Goal: Task Accomplishment & Management: Manage account settings

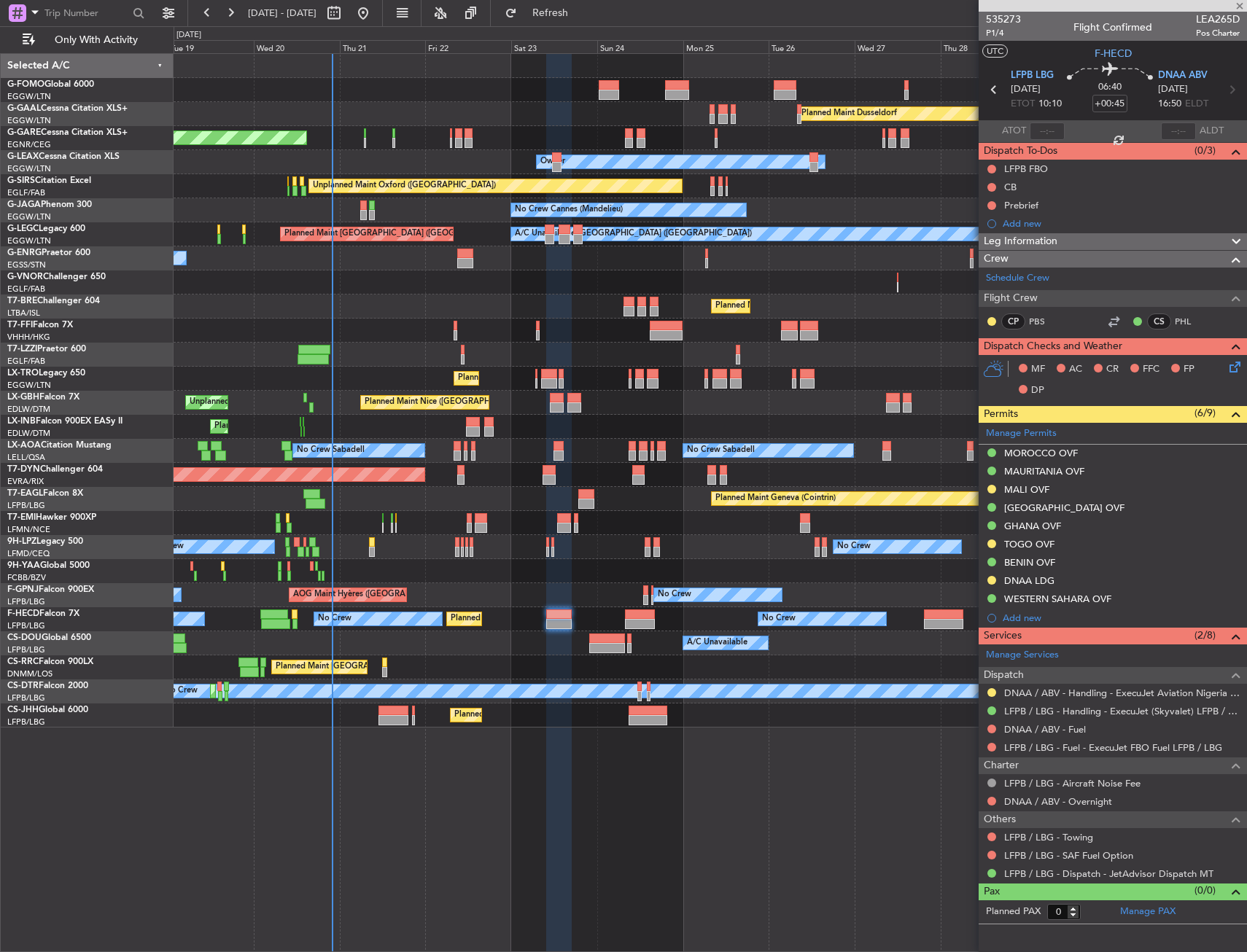
type input "+00:15"
type input "2"
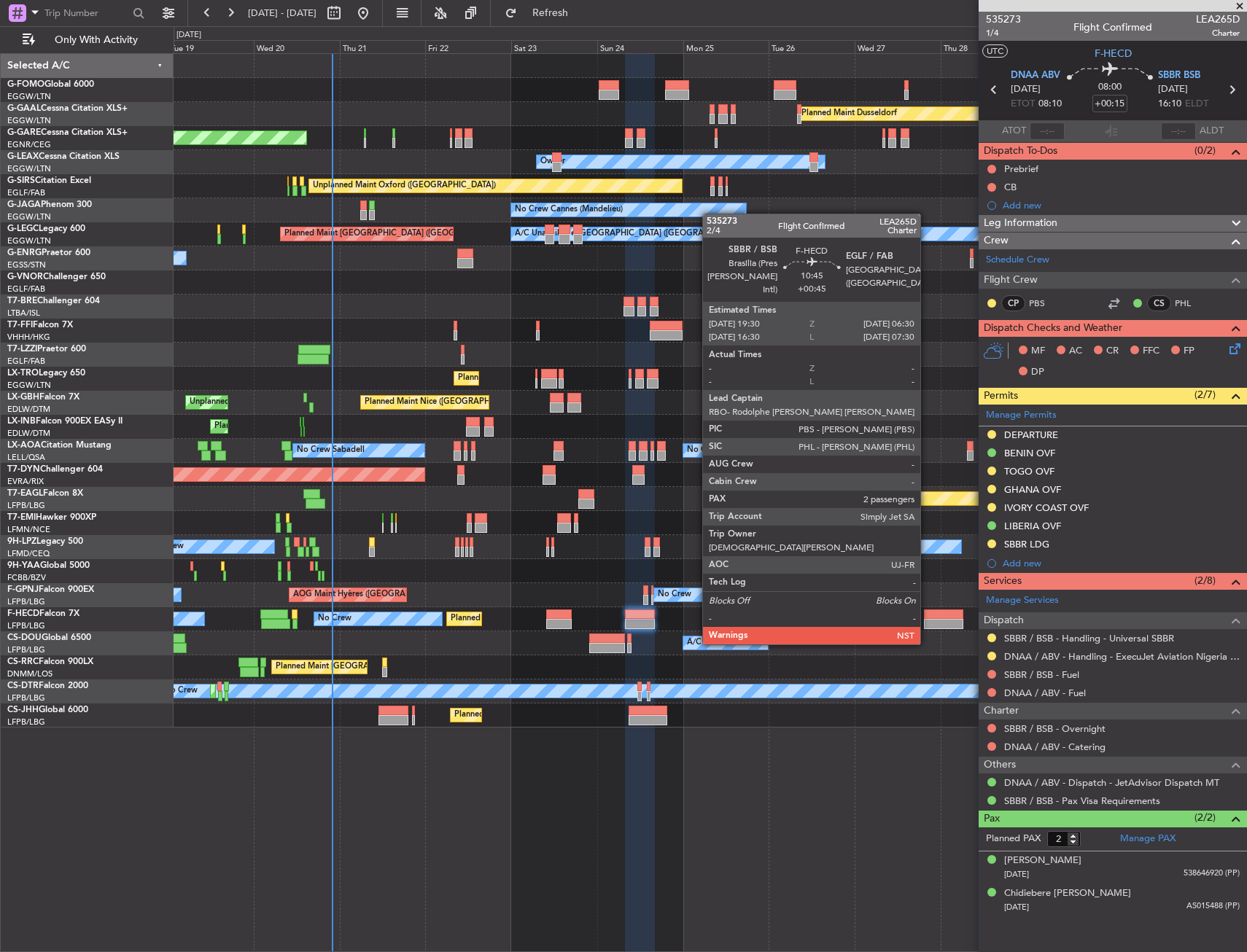
click at [926, 617] on div at bounding box center [943, 614] width 39 height 10
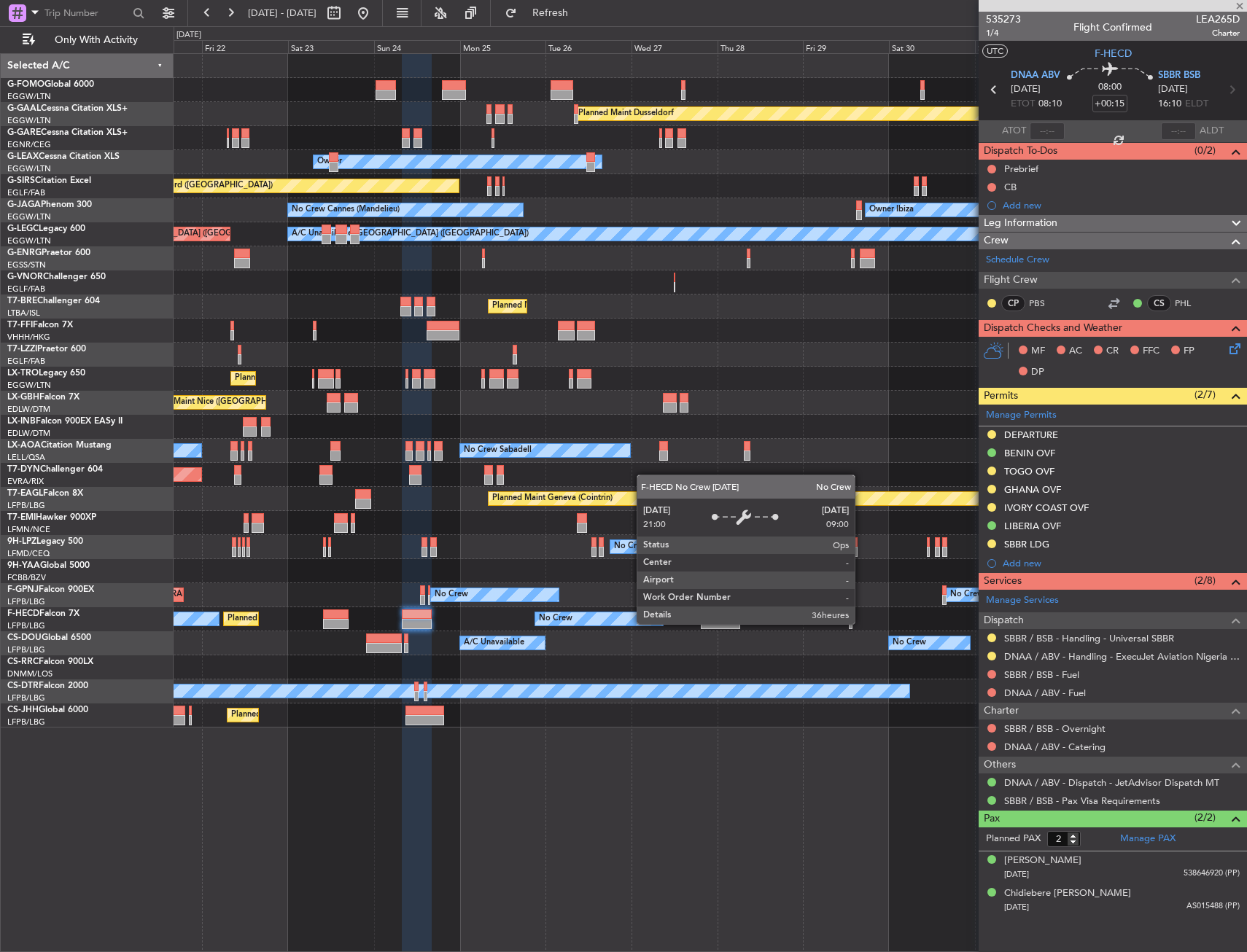
click at [638, 623] on div "No Crew" at bounding box center [599, 619] width 128 height 13
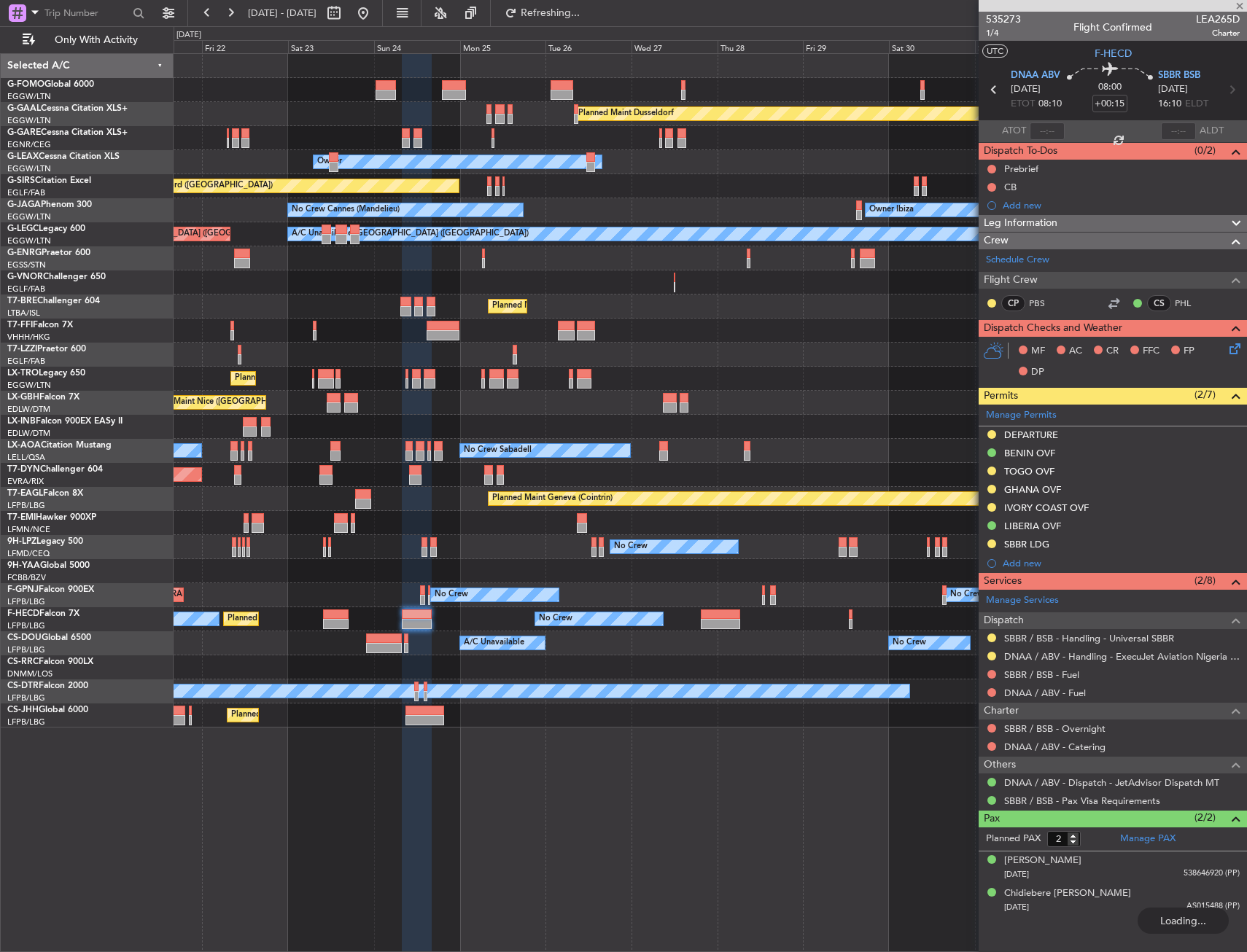
type input "+00:45"
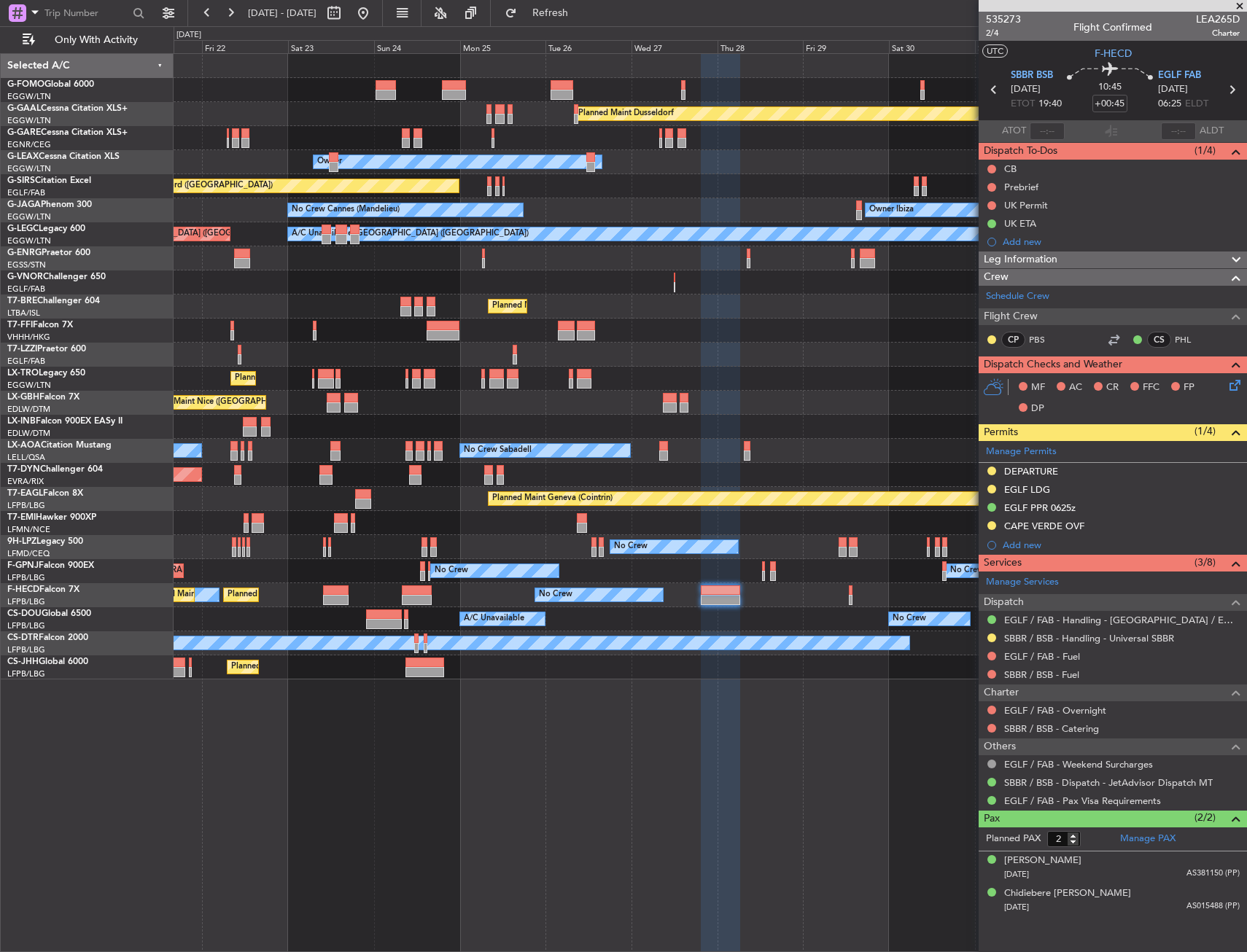
click at [863, 462] on div "No Crew Sabadell No Crew Sabadell No Crew" at bounding box center [710, 451] width 1072 height 24
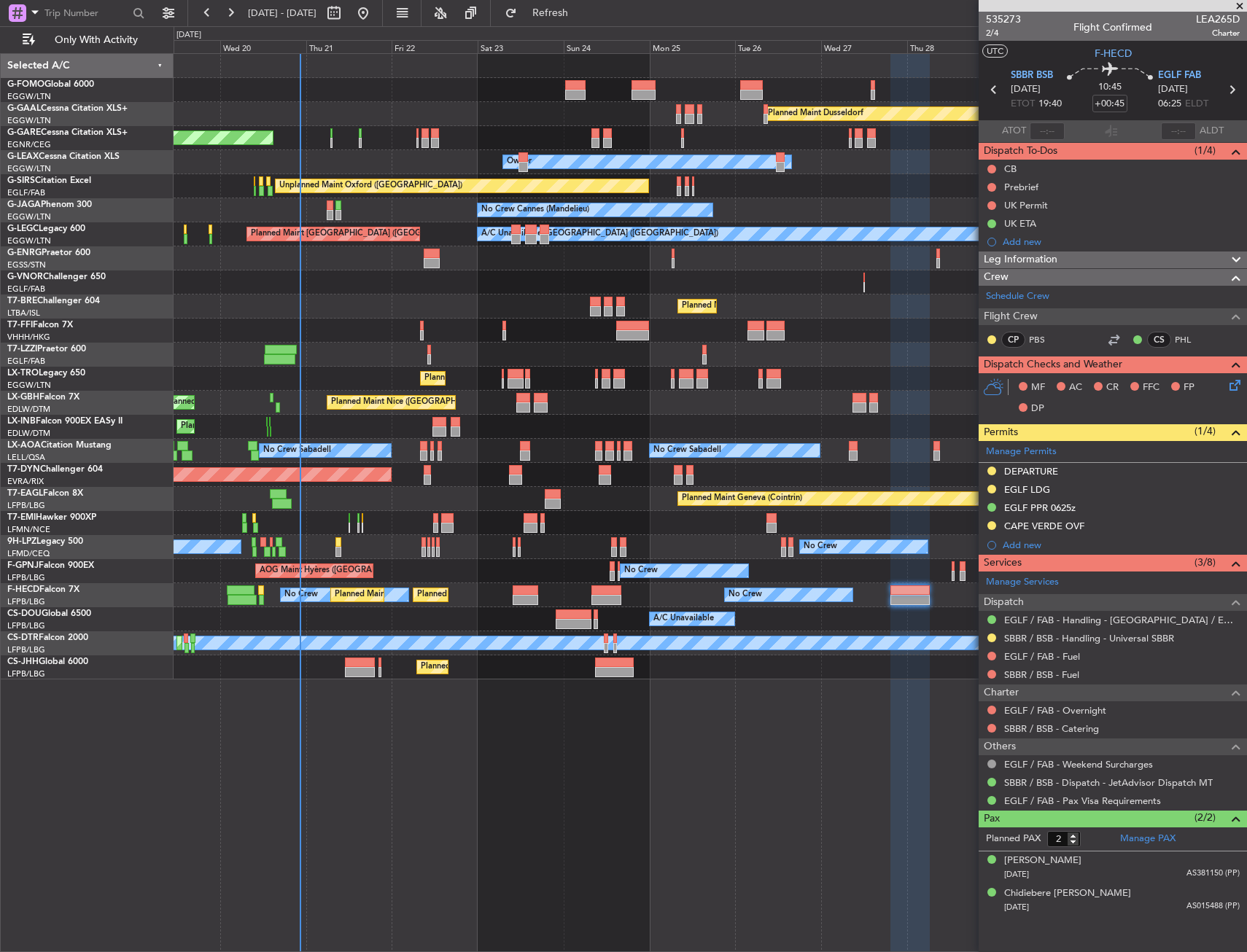
click at [583, 431] on div "Planned Maint Geneva (Cointrin)" at bounding box center [710, 427] width 1072 height 24
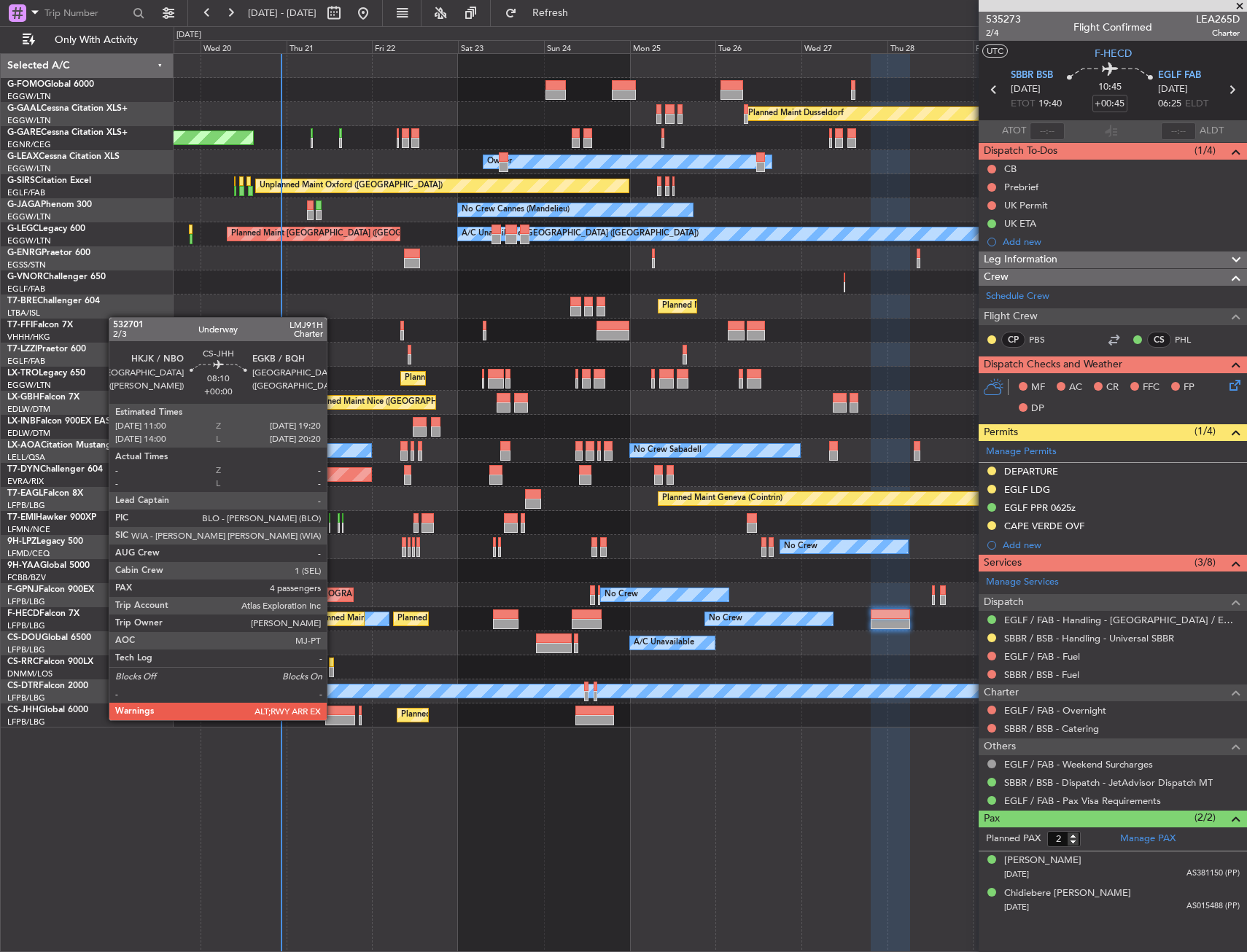
click at [333, 720] on div at bounding box center [340, 720] width 30 height 10
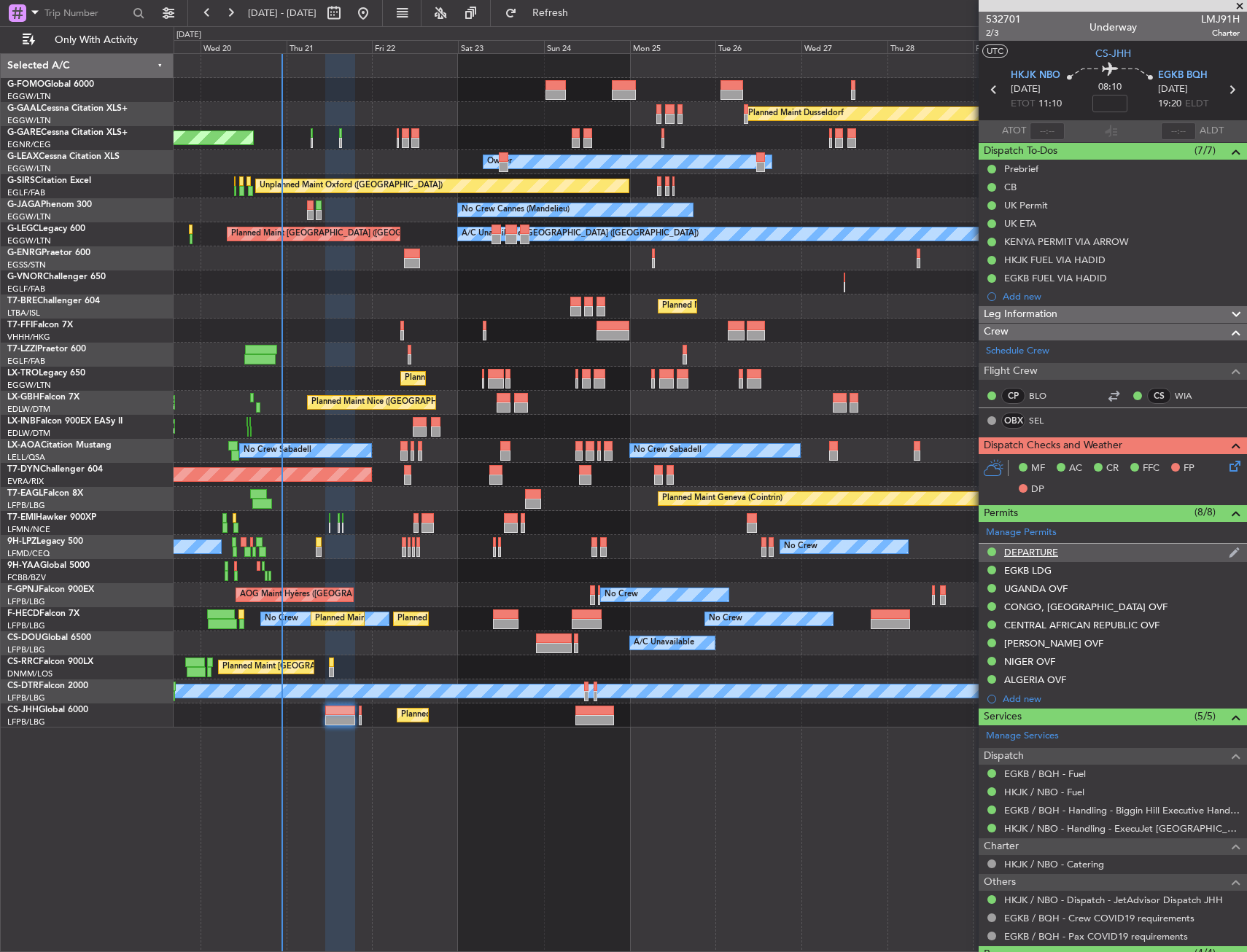
click at [1086, 557] on div "DEPARTURE" at bounding box center [1112, 553] width 269 height 18
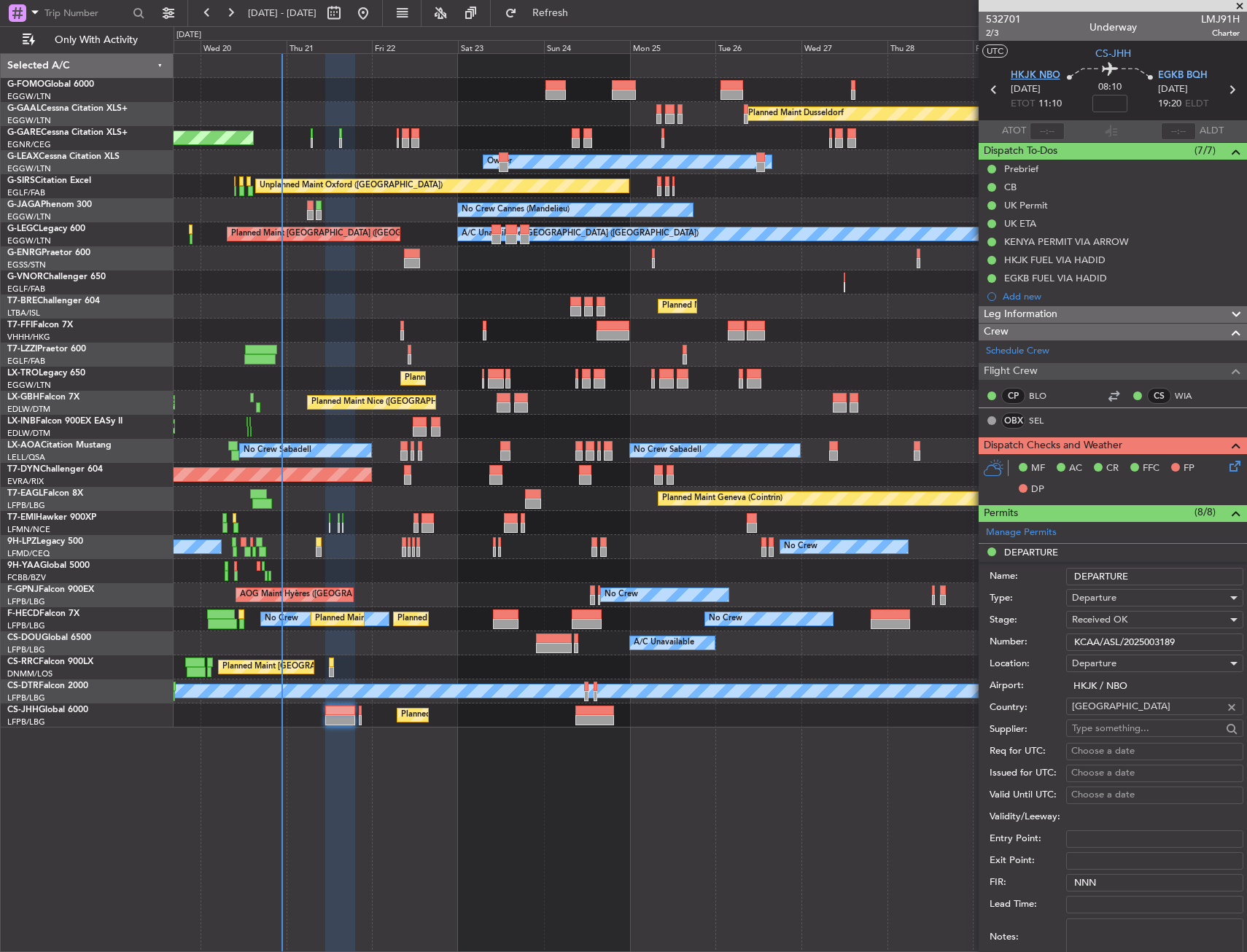
click at [1033, 74] on span "HKJK NBO" at bounding box center [1035, 76] width 49 height 14
click at [1195, 638] on input "KCAA/ASL/2025003189" at bounding box center [1155, 643] width 177 height 18
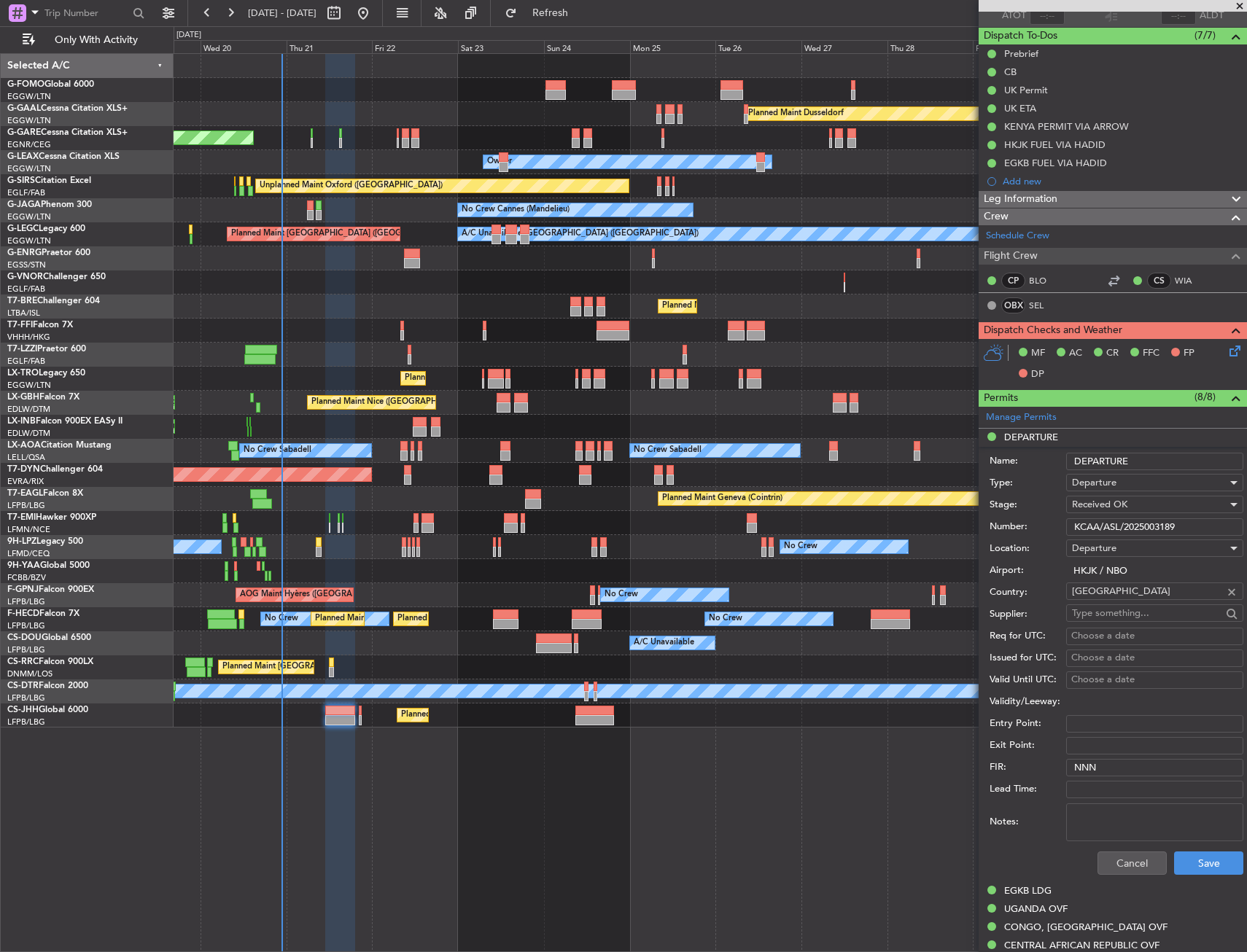
scroll to position [146, 0]
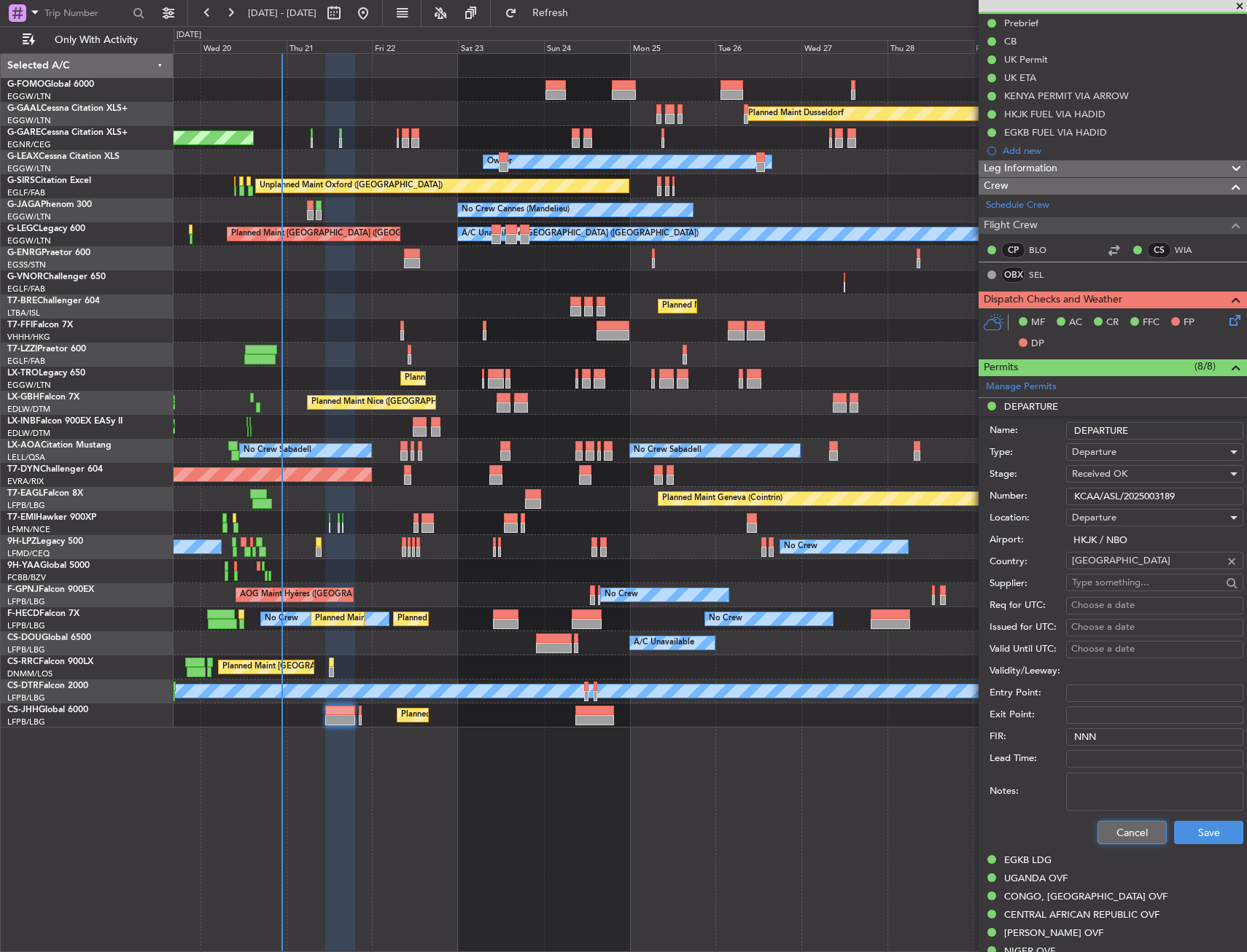
click at [1125, 824] on button "Cancel" at bounding box center [1131, 832] width 69 height 23
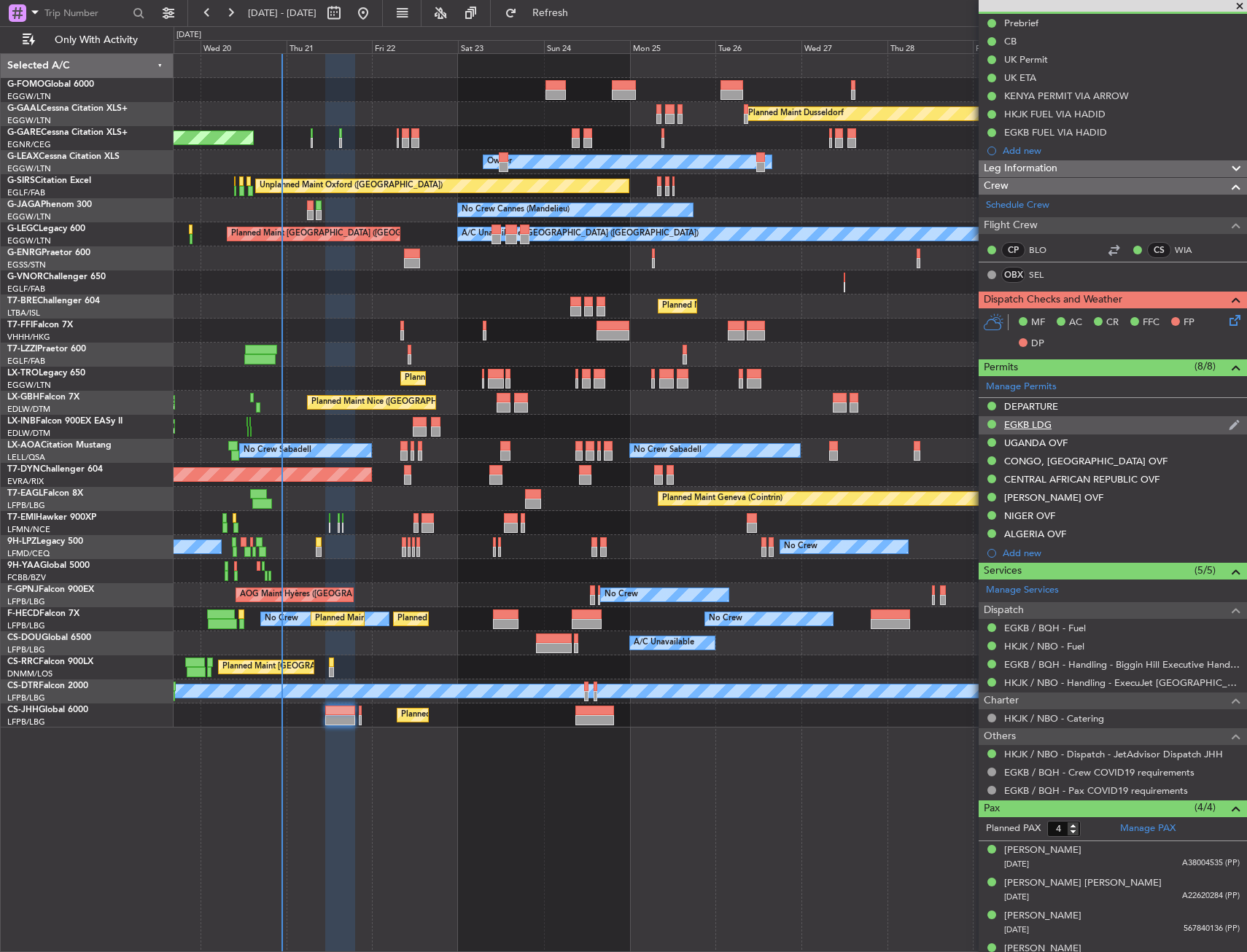
click at [1027, 425] on div "EGKB LDG" at bounding box center [1027, 425] width 47 height 13
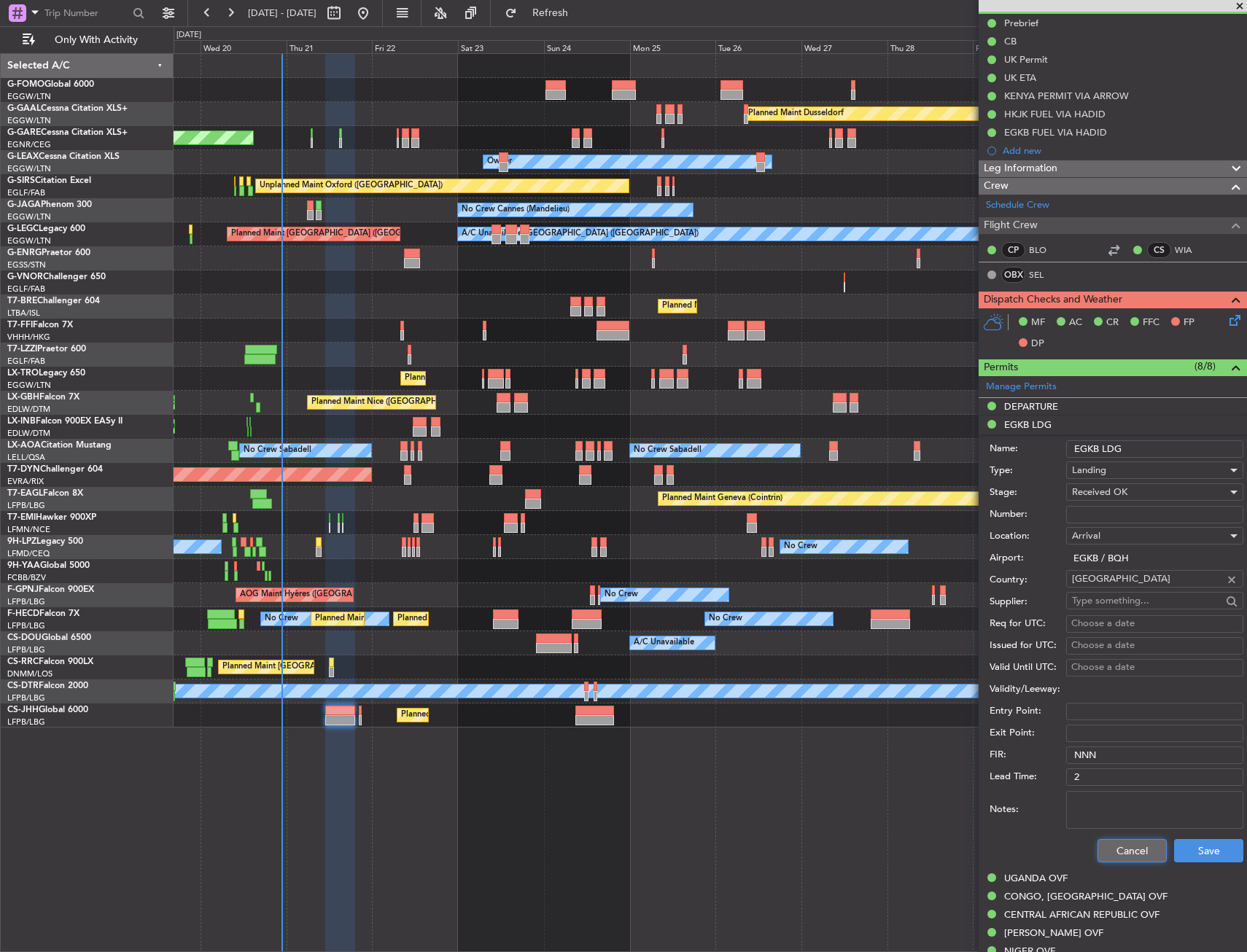
click at [1112, 850] on button "Cancel" at bounding box center [1131, 851] width 69 height 23
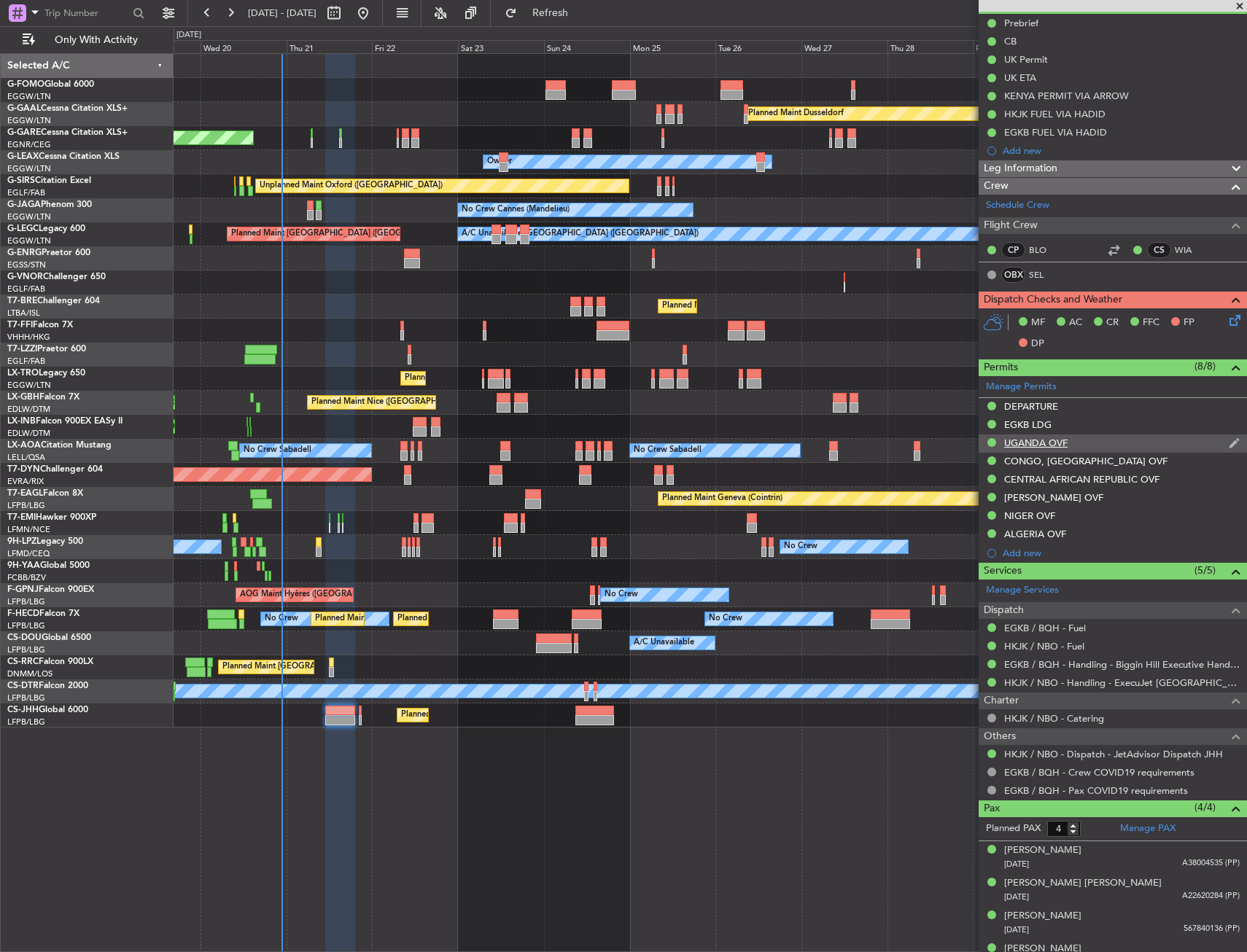
click at [1061, 448] on div "UGANDA OVF" at bounding box center [1112, 443] width 269 height 18
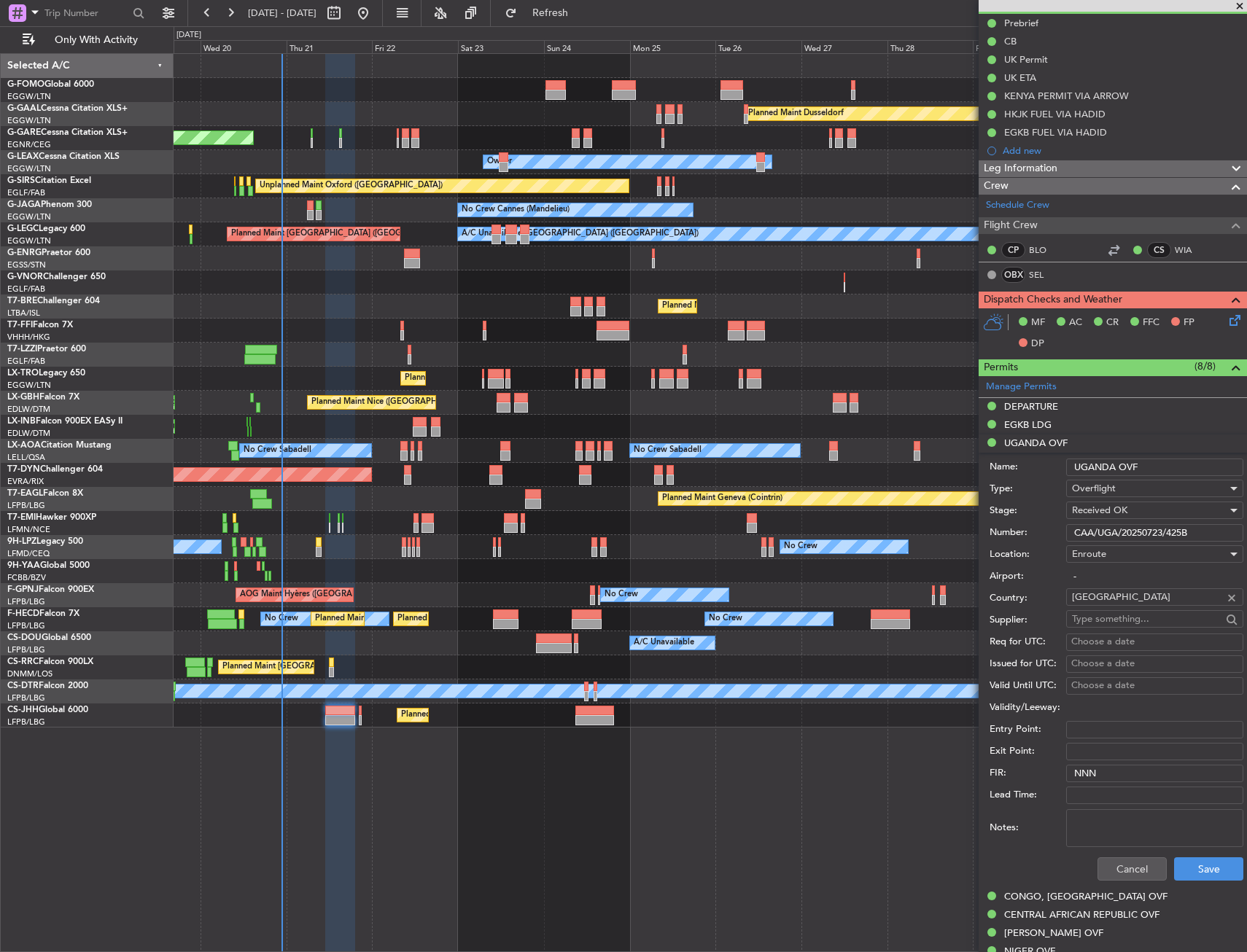
drag, startPoint x: 1181, startPoint y: 466, endPoint x: 1072, endPoint y: 466, distance: 109.0
click at [1072, 466] on input "UGANDA OVF" at bounding box center [1155, 467] width 177 height 18
click at [1194, 525] on input "CAA/UGA/20250723/425B" at bounding box center [1155, 533] width 177 height 18
click at [1136, 859] on button "Cancel" at bounding box center [1131, 868] width 69 height 23
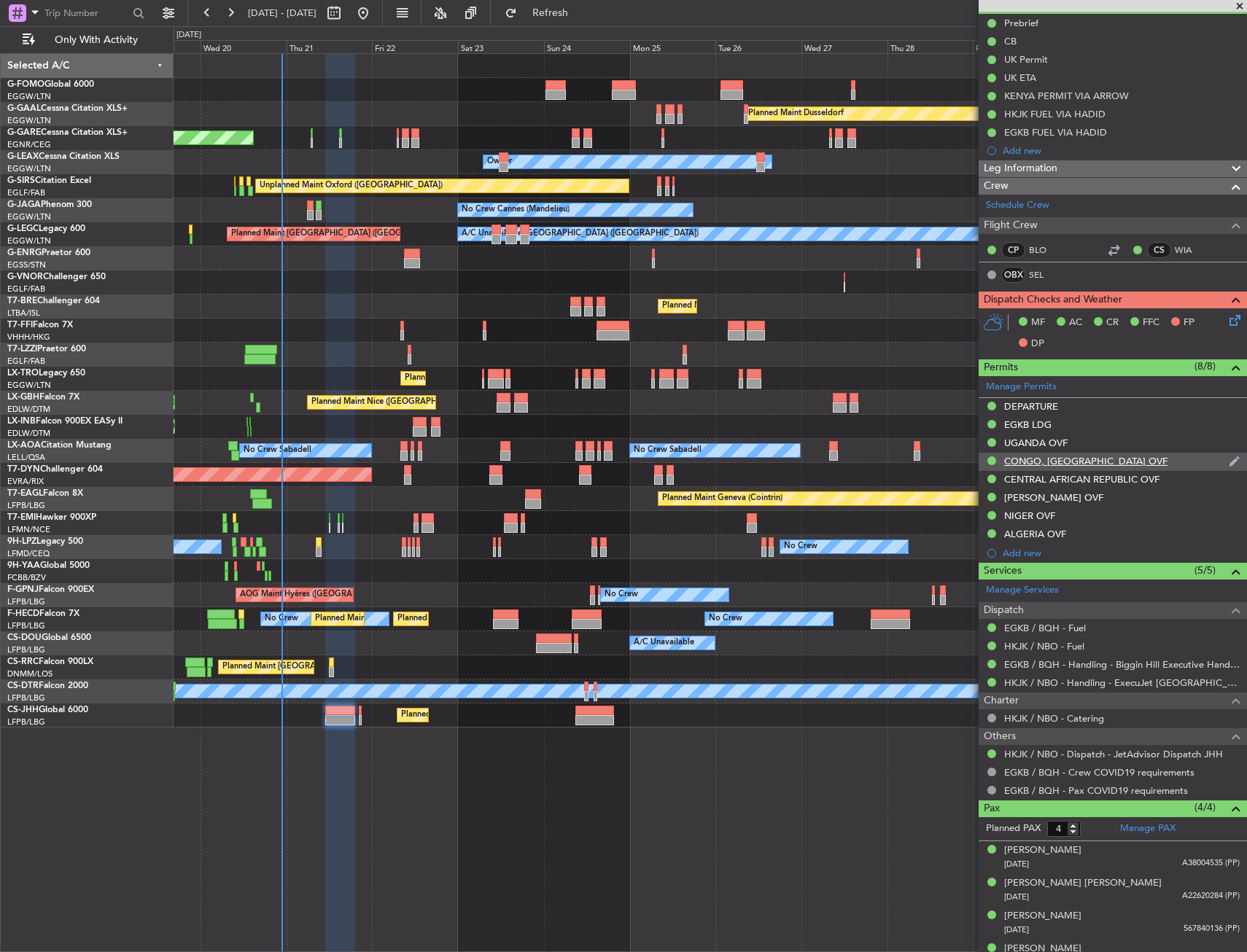
click at [1080, 455] on div "CONGO, [GEOGRAPHIC_DATA] OVF" at bounding box center [1085, 462] width 163 height 13
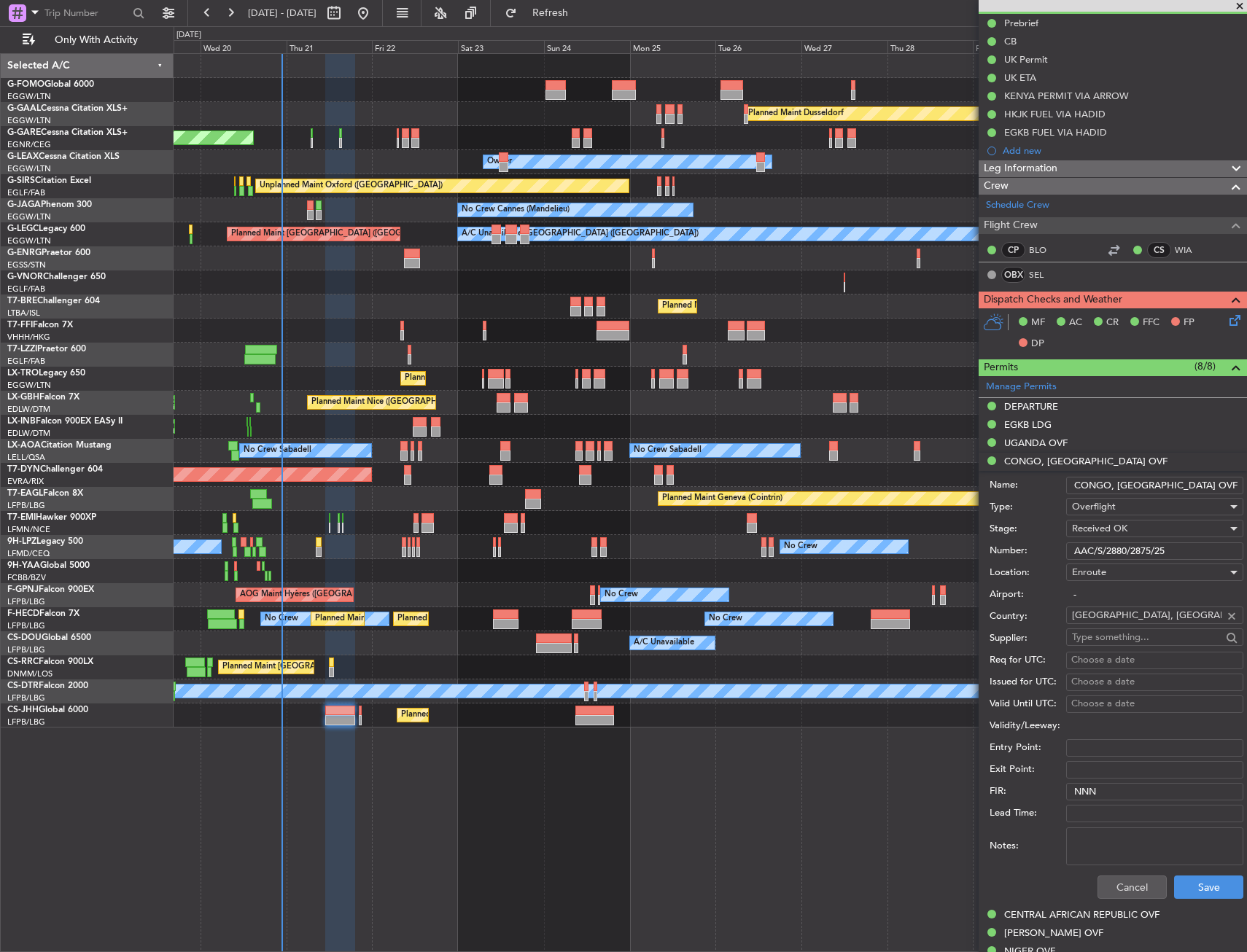
click at [1164, 482] on input "CONGO, [GEOGRAPHIC_DATA] OVF" at bounding box center [1155, 486] width 177 height 18
click at [1213, 549] on input "AAC/S/2880/2875/25" at bounding box center [1155, 551] width 177 height 18
click at [1128, 891] on button "Cancel" at bounding box center [1131, 887] width 69 height 23
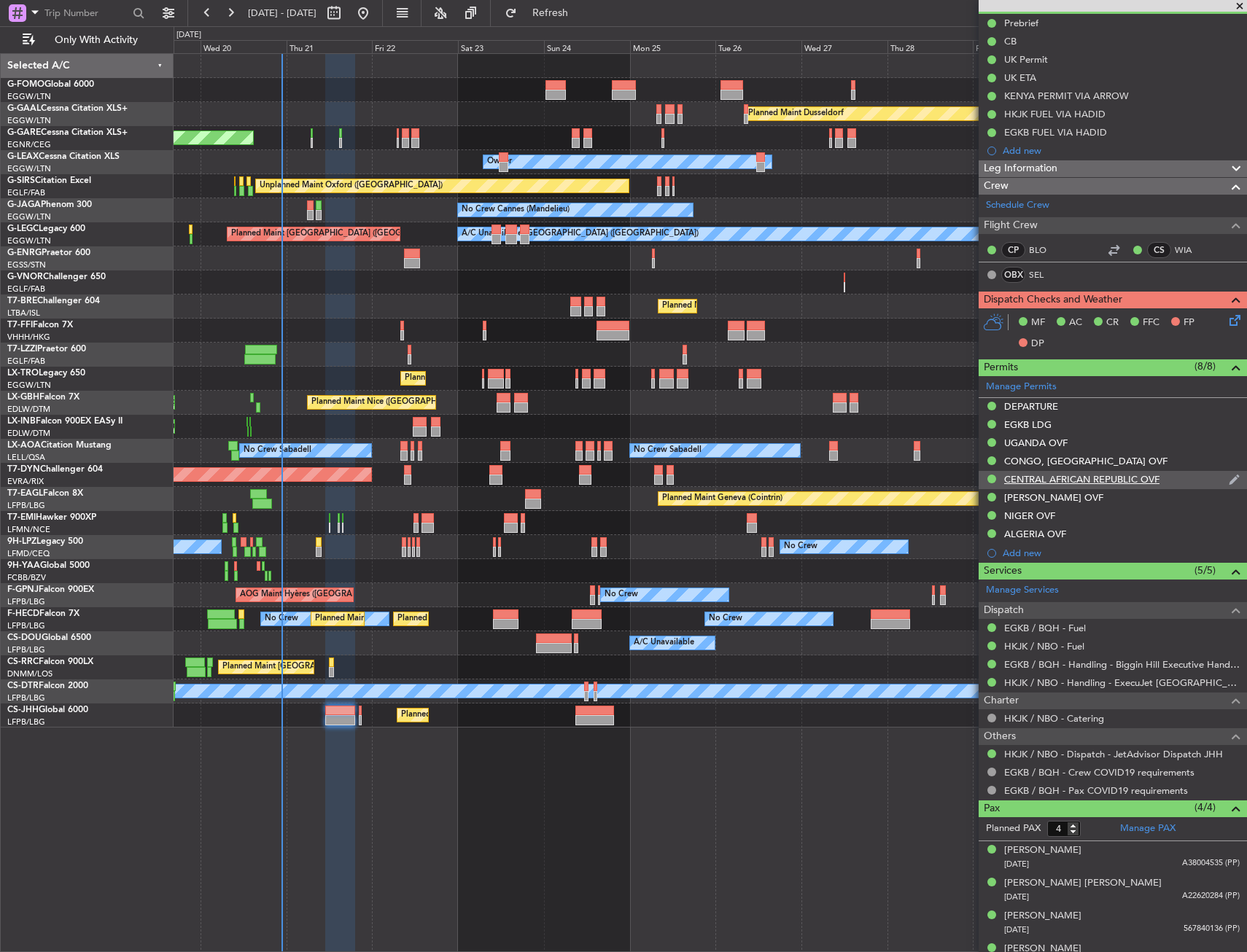
click at [1080, 472] on div "CENTRAL AFRICAN REPUBLIC OVF" at bounding box center [1112, 480] width 269 height 18
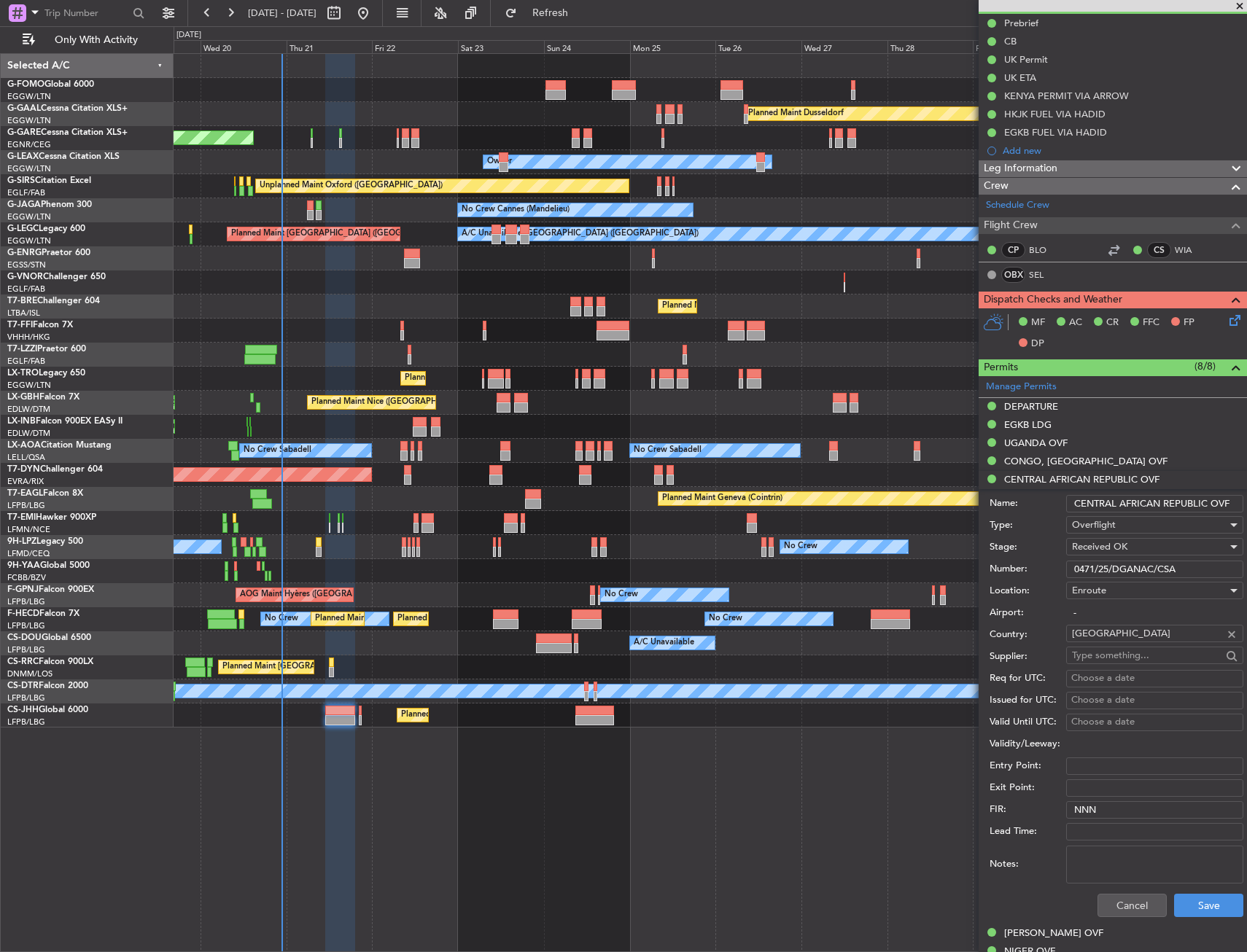
click at [1186, 506] on input "CENTRAL AFRICAN REPUBLIC OVF" at bounding box center [1155, 504] width 177 height 18
click at [1174, 567] on input "0471/25/DGANAC/CSA" at bounding box center [1155, 569] width 177 height 18
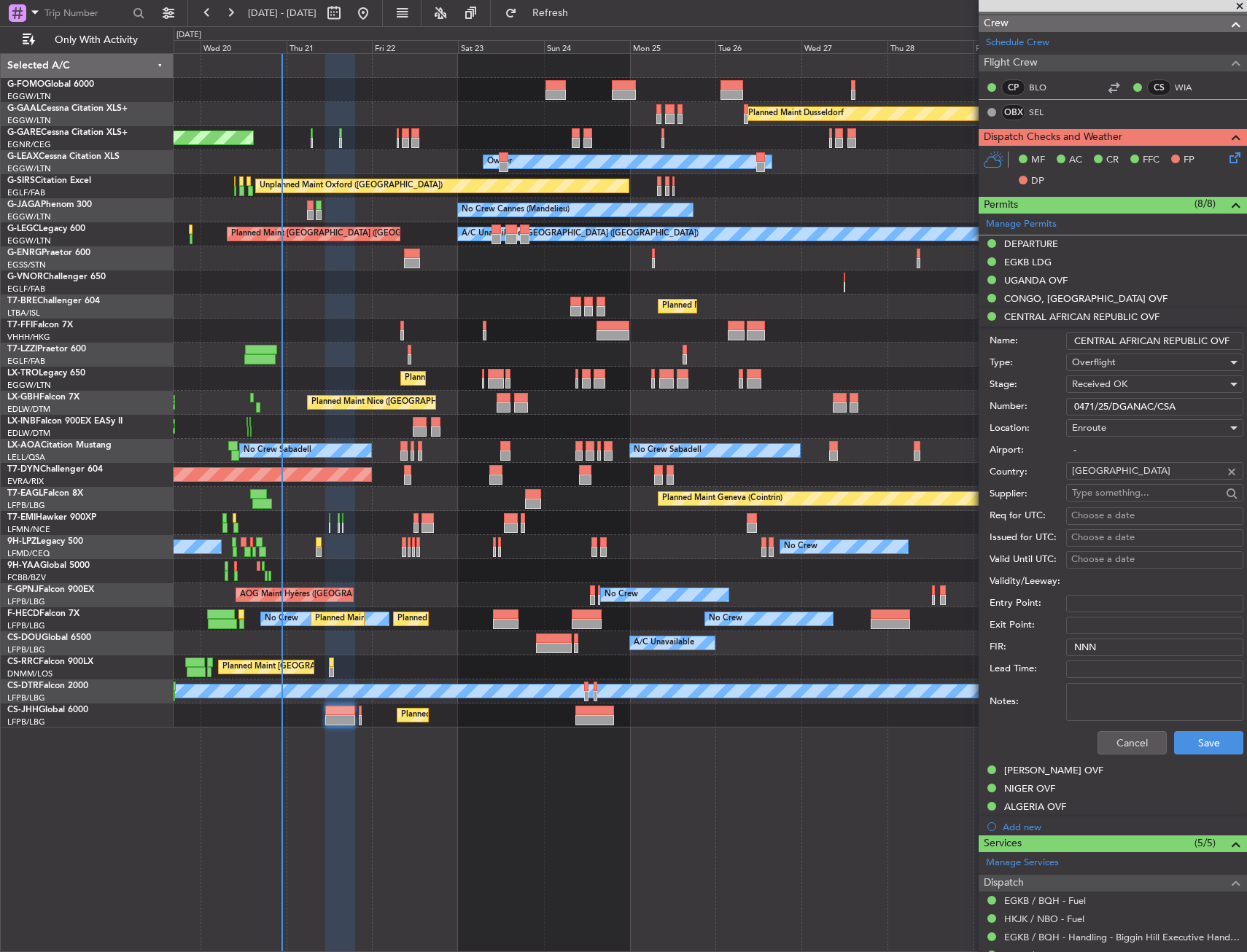
scroll to position [364, 0]
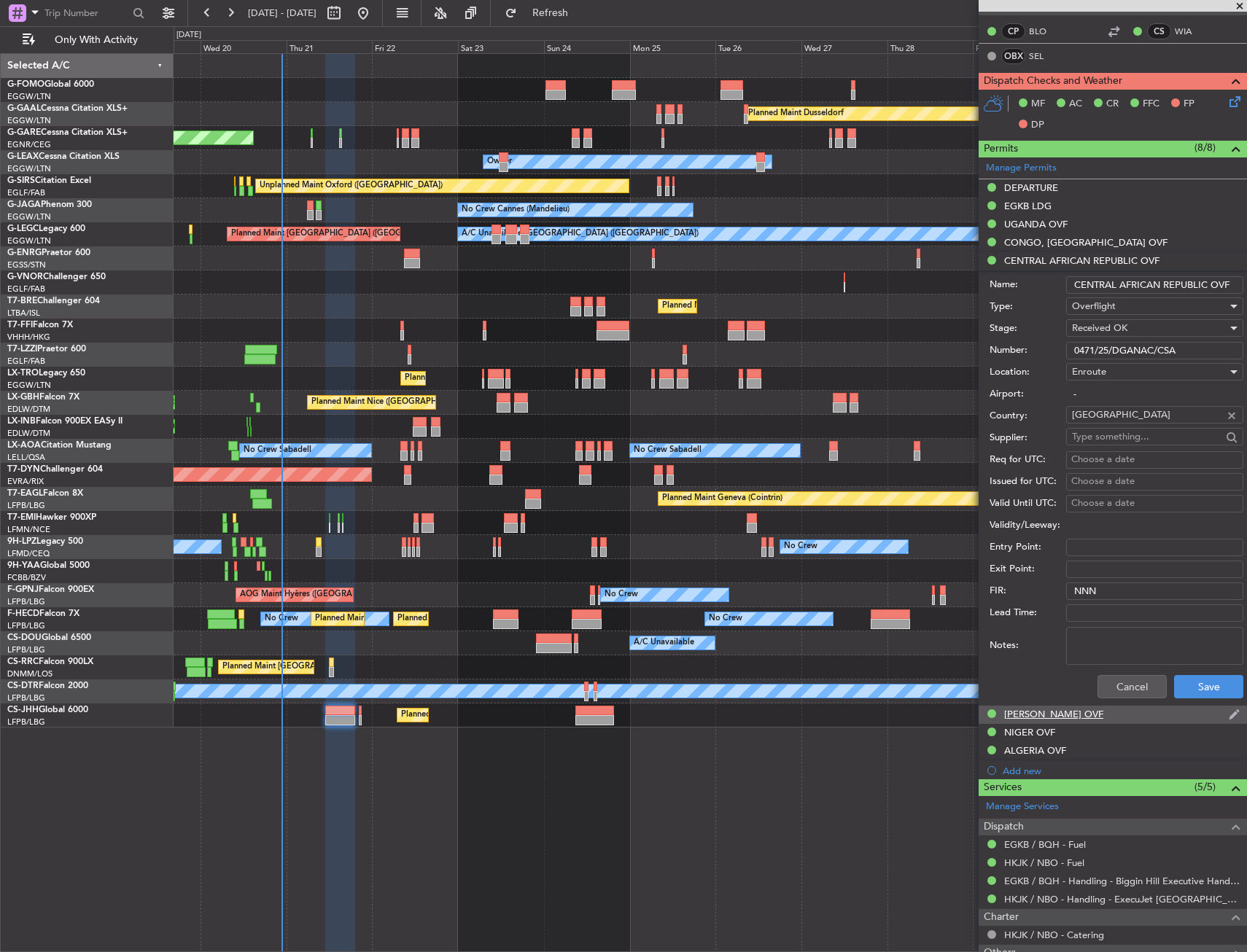
click at [1096, 716] on div "[PERSON_NAME] OVF" at bounding box center [1112, 714] width 269 height 18
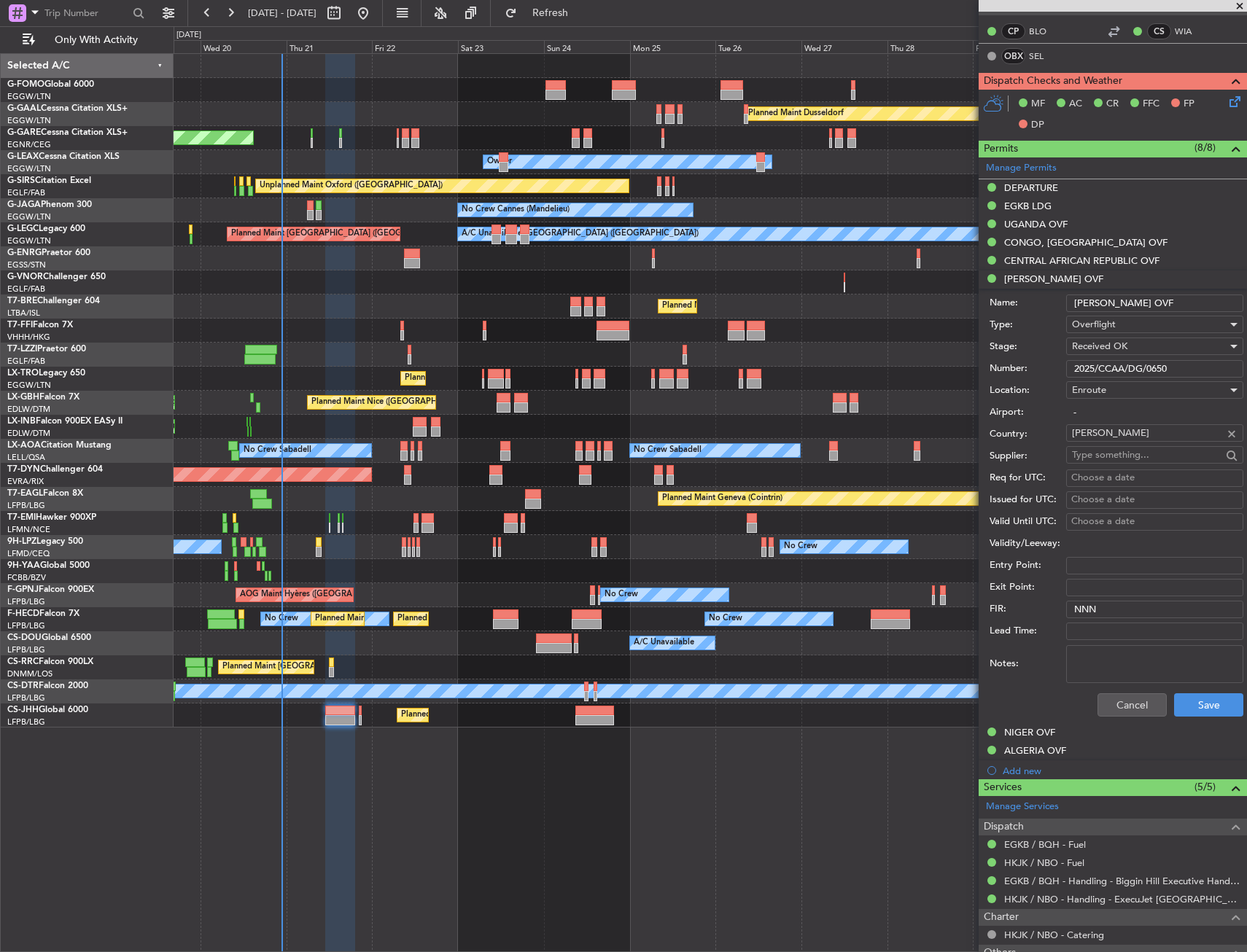
click at [1165, 301] on input "[PERSON_NAME] OVF" at bounding box center [1155, 303] width 177 height 18
click at [1163, 370] on input "2025/CCAA/DG/0650" at bounding box center [1155, 369] width 177 height 18
click at [1080, 727] on div "NIGER OVF" at bounding box center [1112, 733] width 269 height 18
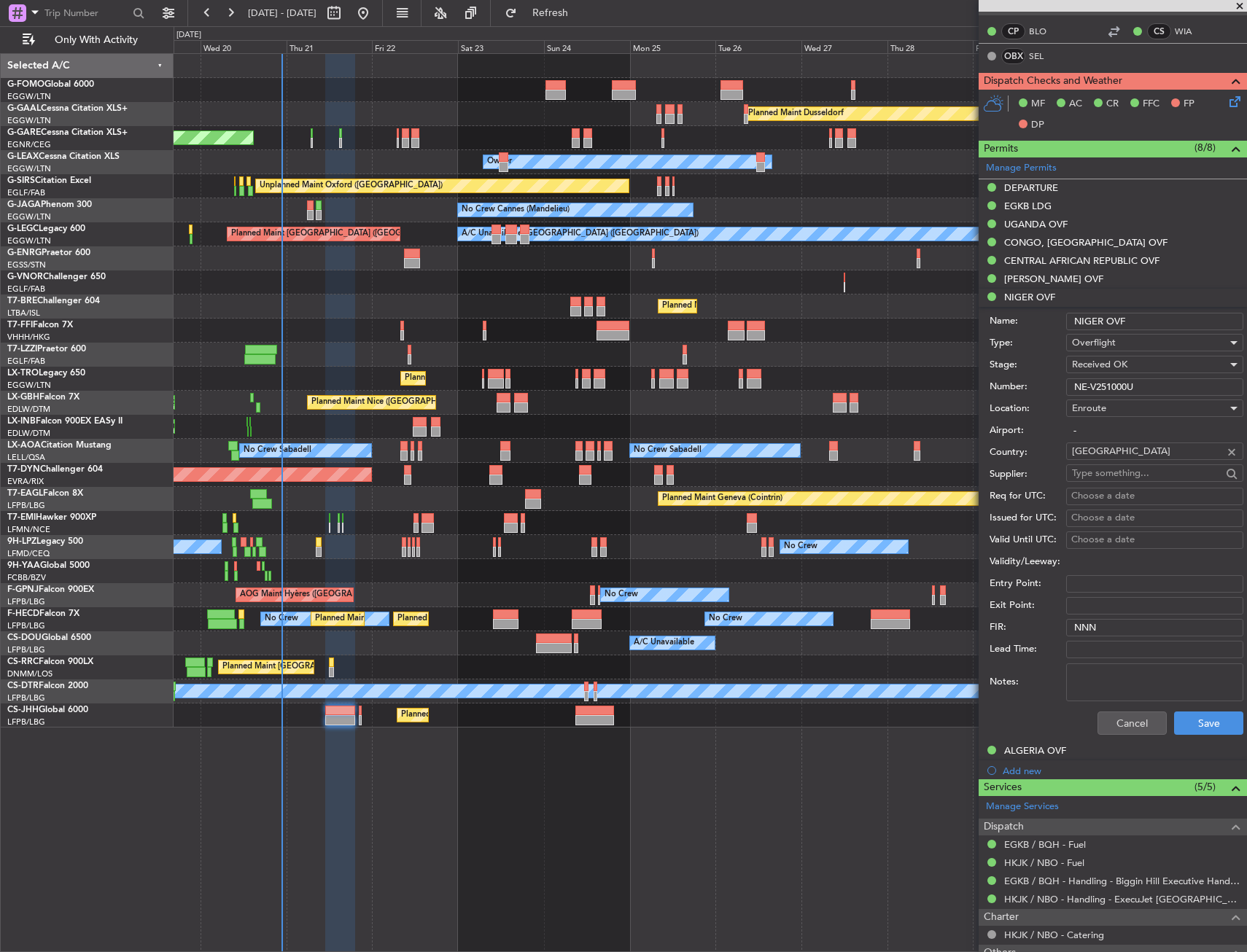
click at [1138, 326] on input "NIGER OVF" at bounding box center [1155, 321] width 177 height 18
click at [1185, 387] on input "NE-V251000U" at bounding box center [1155, 387] width 177 height 18
click at [1054, 746] on div "ALGERIA OVF" at bounding box center [1035, 751] width 62 height 13
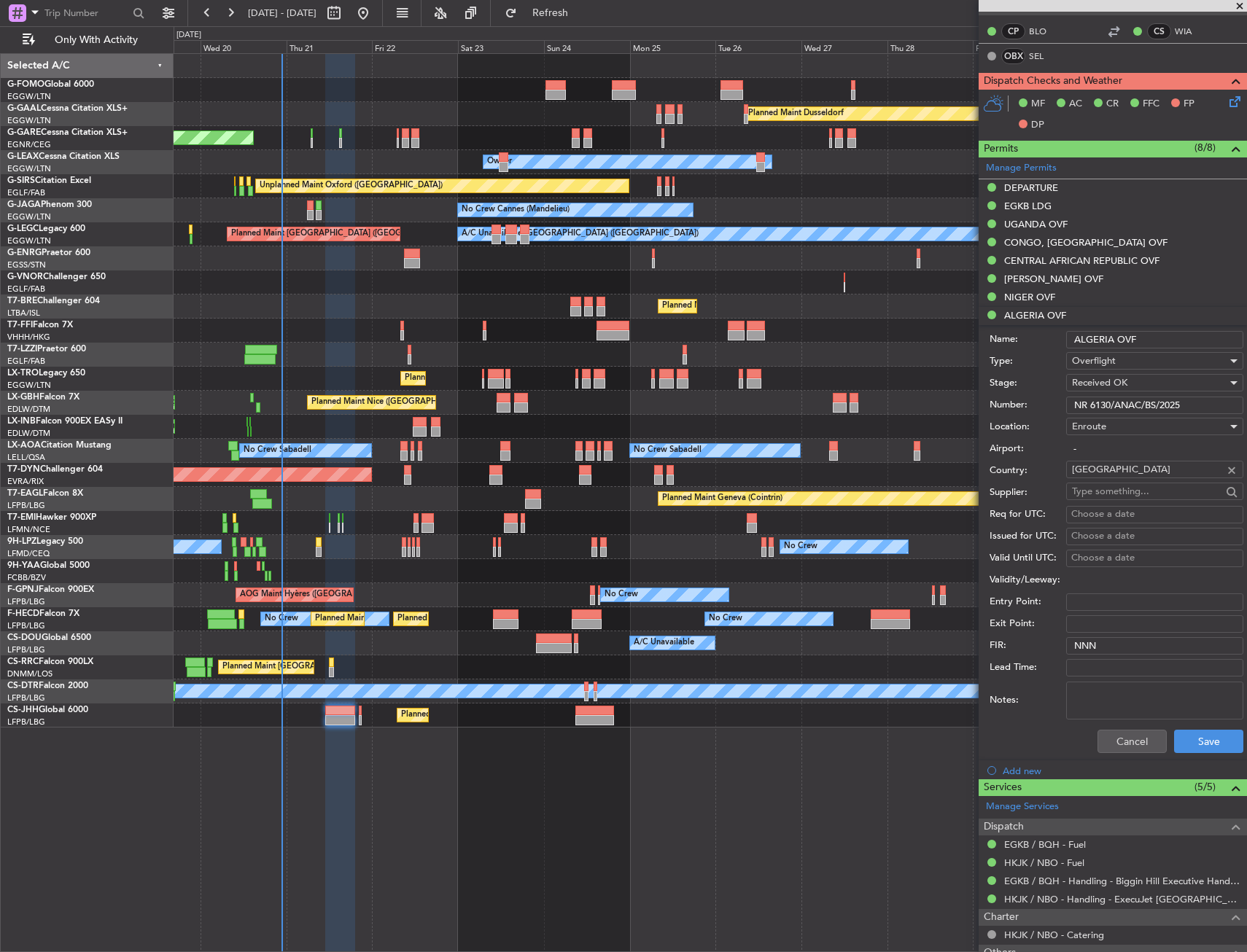
click at [1183, 334] on input "ALGERIA OVF" at bounding box center [1155, 340] width 177 height 18
click at [1195, 405] on input "NR 6130/ANAC/BS/2025" at bounding box center [1155, 405] width 177 height 18
click at [1131, 745] on button "Cancel" at bounding box center [1131, 741] width 69 height 23
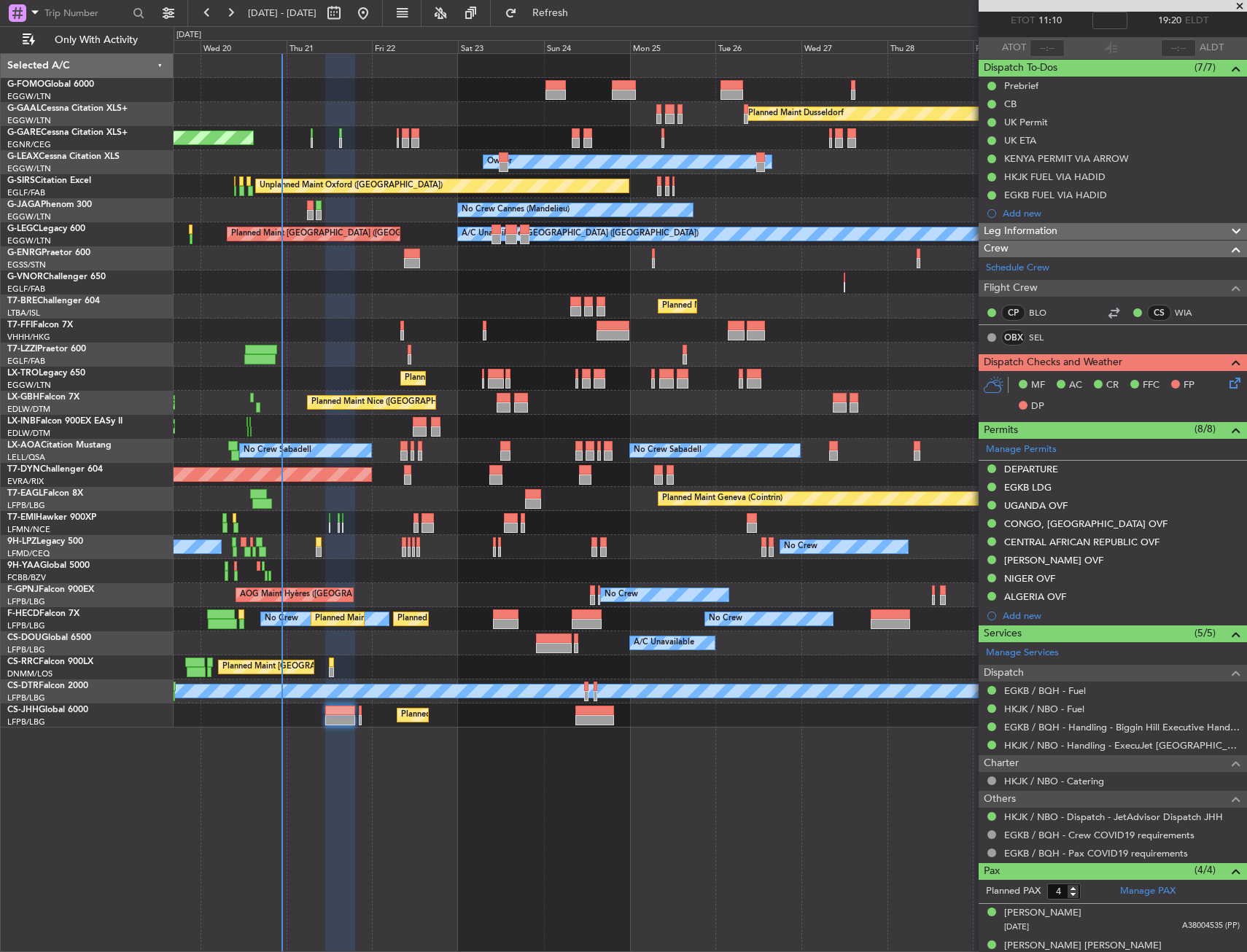
scroll to position [0, 0]
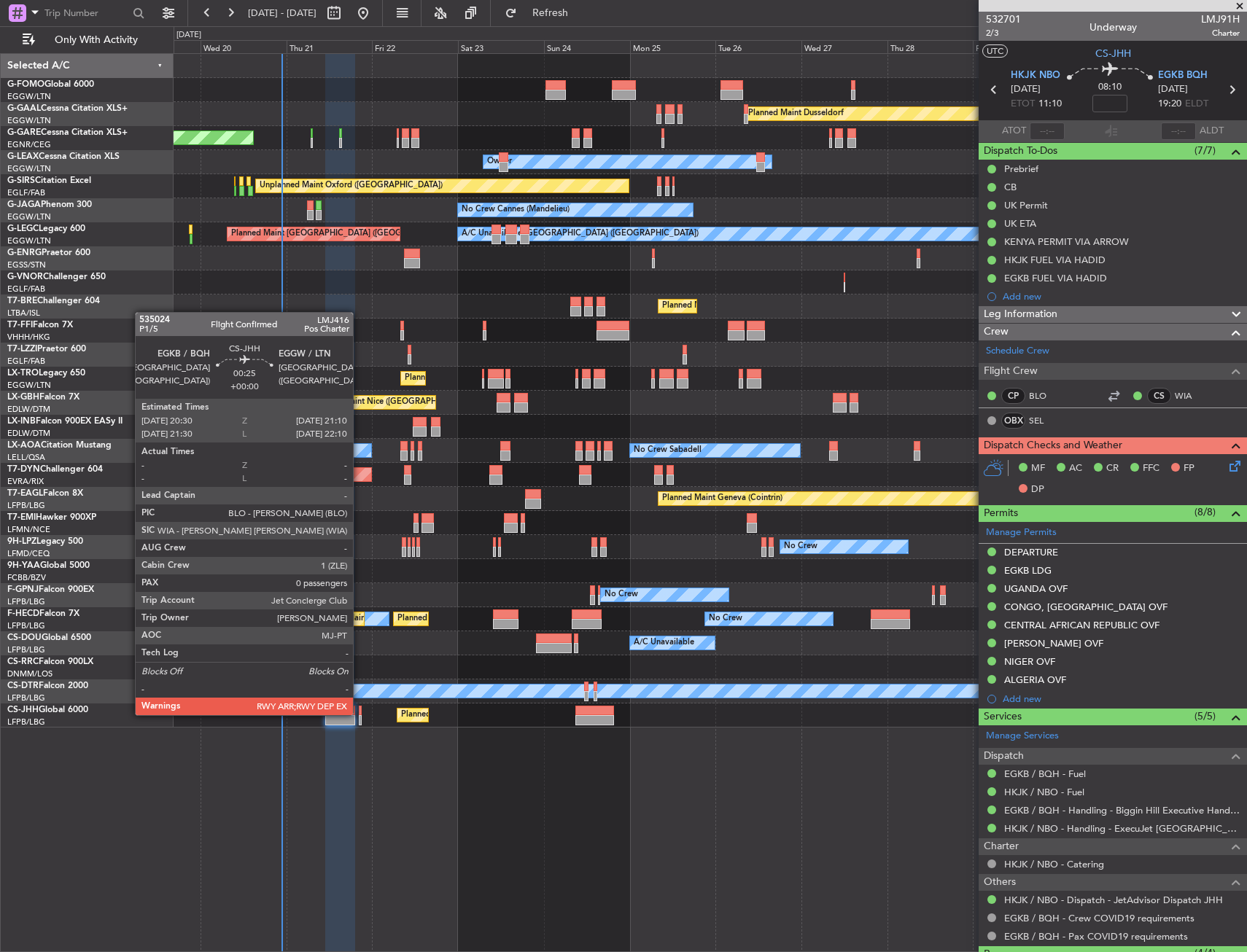
click at [360, 714] on div at bounding box center [360, 710] width 3 height 10
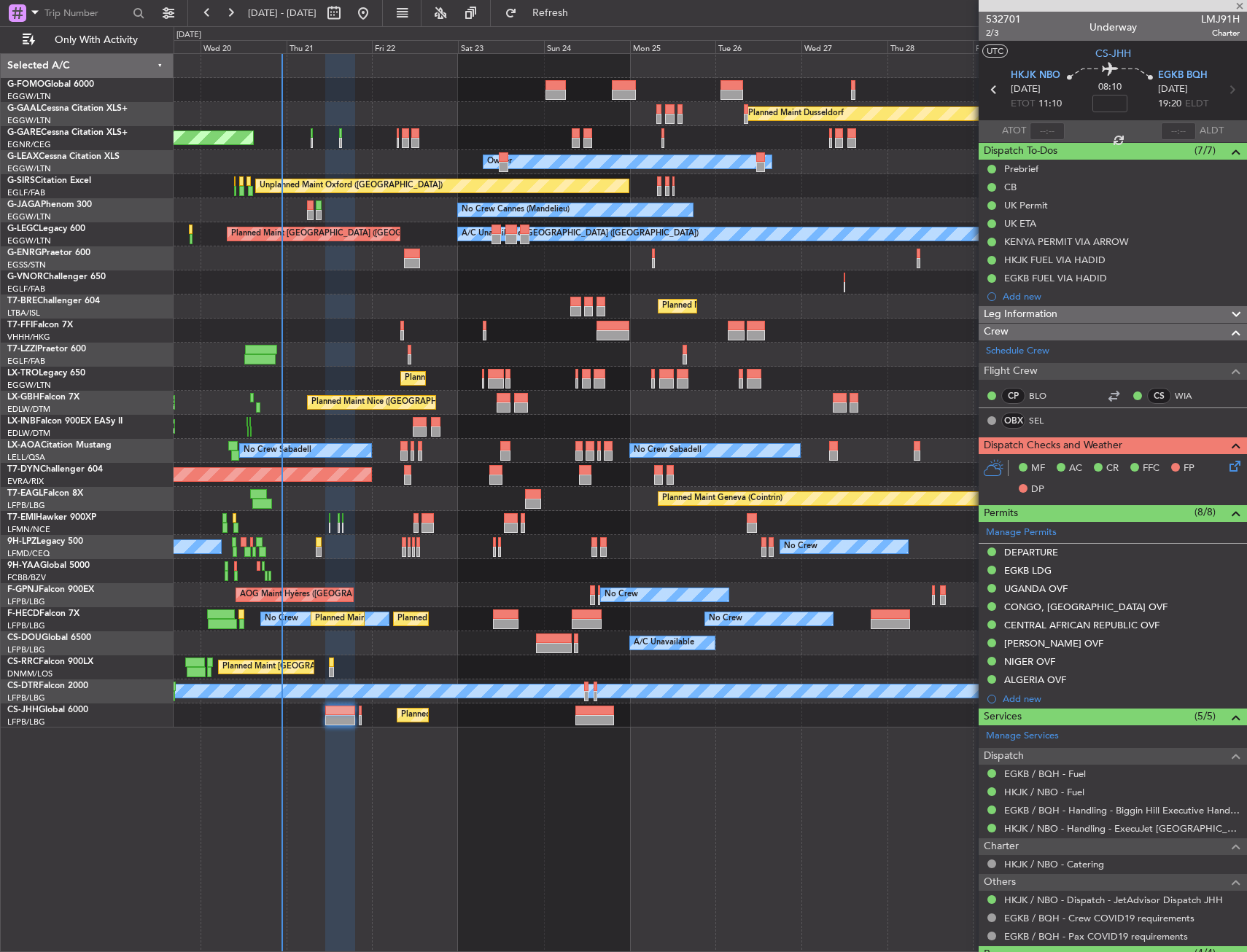
type input "0"
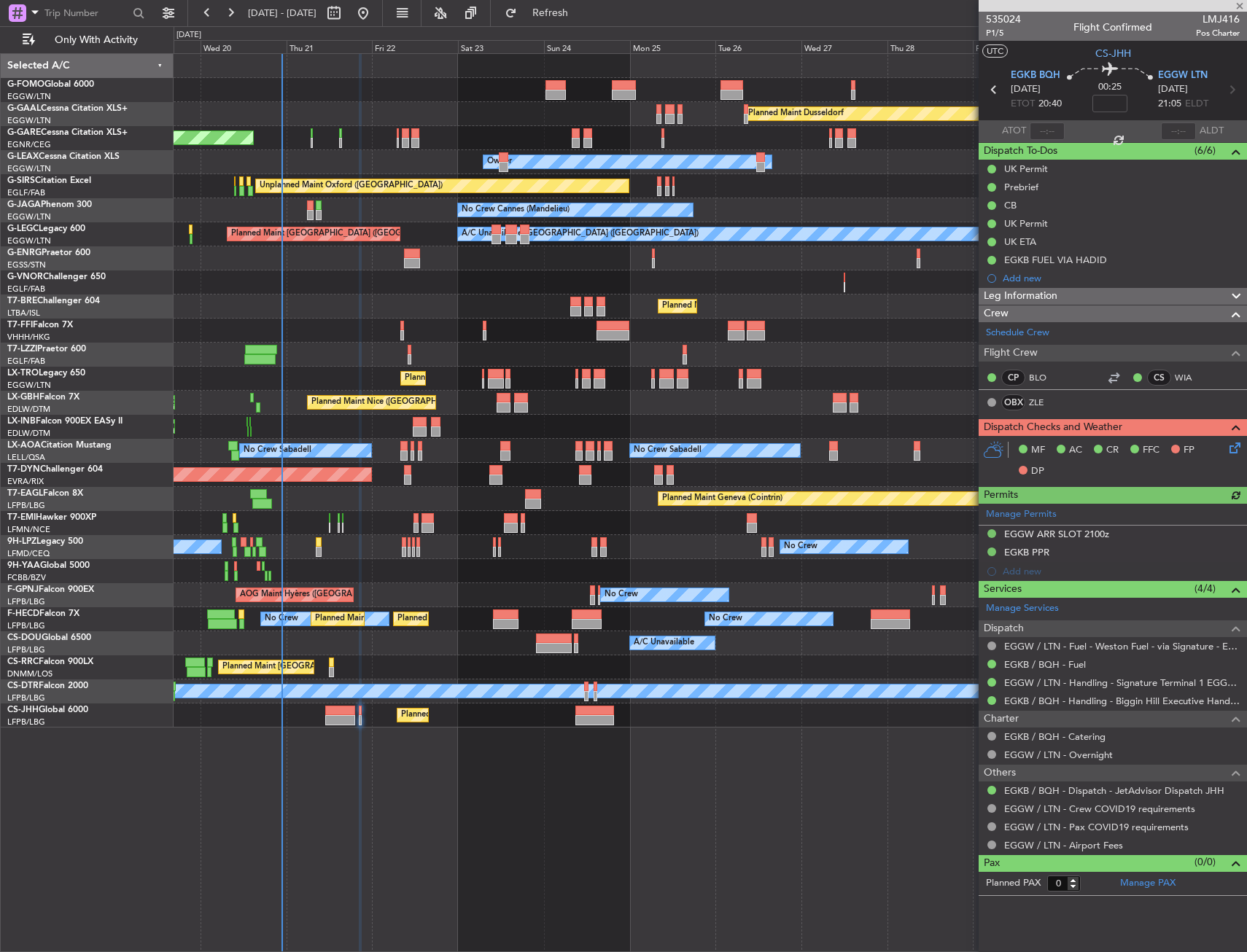
click at [574, 714] on div "Planned Maint [GEOGRAPHIC_DATA] ([GEOGRAPHIC_DATA])" at bounding box center [710, 715] width 1072 height 24
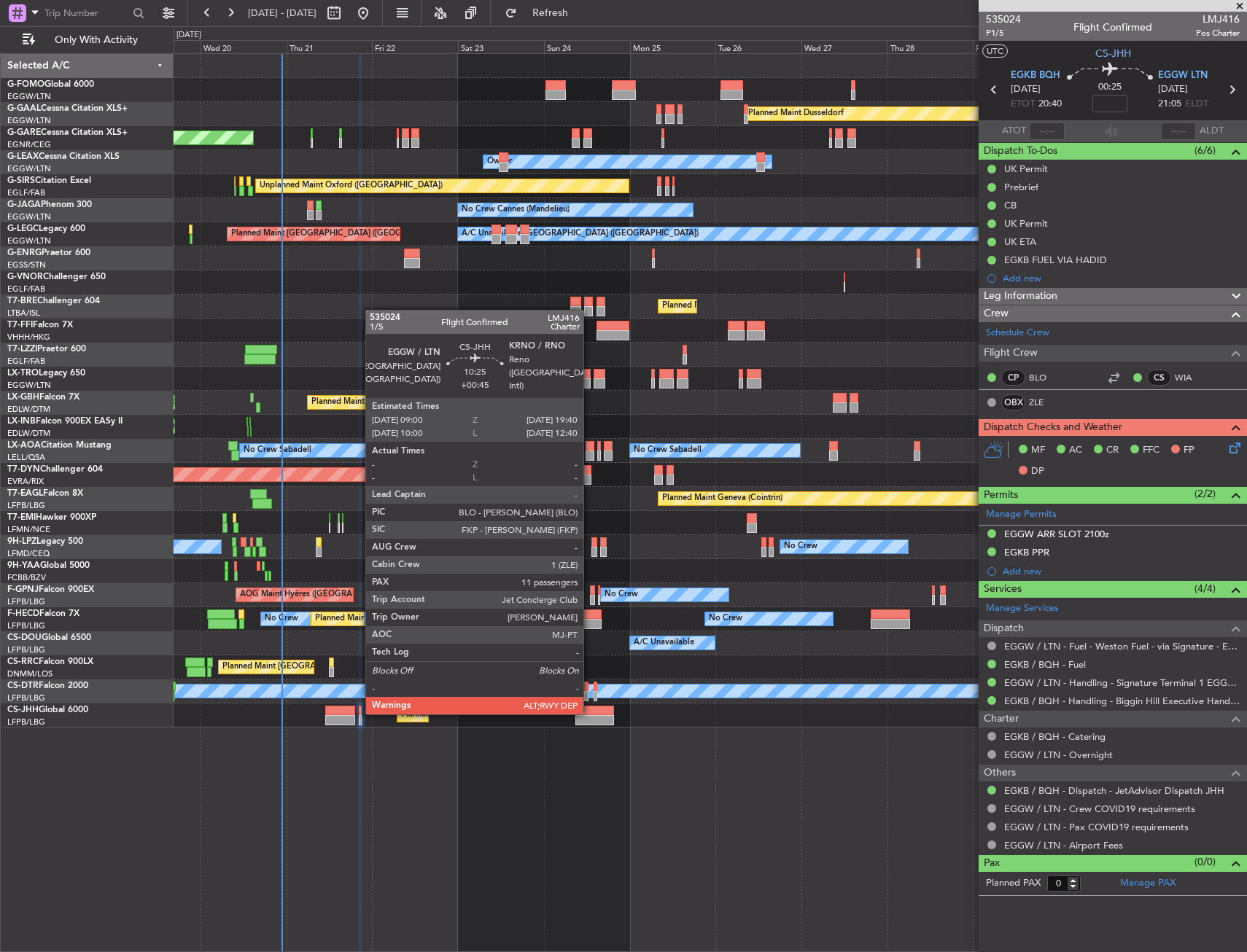
click at [590, 713] on div at bounding box center [595, 710] width 38 height 10
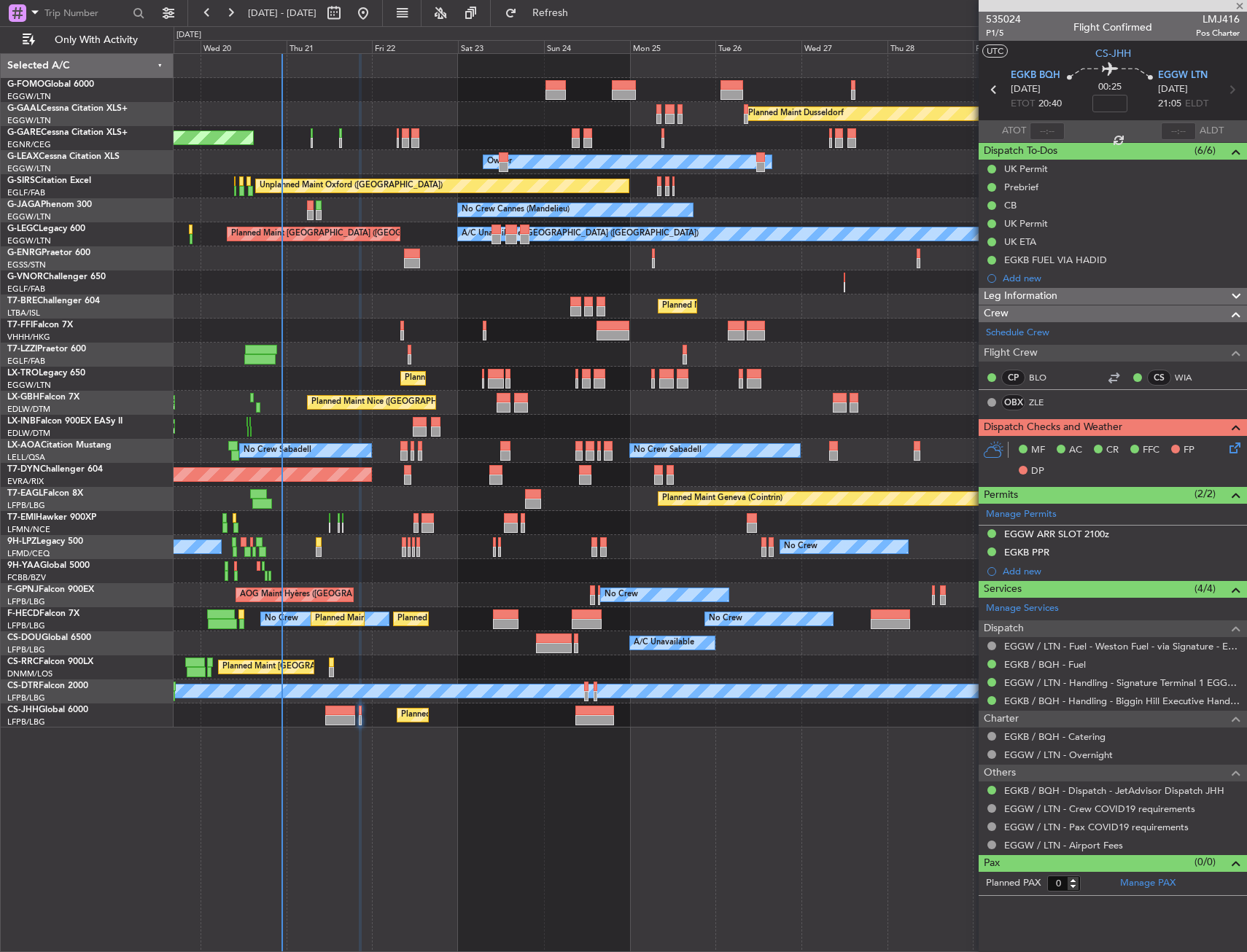
type input "+00:45"
type input "11"
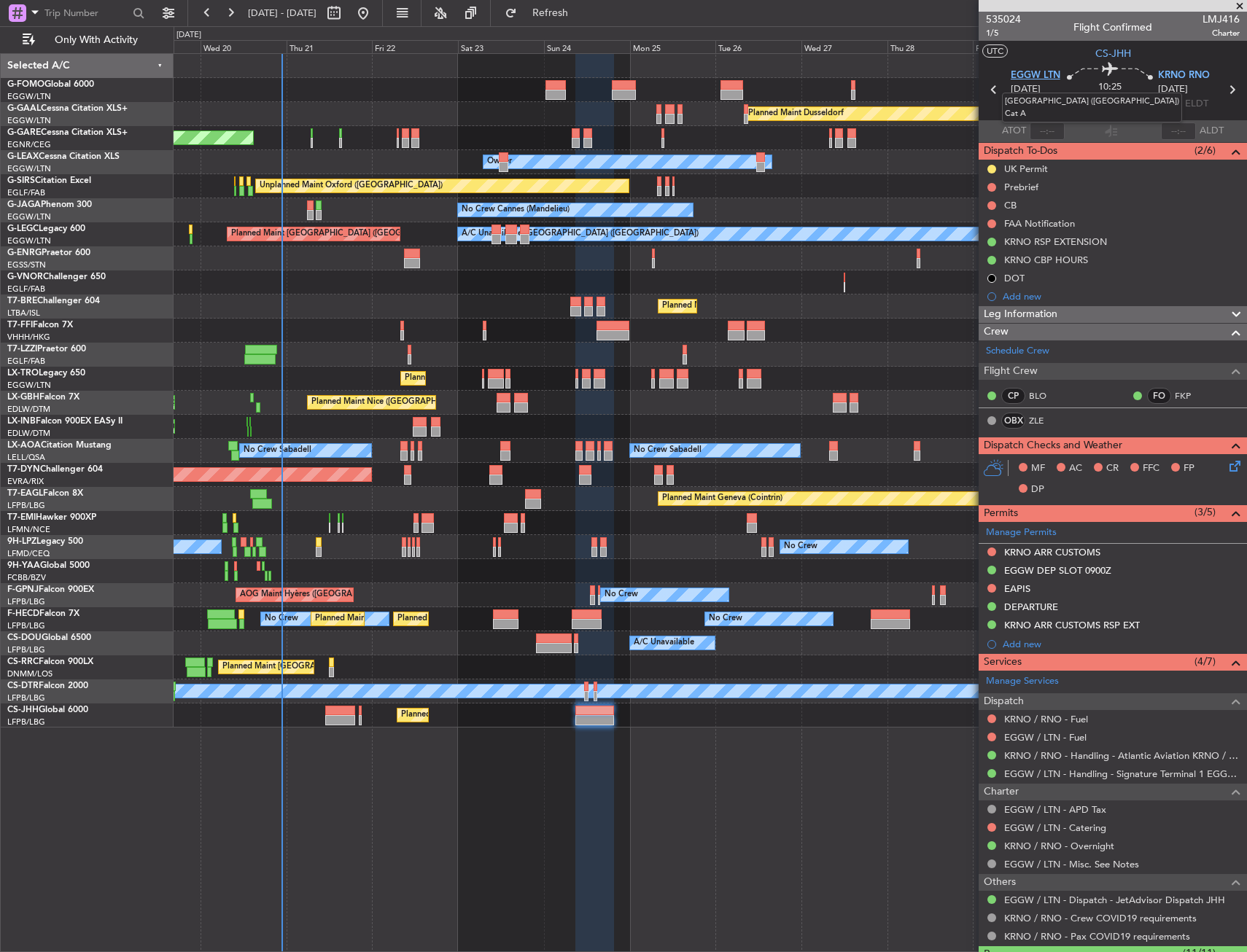
click at [1018, 79] on span "EGGW LTN" at bounding box center [1035, 76] width 49 height 14
click at [328, 715] on div at bounding box center [340, 720] width 30 height 10
type input "4"
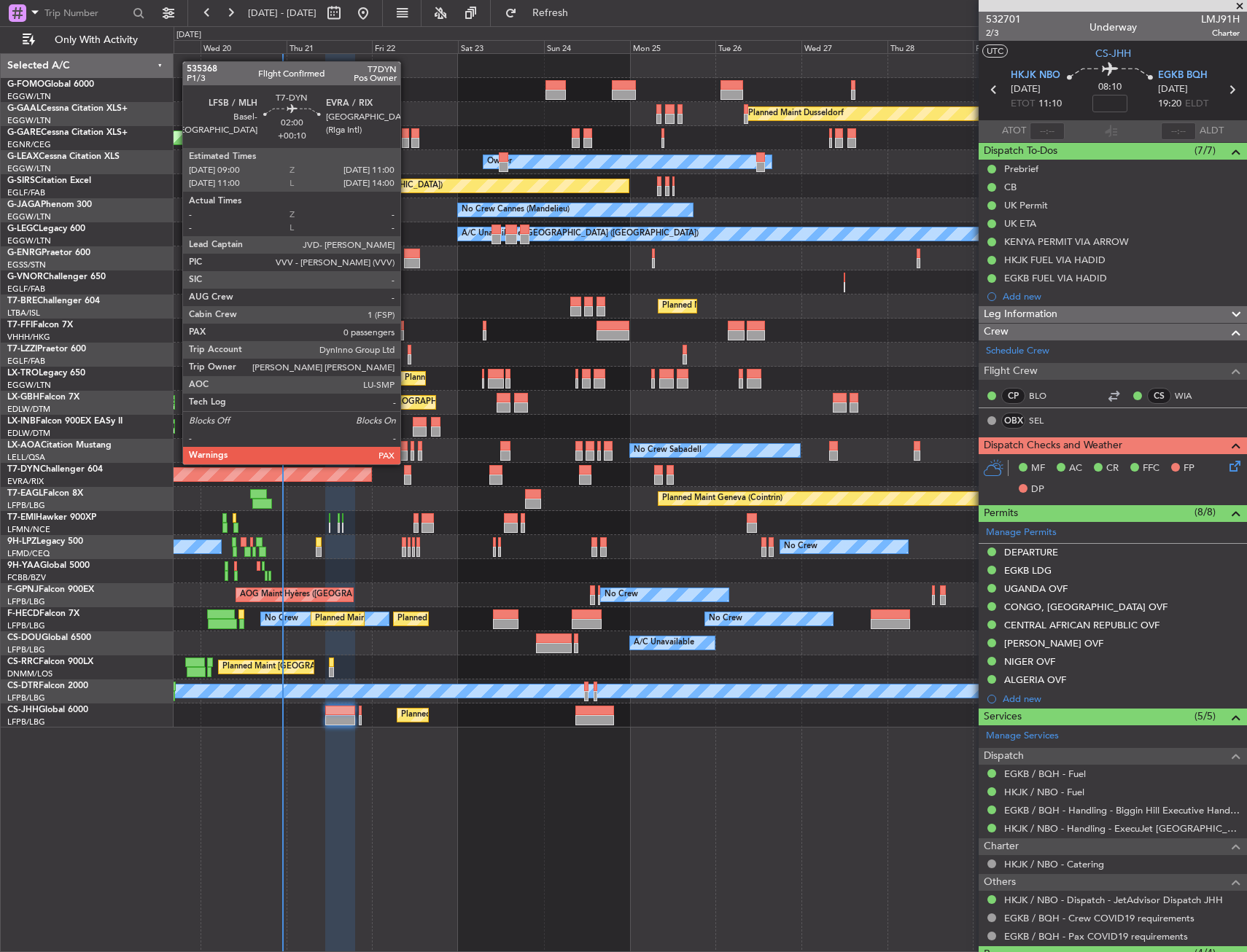
click at [407, 476] on div at bounding box center [407, 479] width 7 height 10
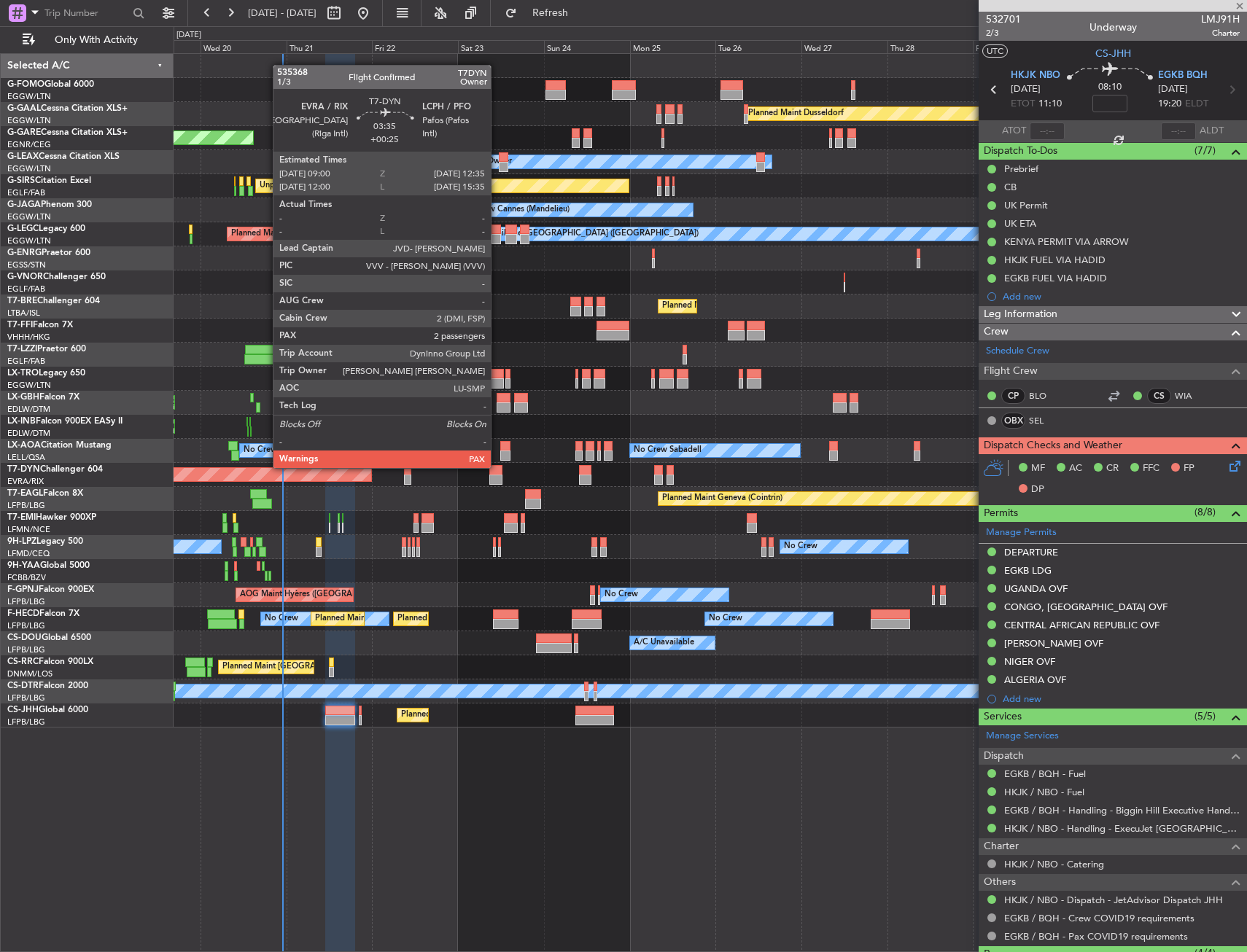
type input "+00:10"
type input "0"
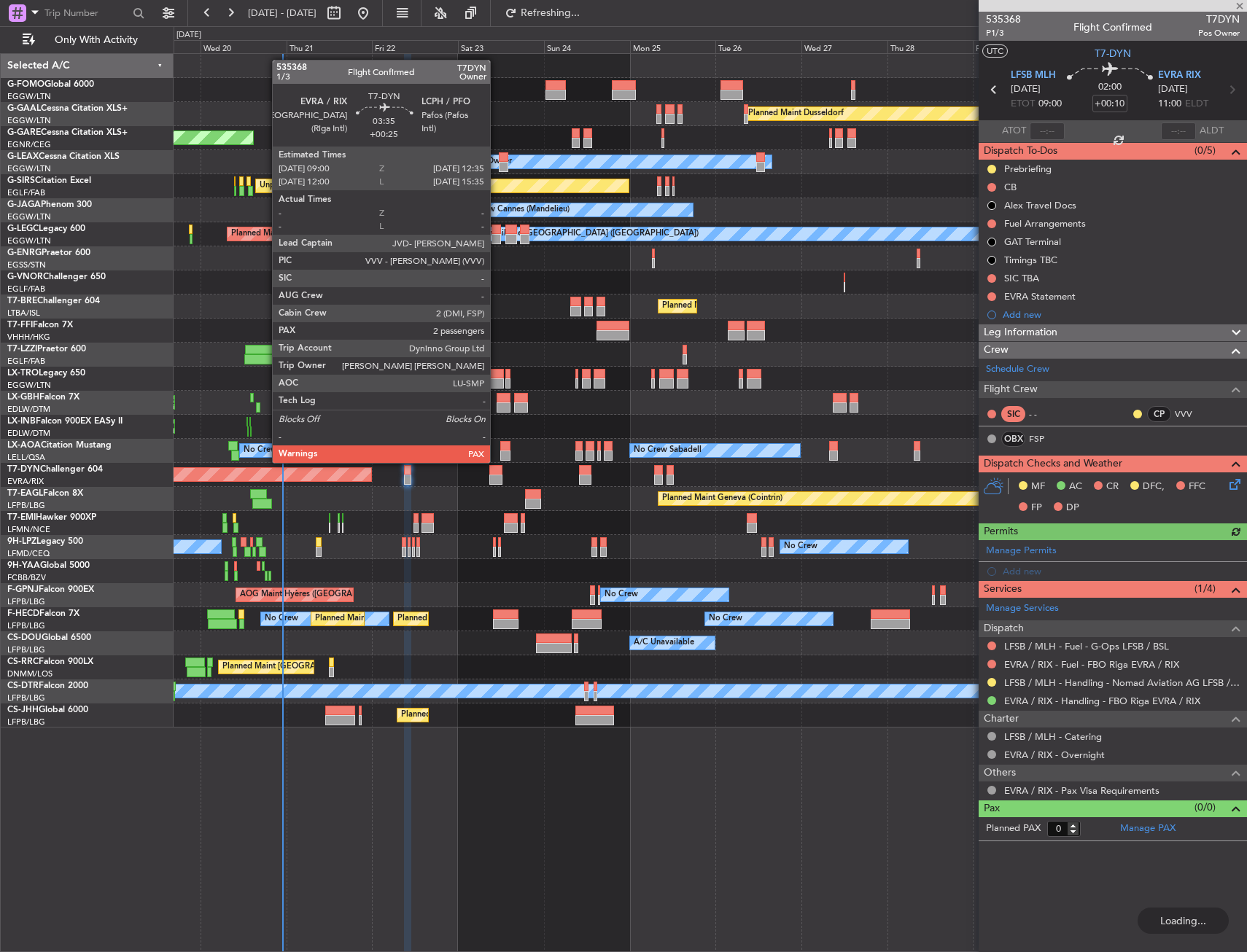
click at [497, 474] on div at bounding box center [496, 479] width 13 height 10
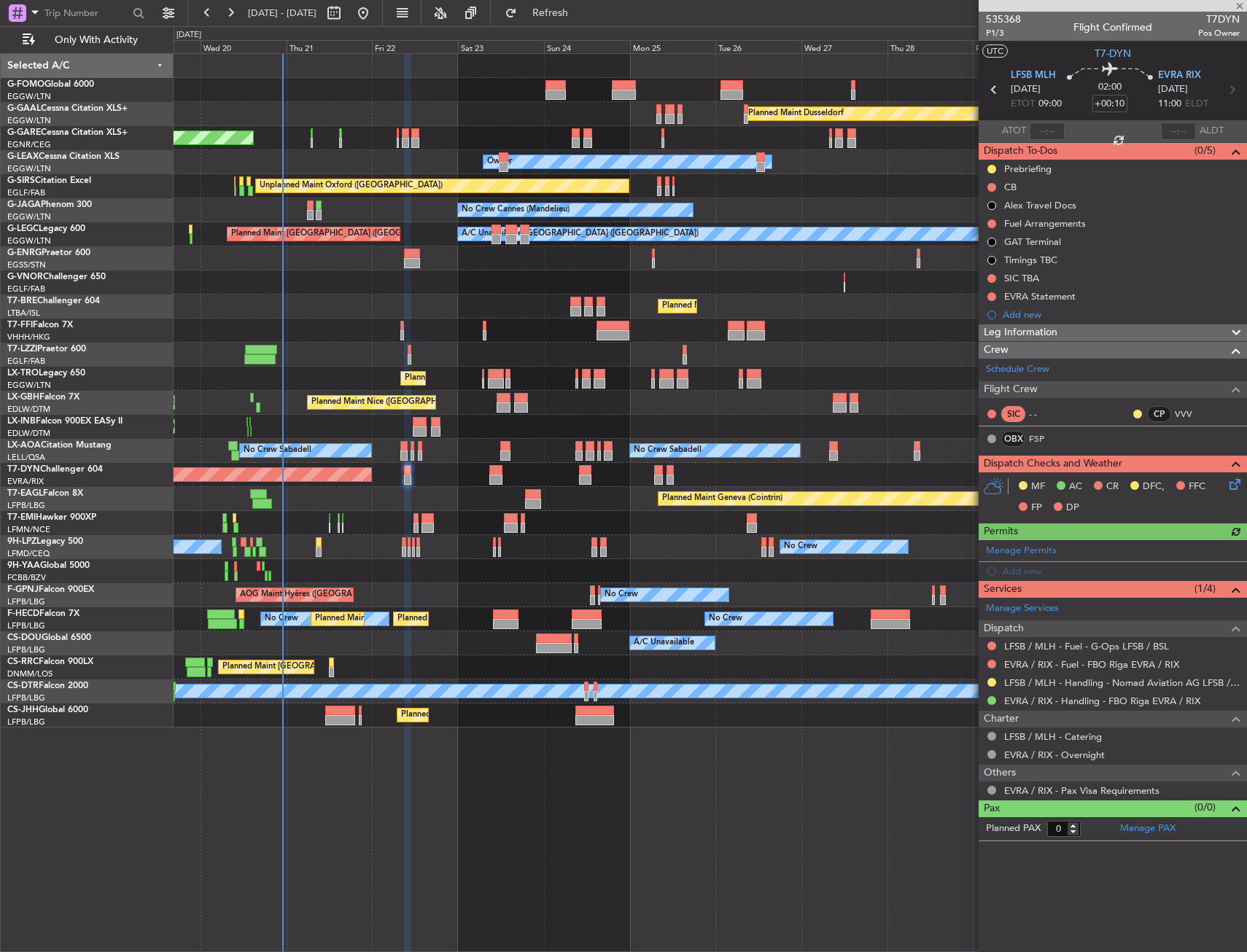
type input "+00:25"
type input "3"
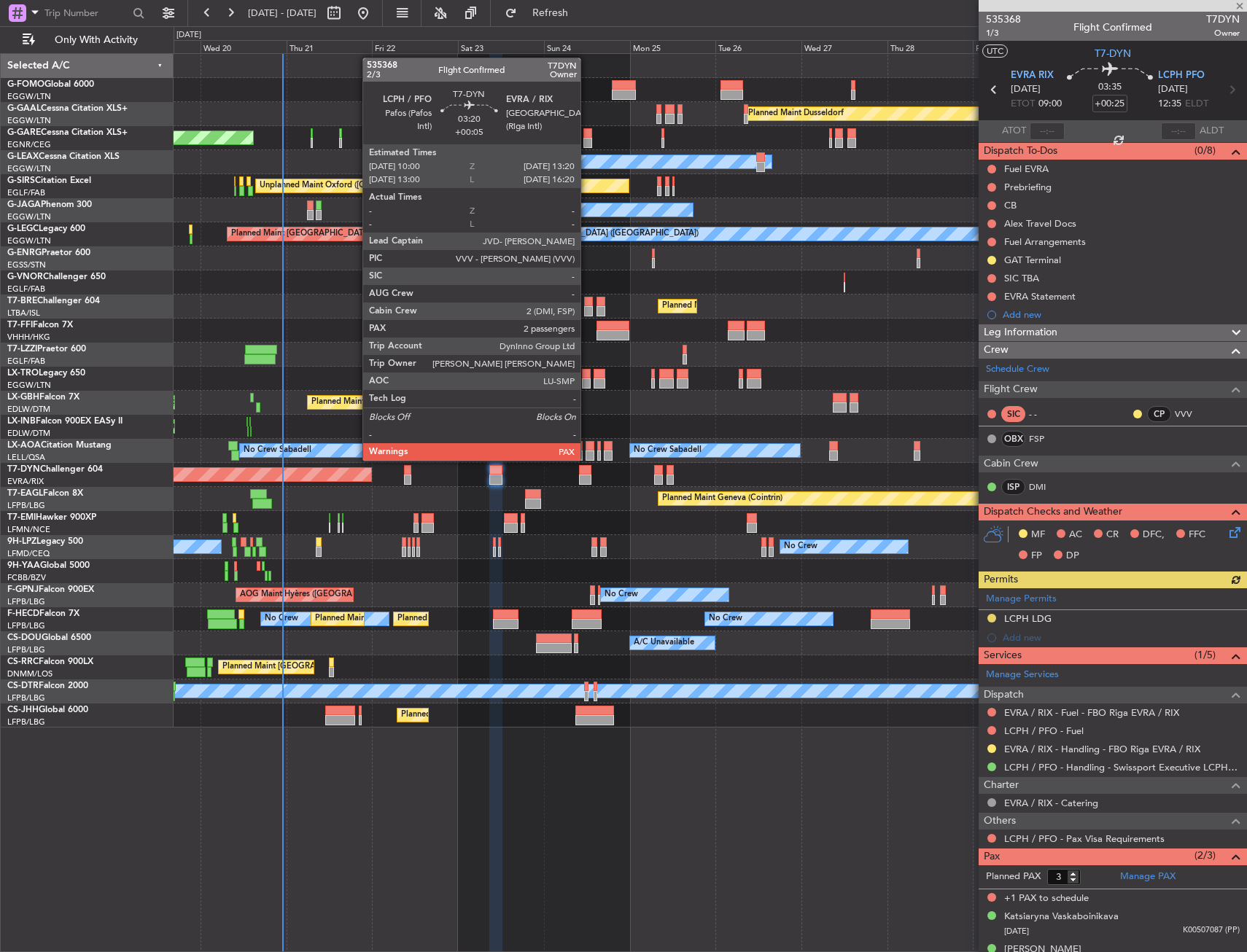
click at [587, 473] on div at bounding box center [585, 470] width 13 height 10
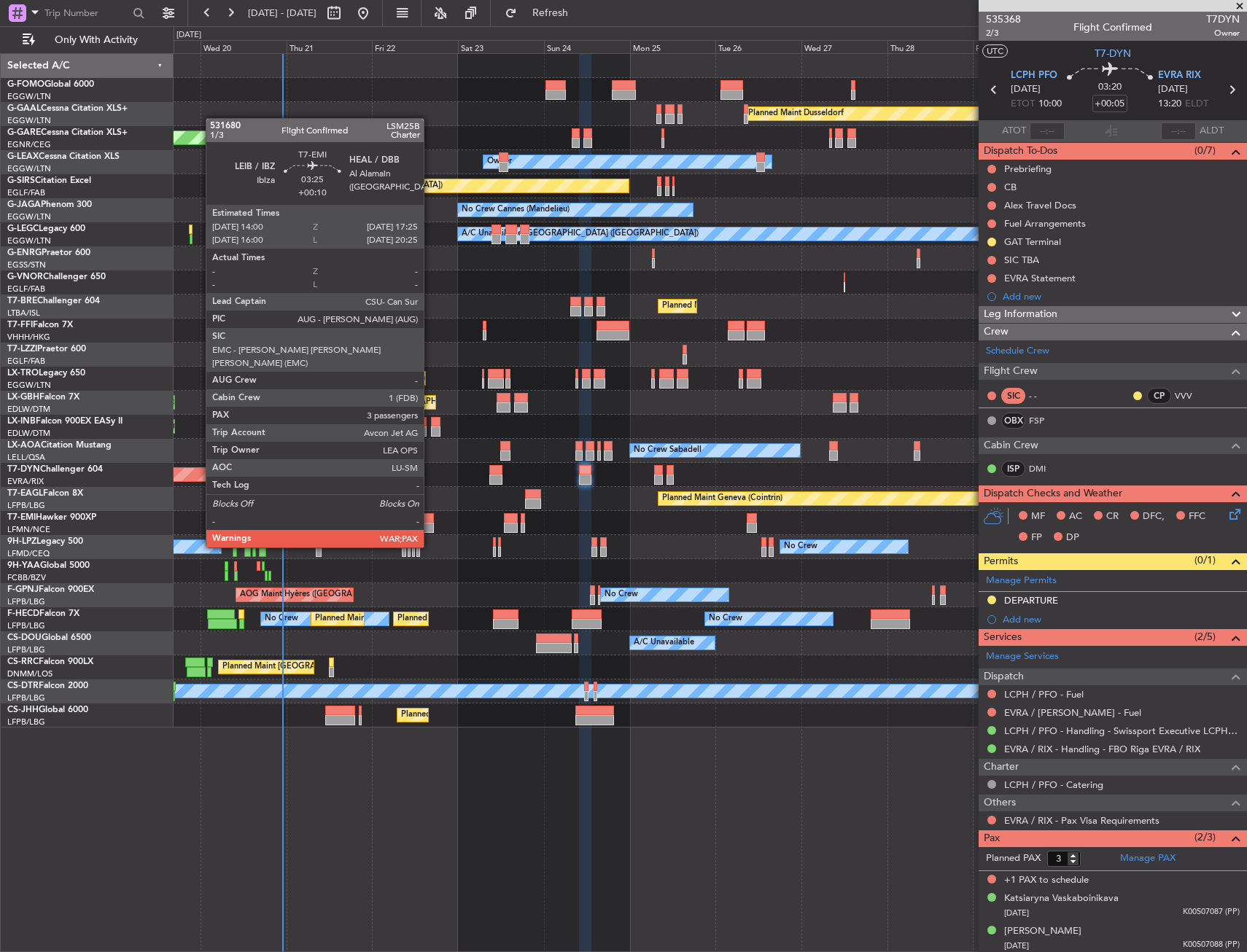
click at [431, 520] on div at bounding box center [428, 518] width 13 height 10
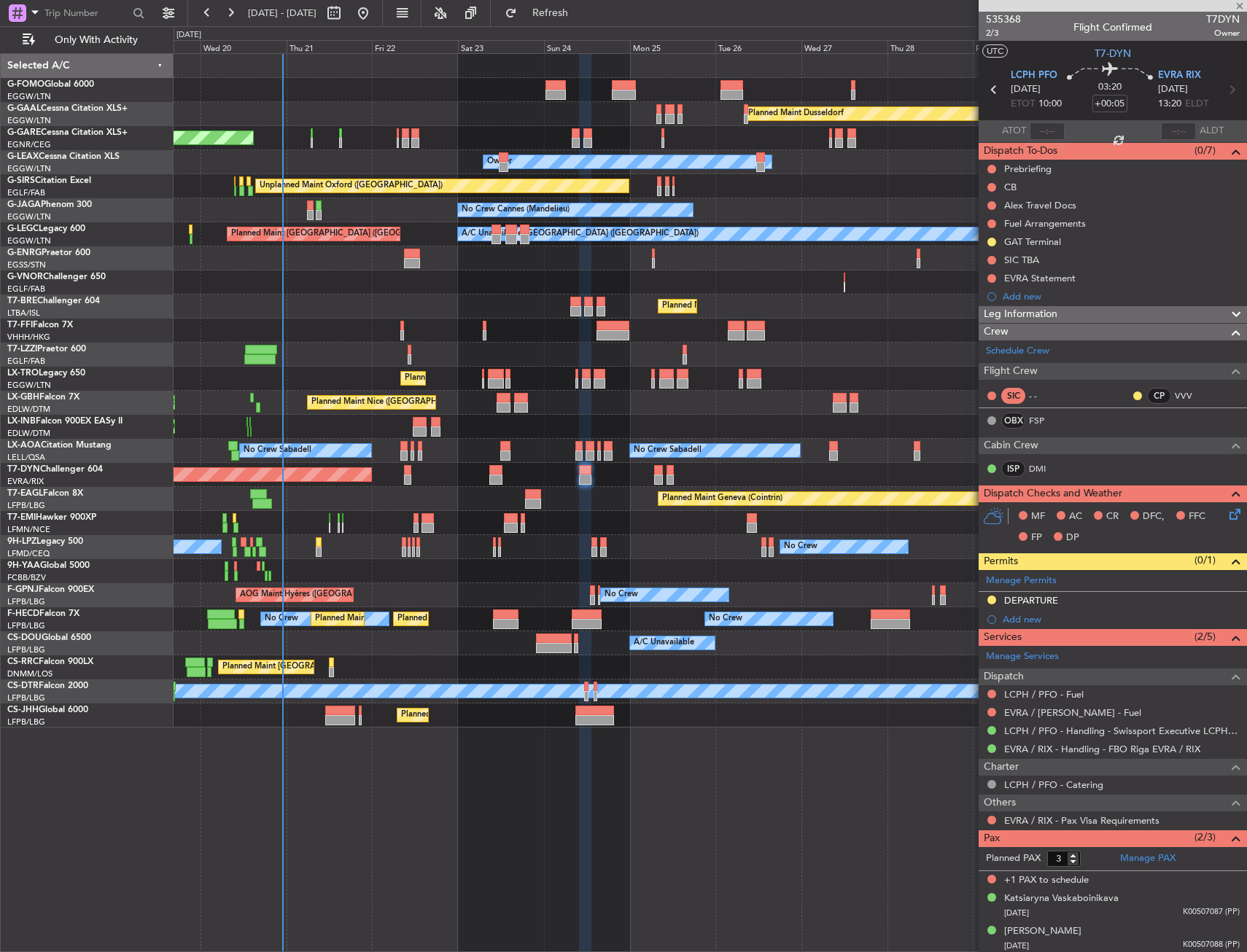
type input "+00:10"
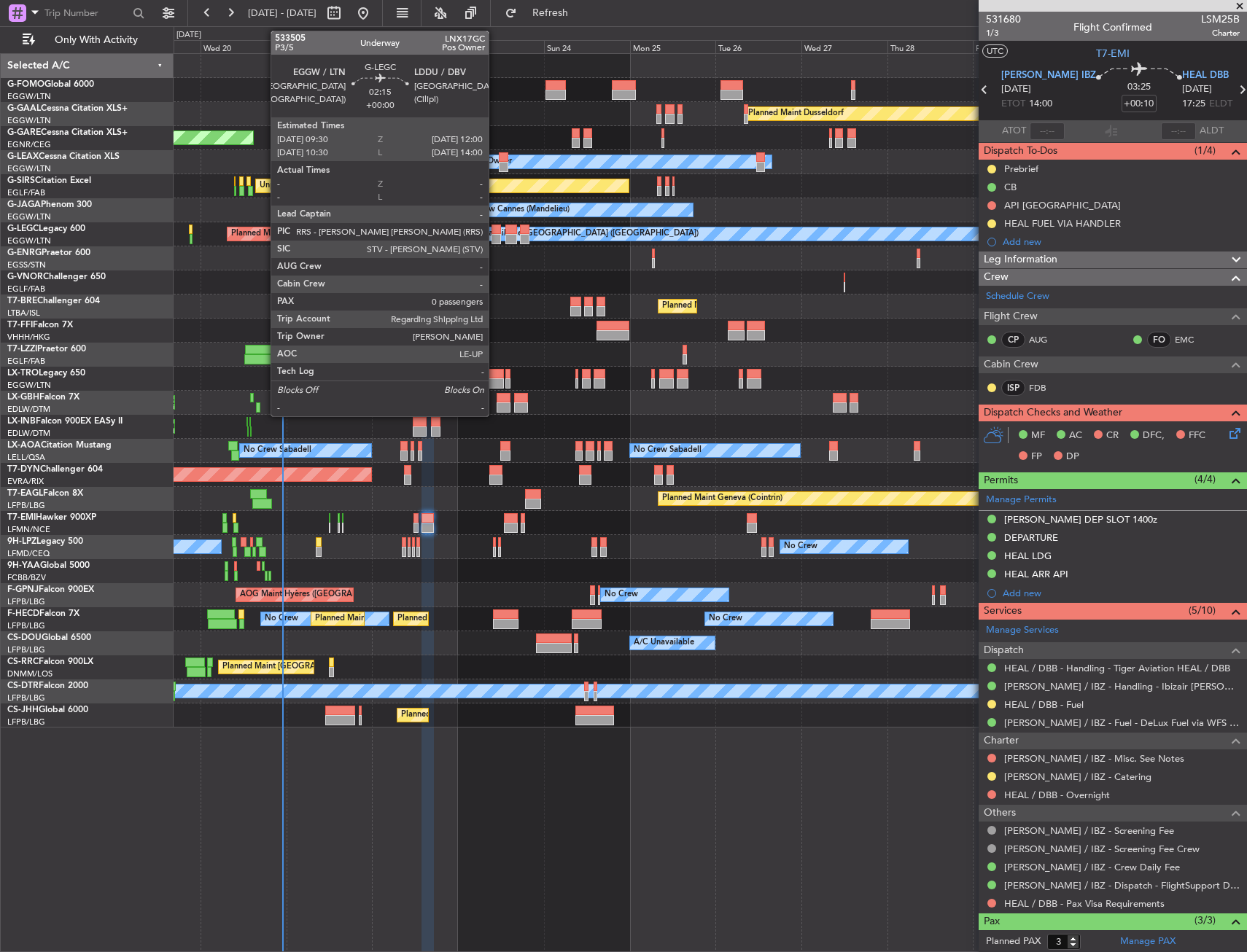
click at [495, 227] on div at bounding box center [496, 230] width 10 height 10
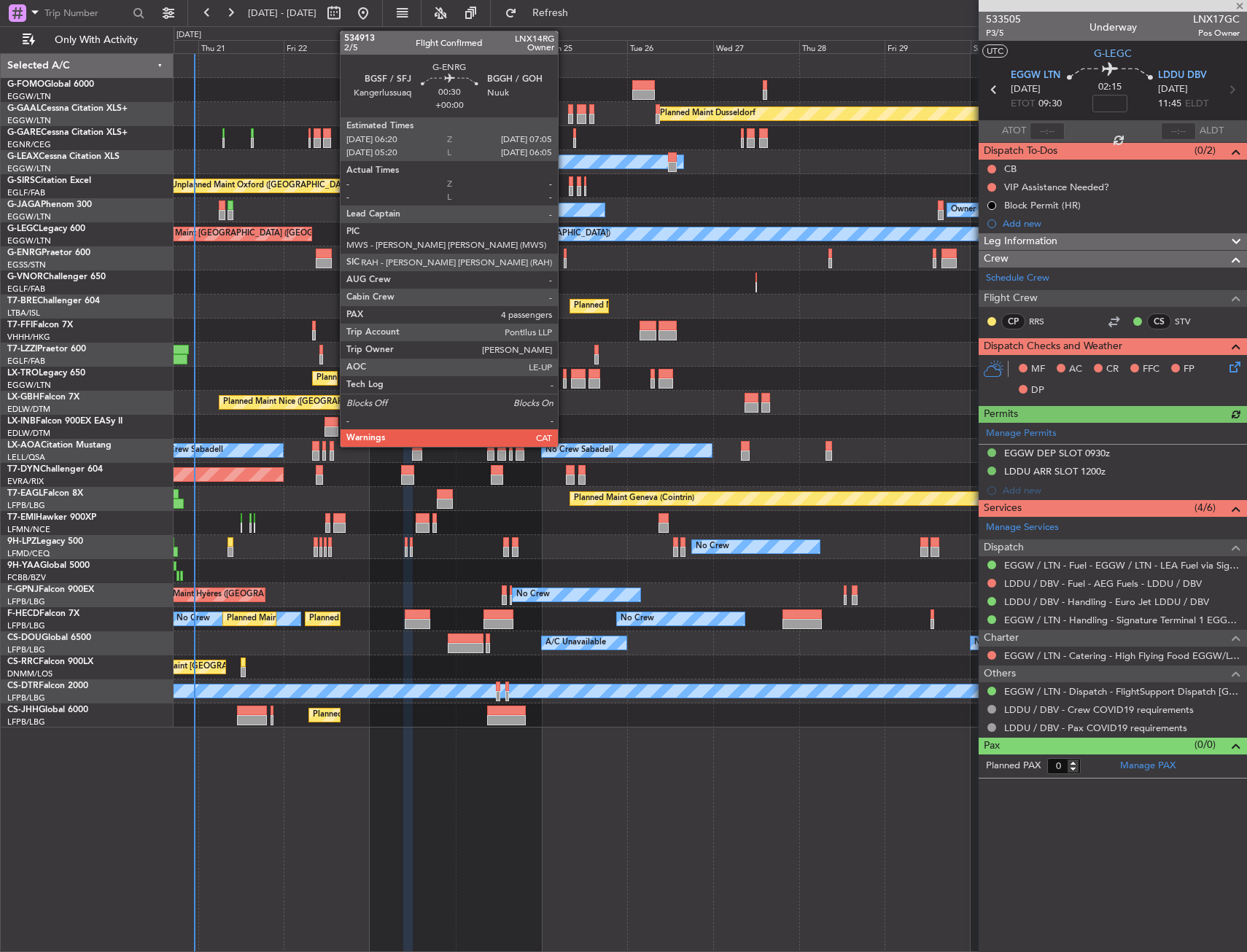
click at [564, 249] on div at bounding box center [565, 254] width 3 height 10
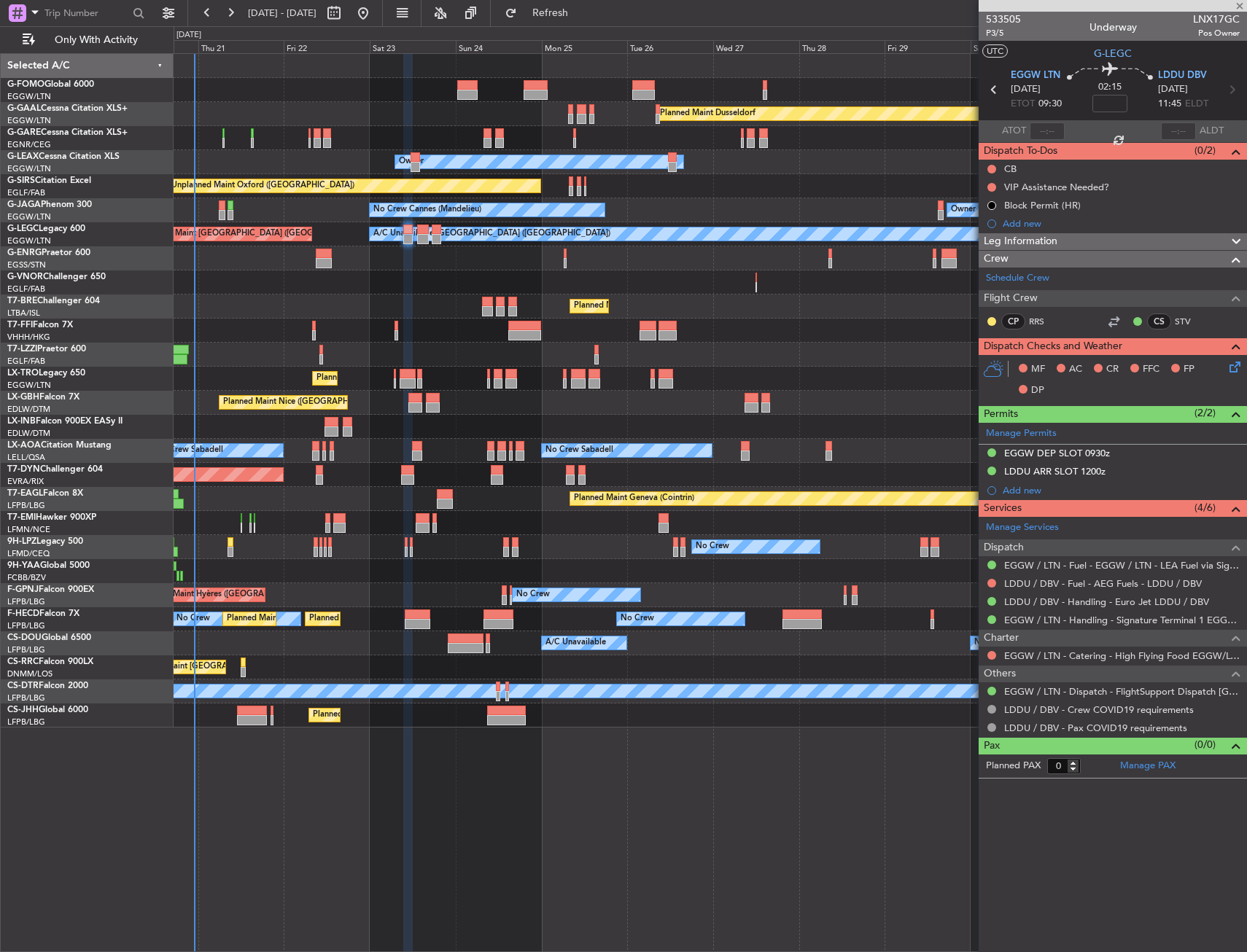
type input "4"
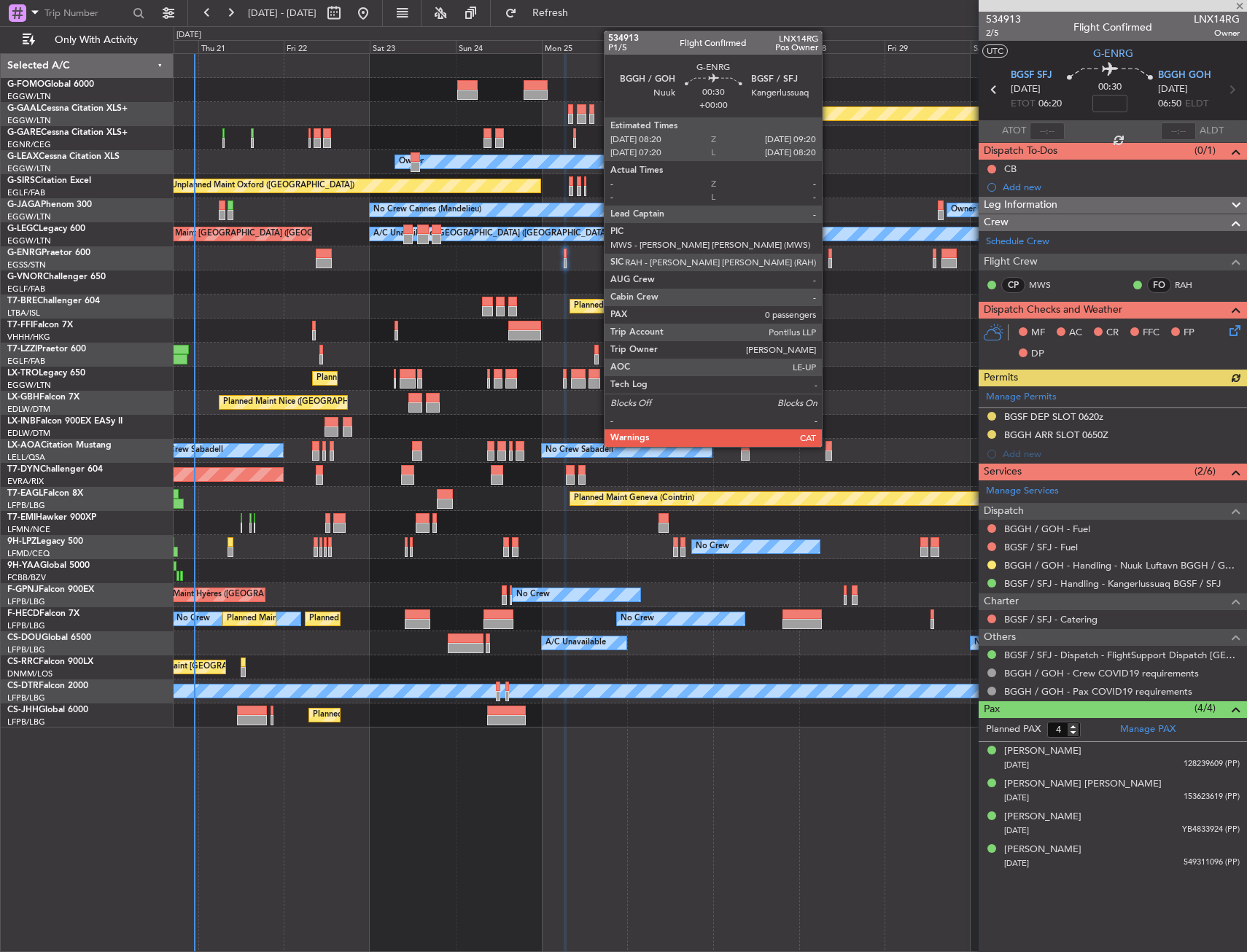
click at [828, 253] on div at bounding box center [830, 254] width 4 height 10
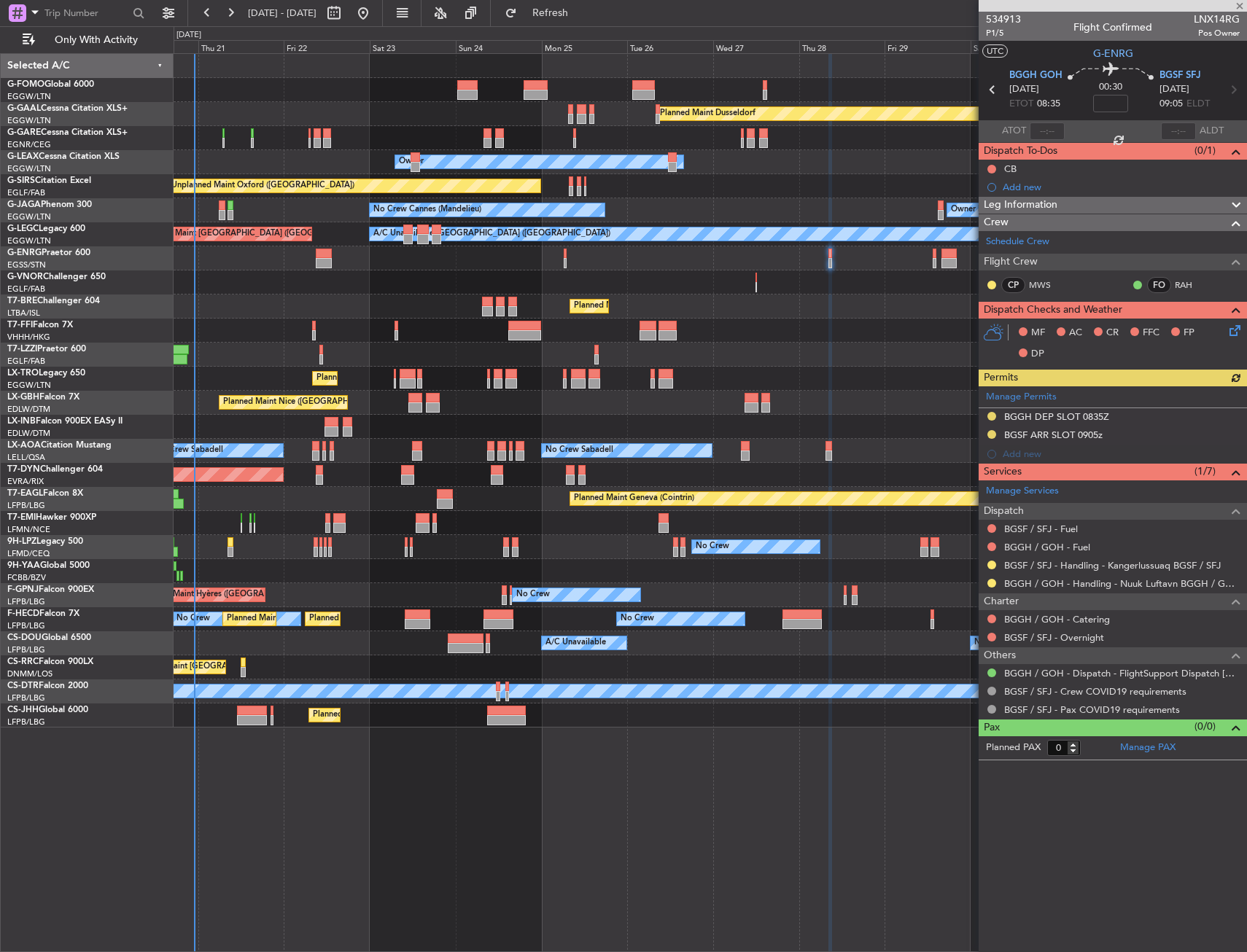
click at [567, 257] on div "Owner" at bounding box center [710, 258] width 1072 height 24
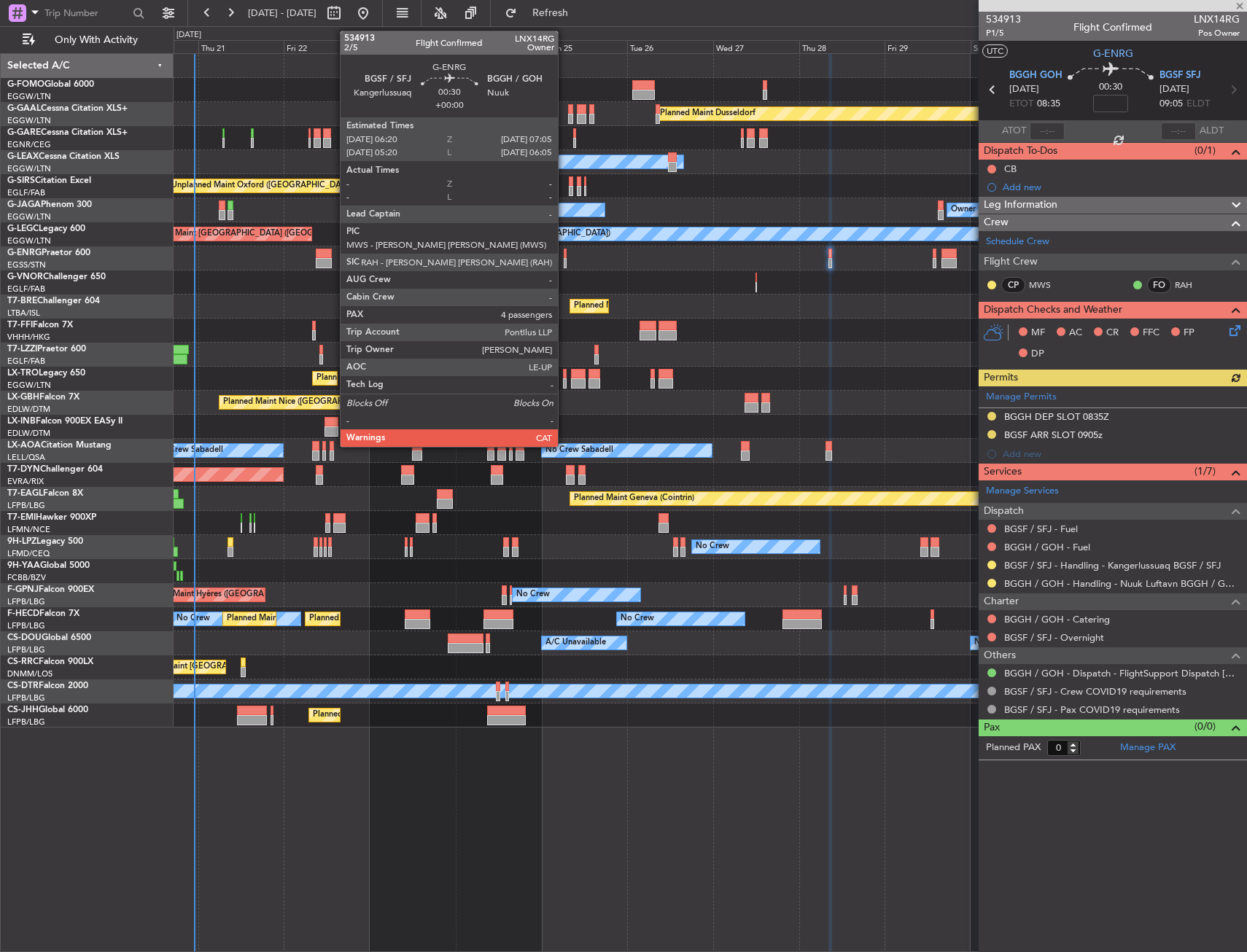
click at [564, 257] on div at bounding box center [565, 254] width 3 height 10
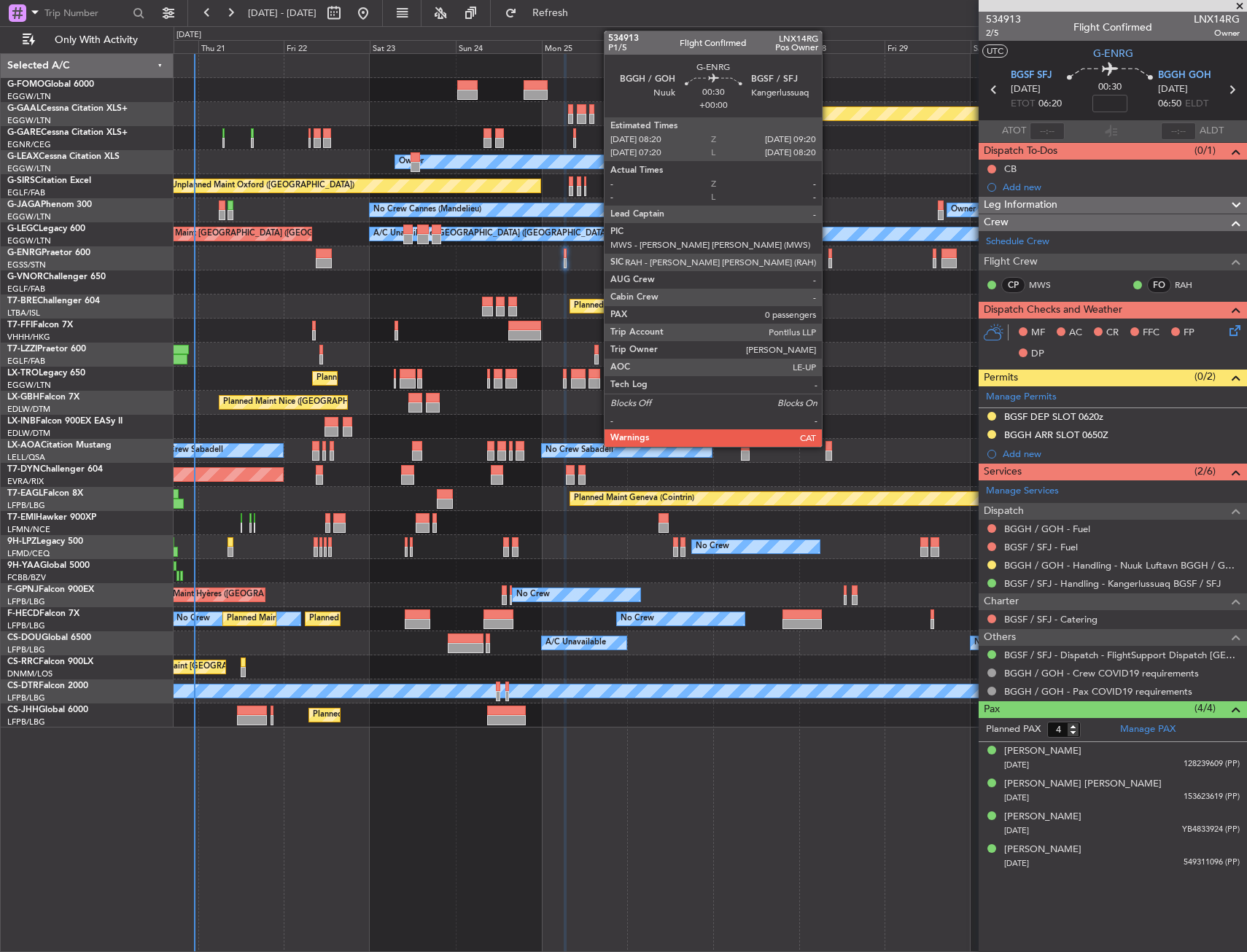
click at [828, 254] on div at bounding box center [830, 254] width 4 height 10
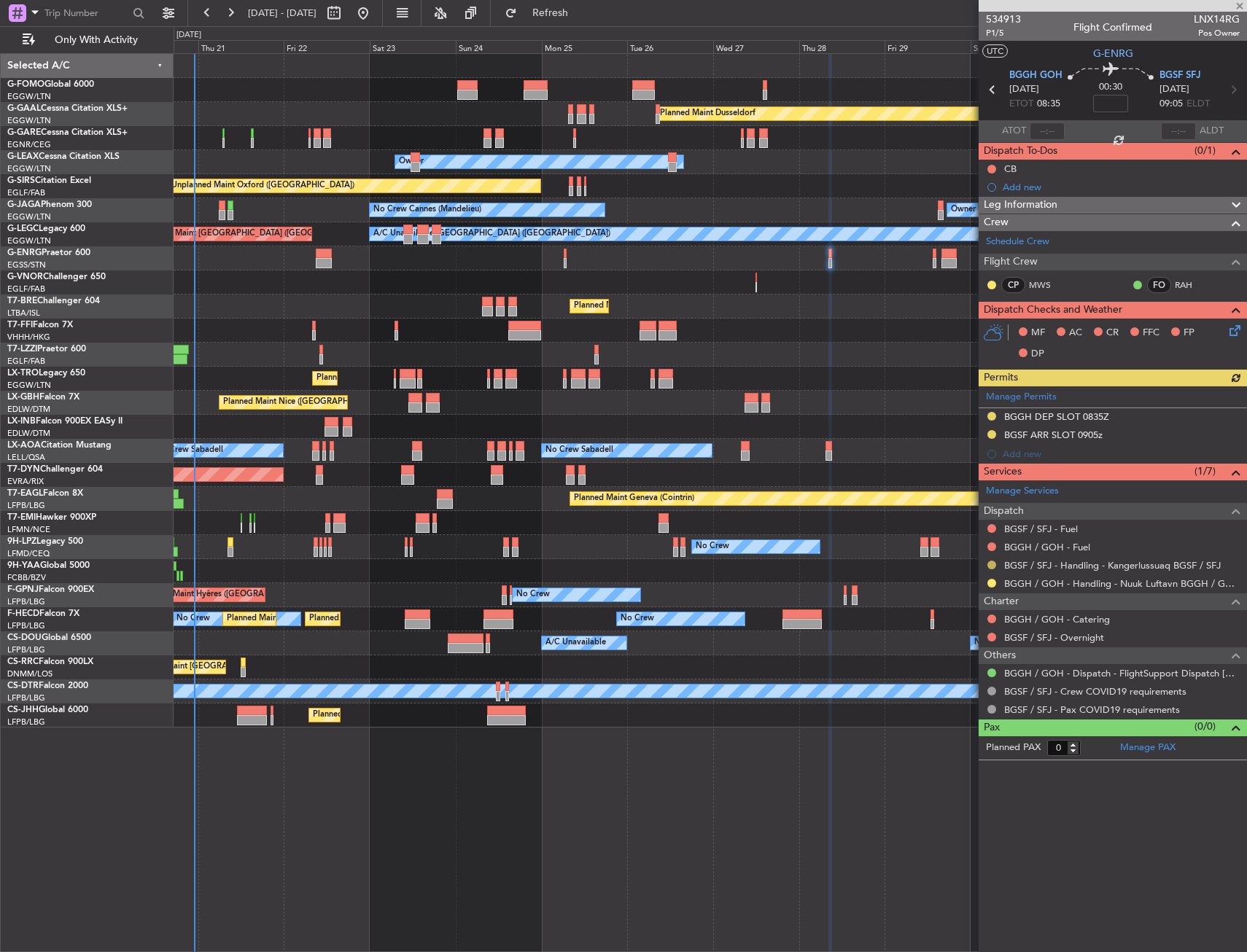
click at [990, 561] on button at bounding box center [991, 565] width 9 height 9
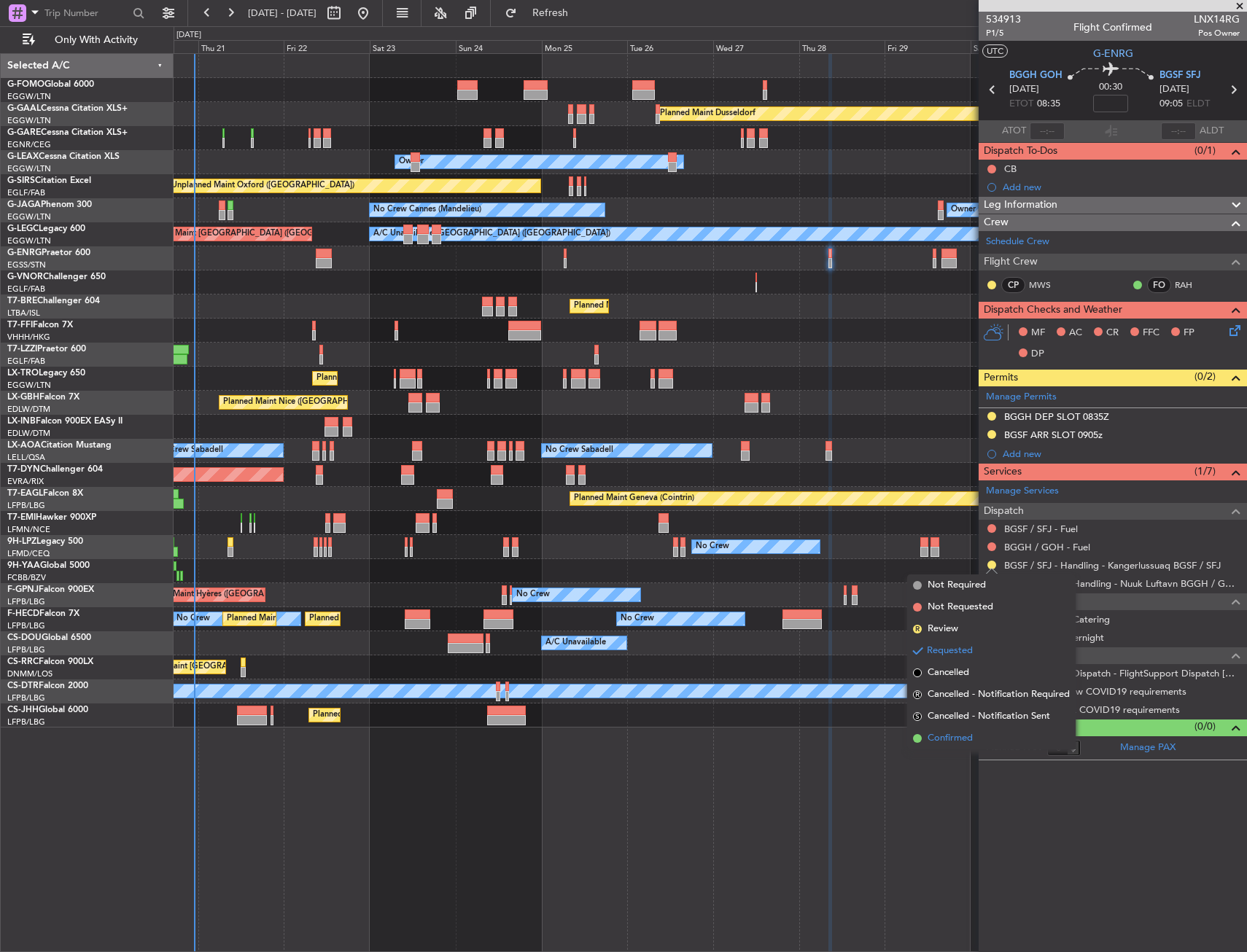
click at [958, 733] on span "Confirmed" at bounding box center [950, 738] width 45 height 14
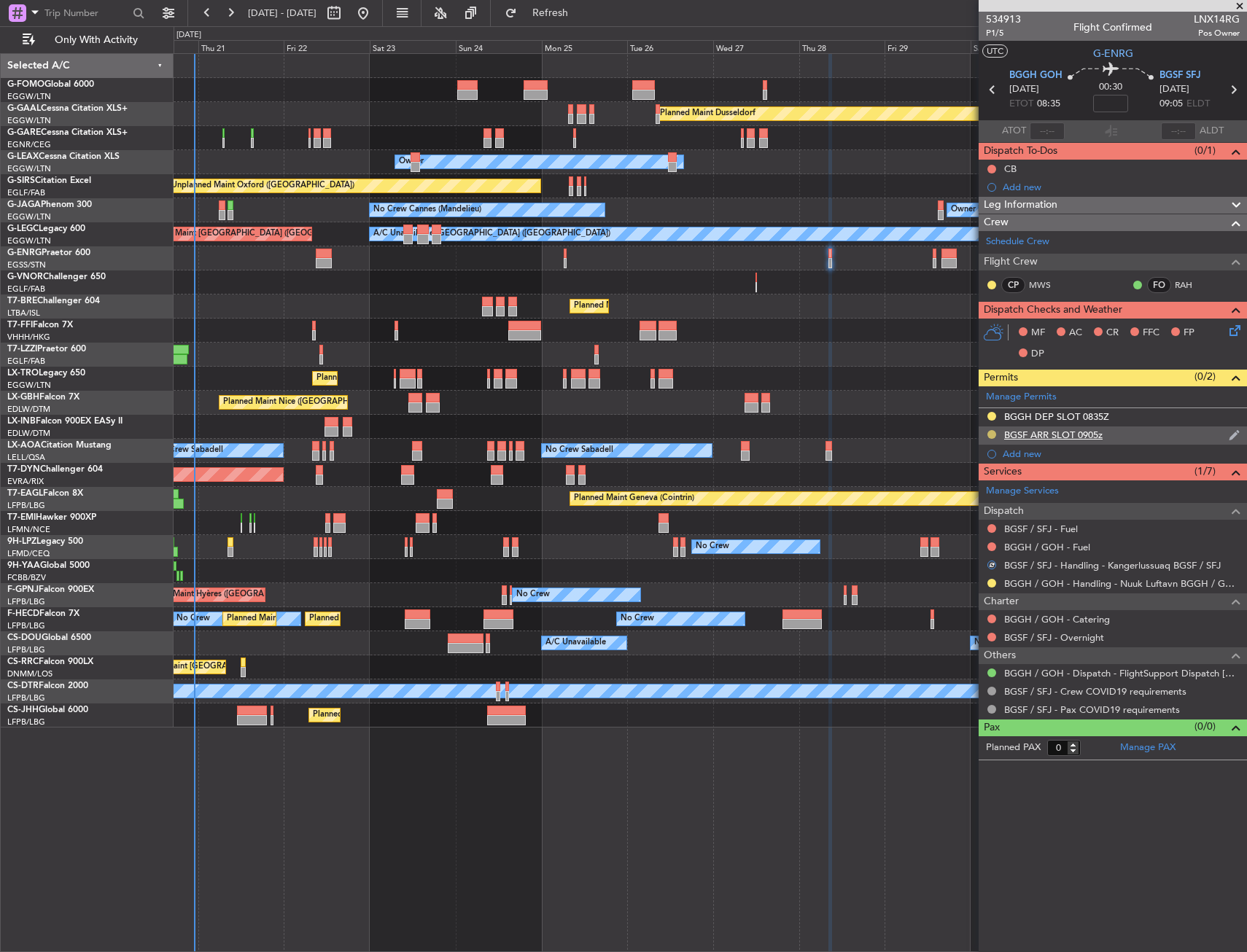
click at [993, 435] on button at bounding box center [991, 435] width 9 height 9
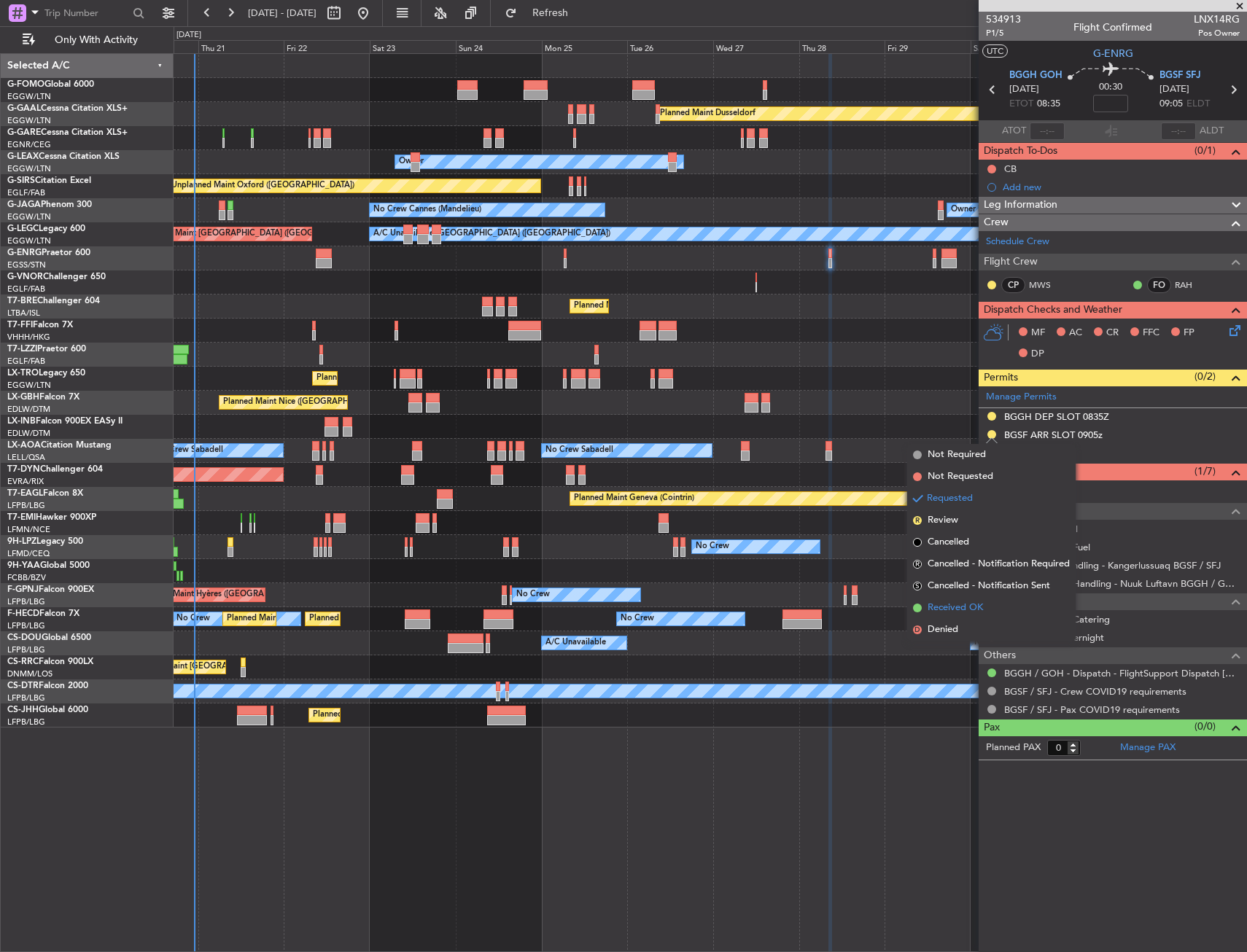
click at [966, 612] on span "Received OK" at bounding box center [954, 608] width 55 height 14
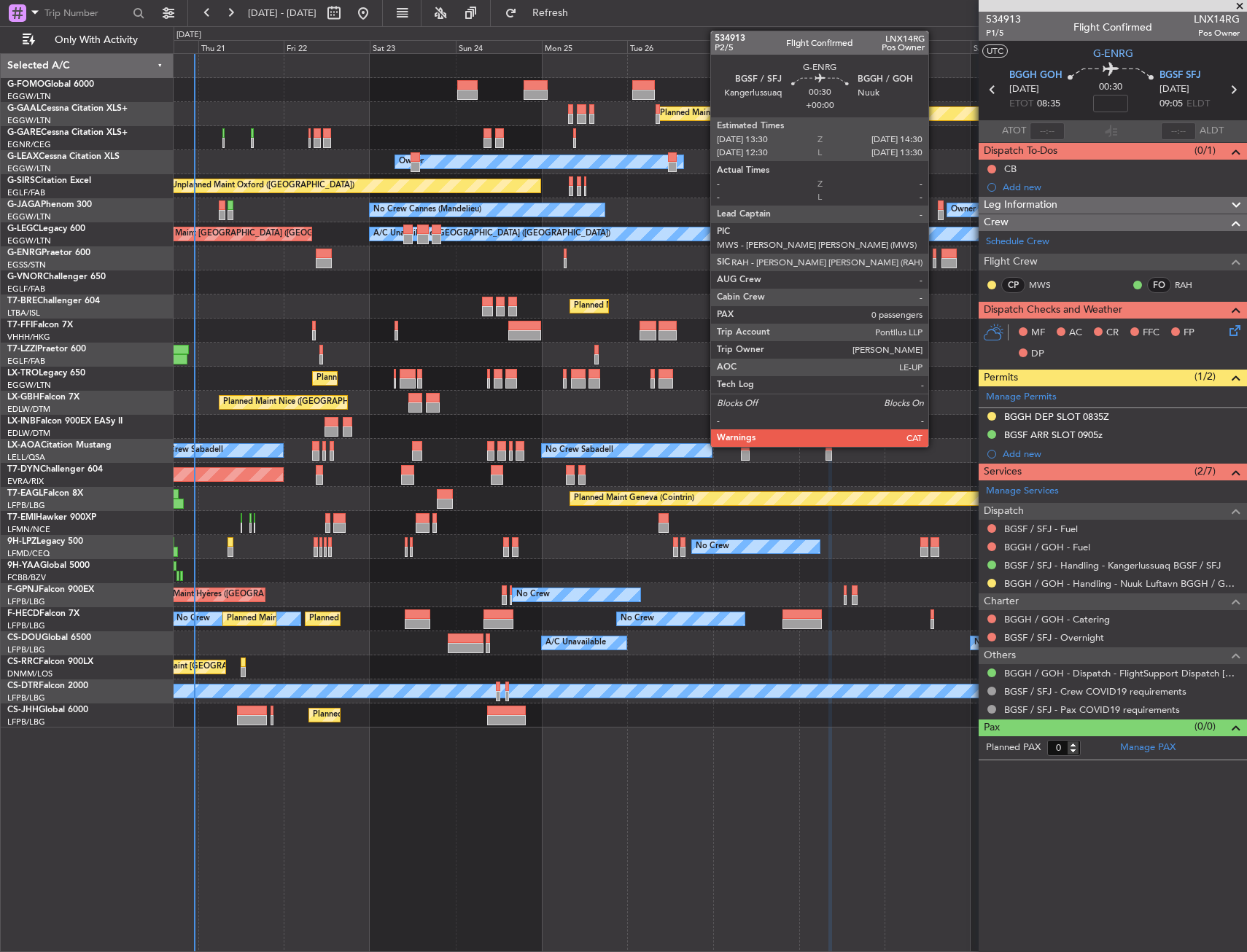
click at [934, 256] on div at bounding box center [934, 254] width 4 height 10
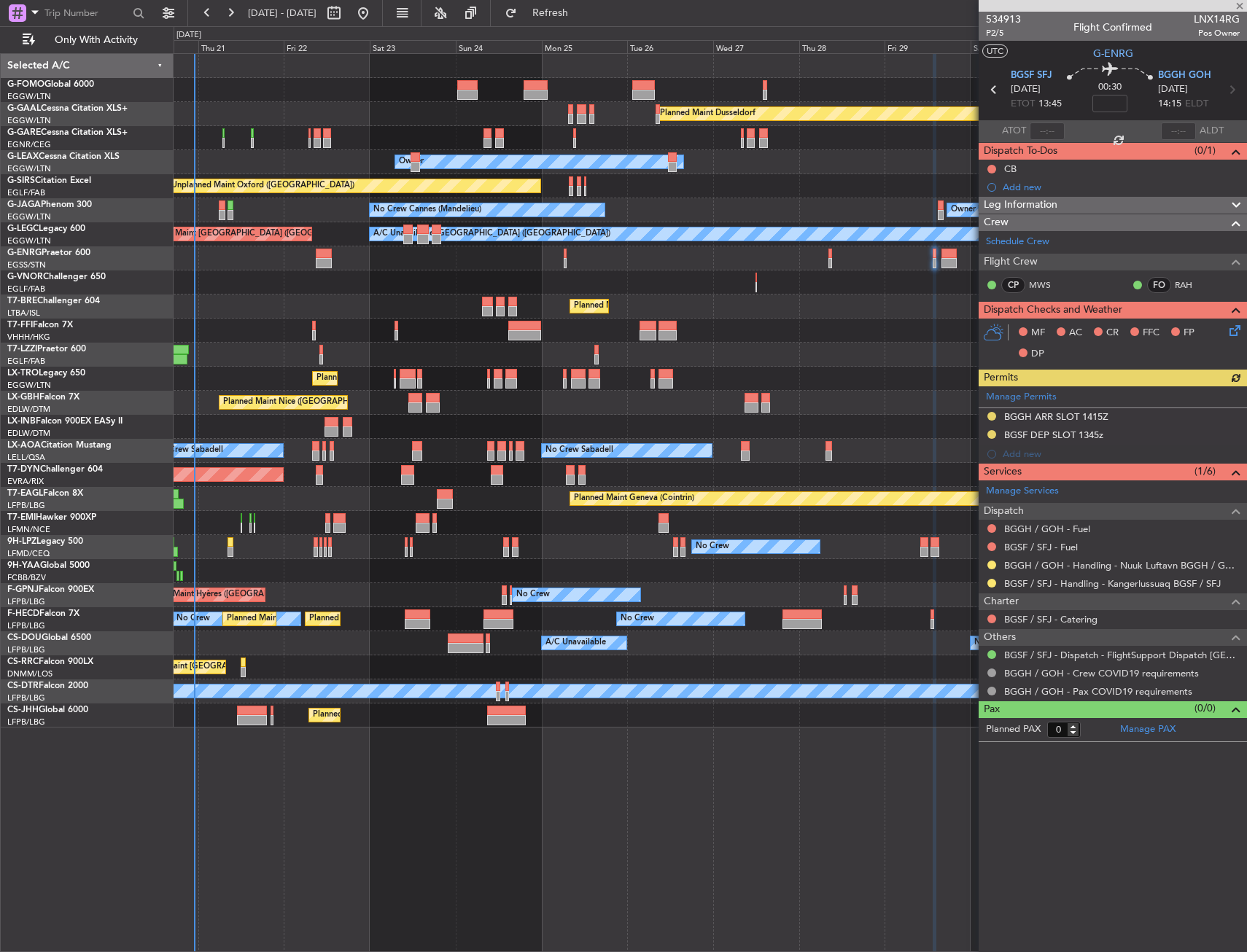
drag, startPoint x: 993, startPoint y: 582, endPoint x: 993, endPoint y: 612, distance: 30.0
click at [993, 582] on button at bounding box center [991, 583] width 9 height 9
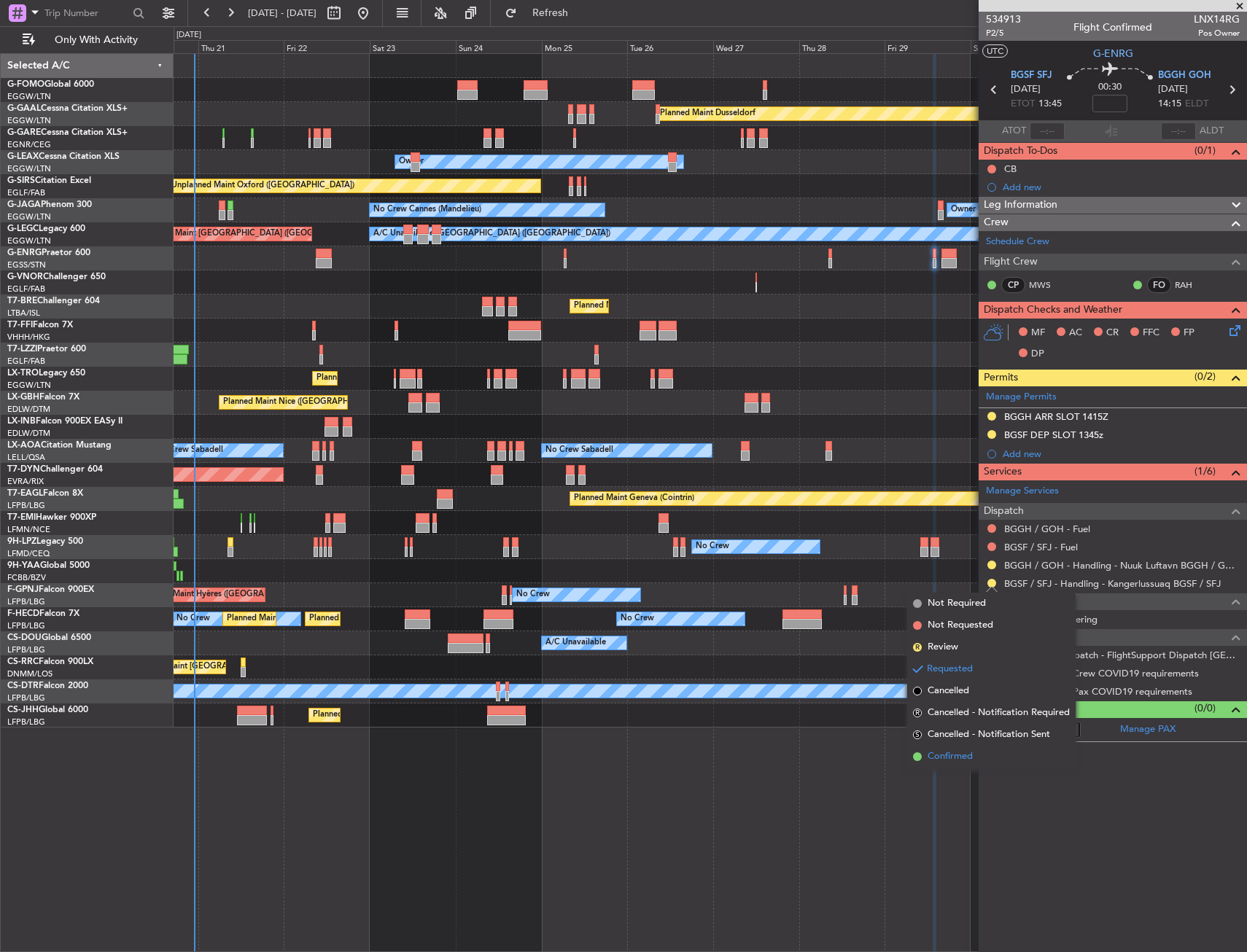
click at [955, 753] on span "Confirmed" at bounding box center [950, 757] width 45 height 14
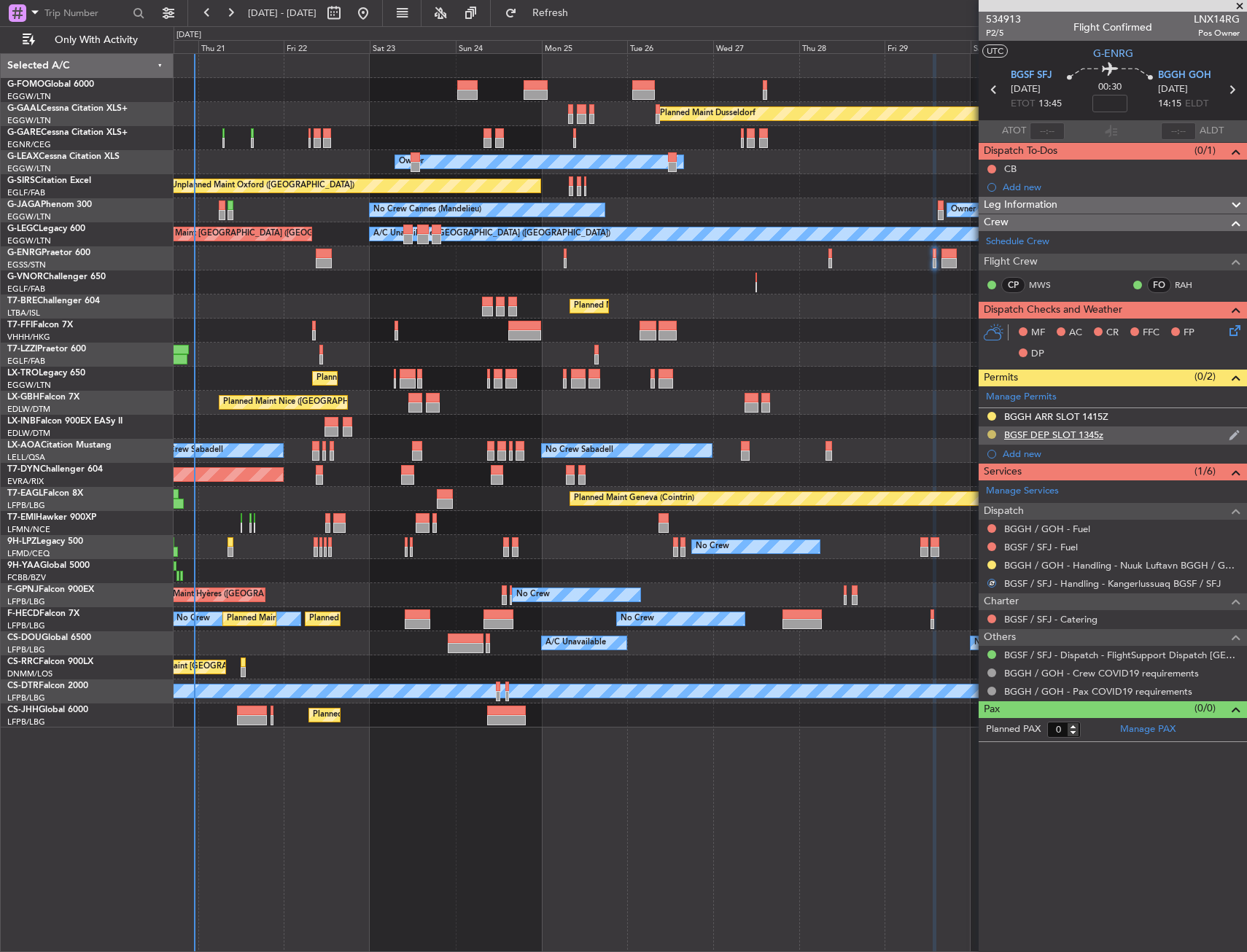
click at [993, 435] on button at bounding box center [991, 435] width 9 height 9
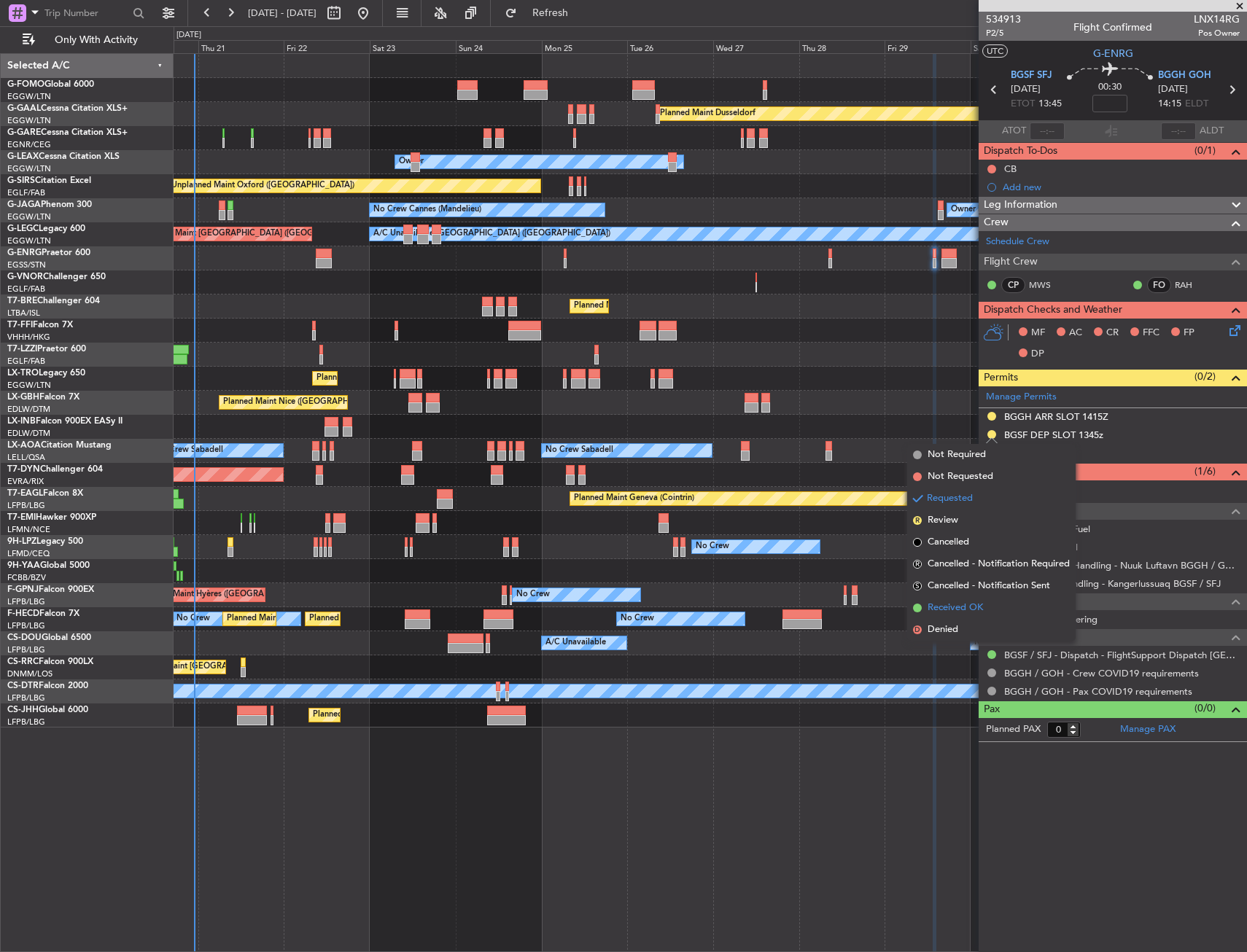
click at [961, 612] on span "Received OK" at bounding box center [954, 608] width 55 height 14
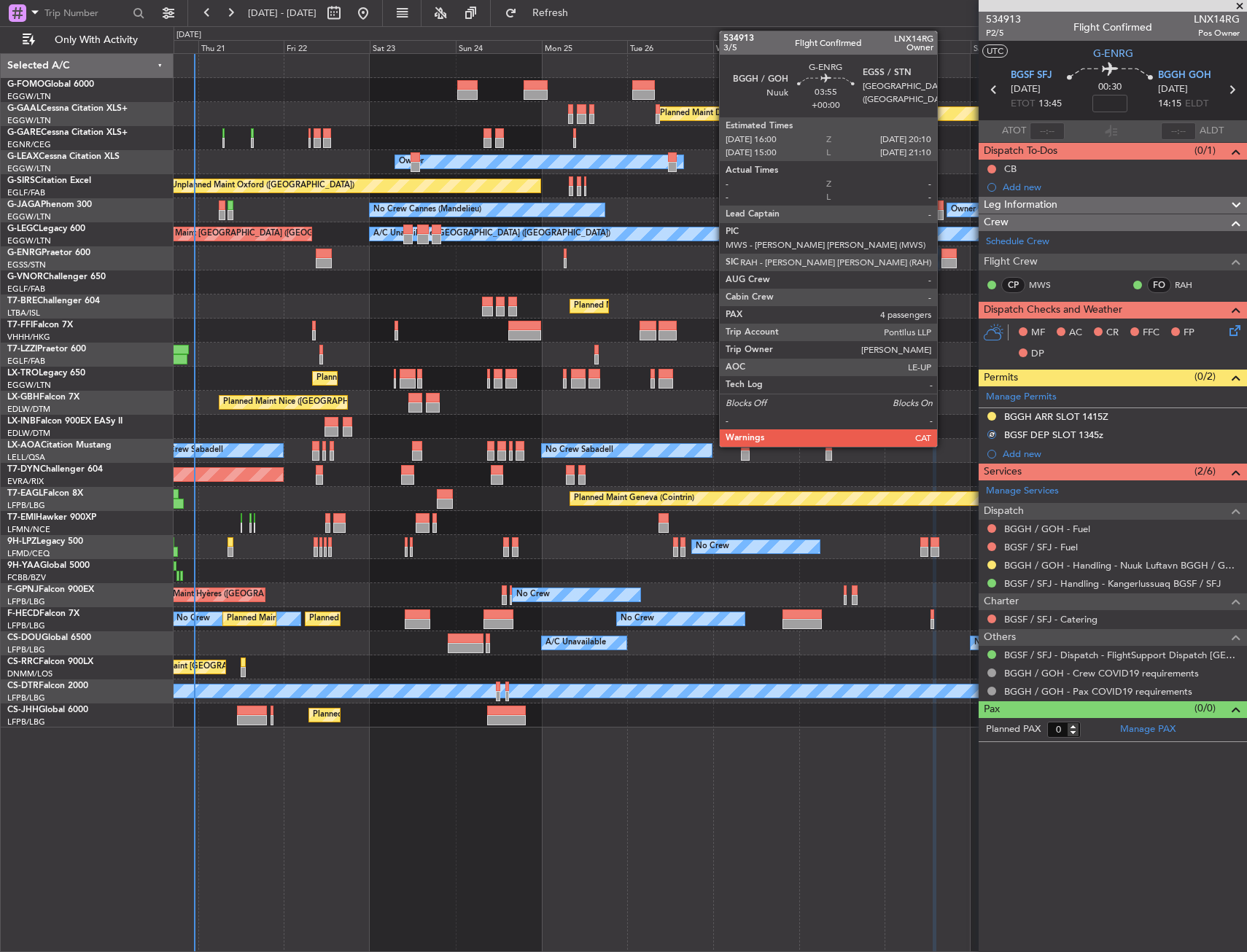
click at [943, 258] on div at bounding box center [949, 263] width 15 height 10
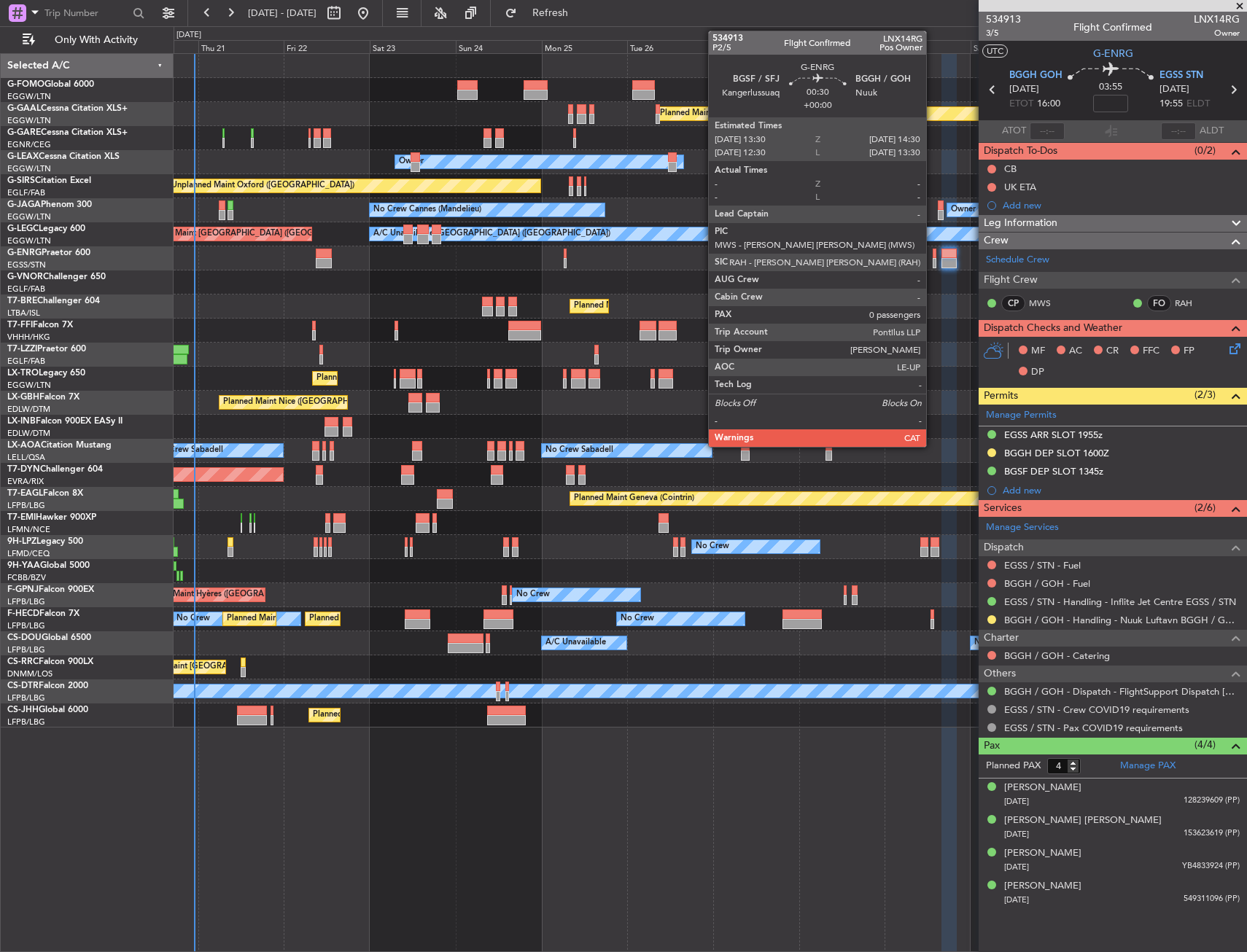
click at [933, 258] on div at bounding box center [934, 263] width 4 height 10
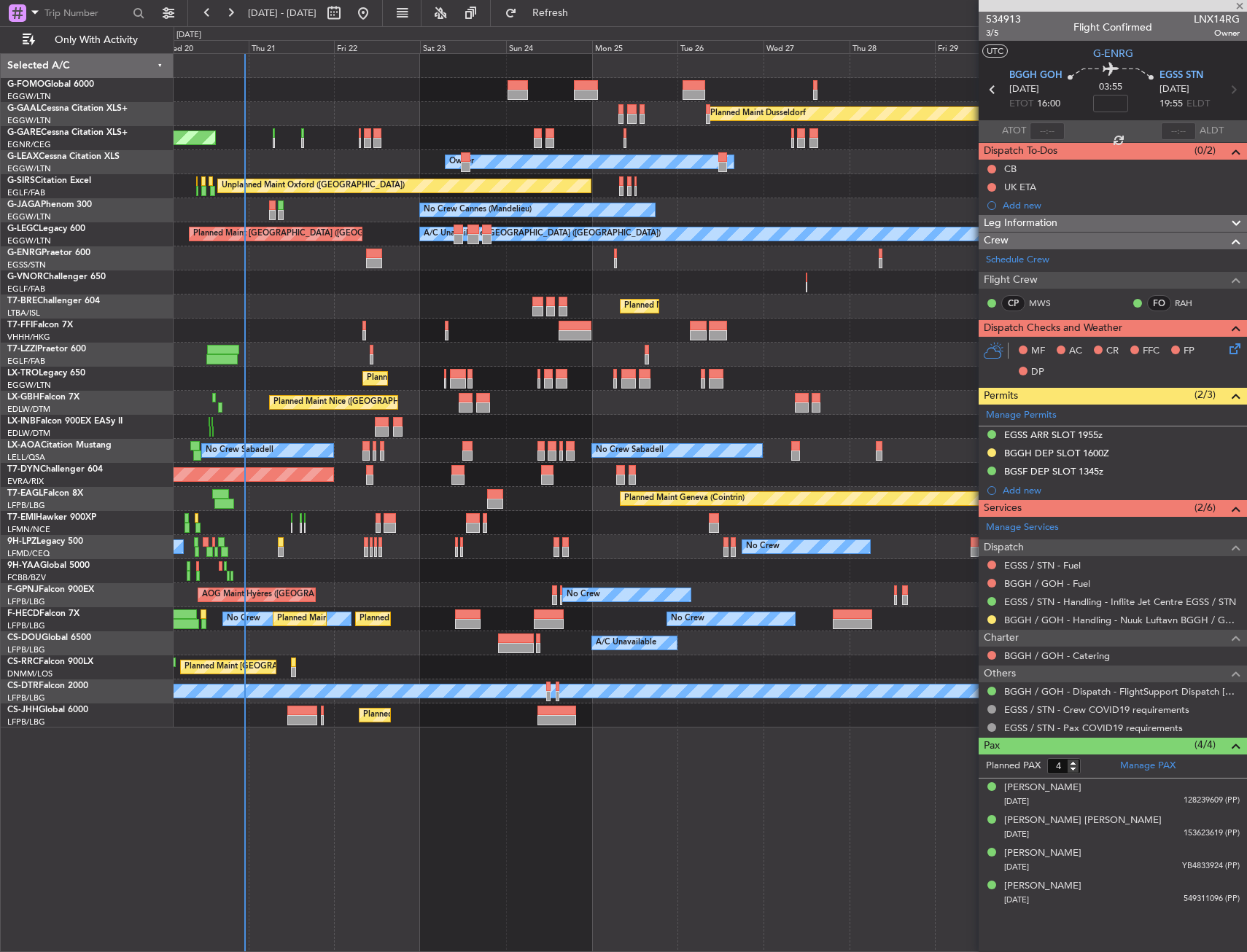
click at [875, 302] on div "Planned Maint [GEOGRAPHIC_DATA] ([GEOGRAPHIC_DATA])" at bounding box center [710, 306] width 1072 height 24
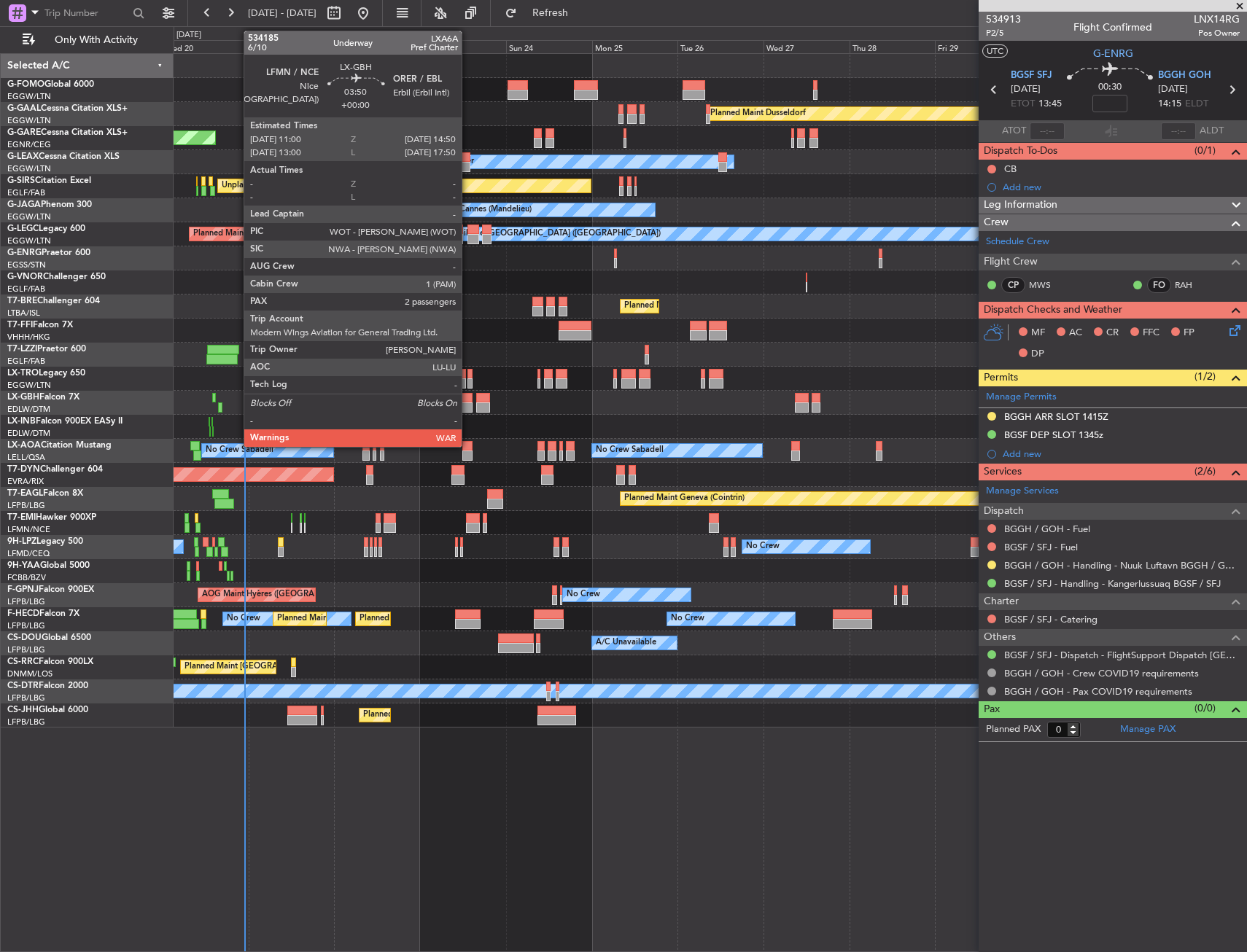
click at [468, 402] on div at bounding box center [465, 398] width 14 height 10
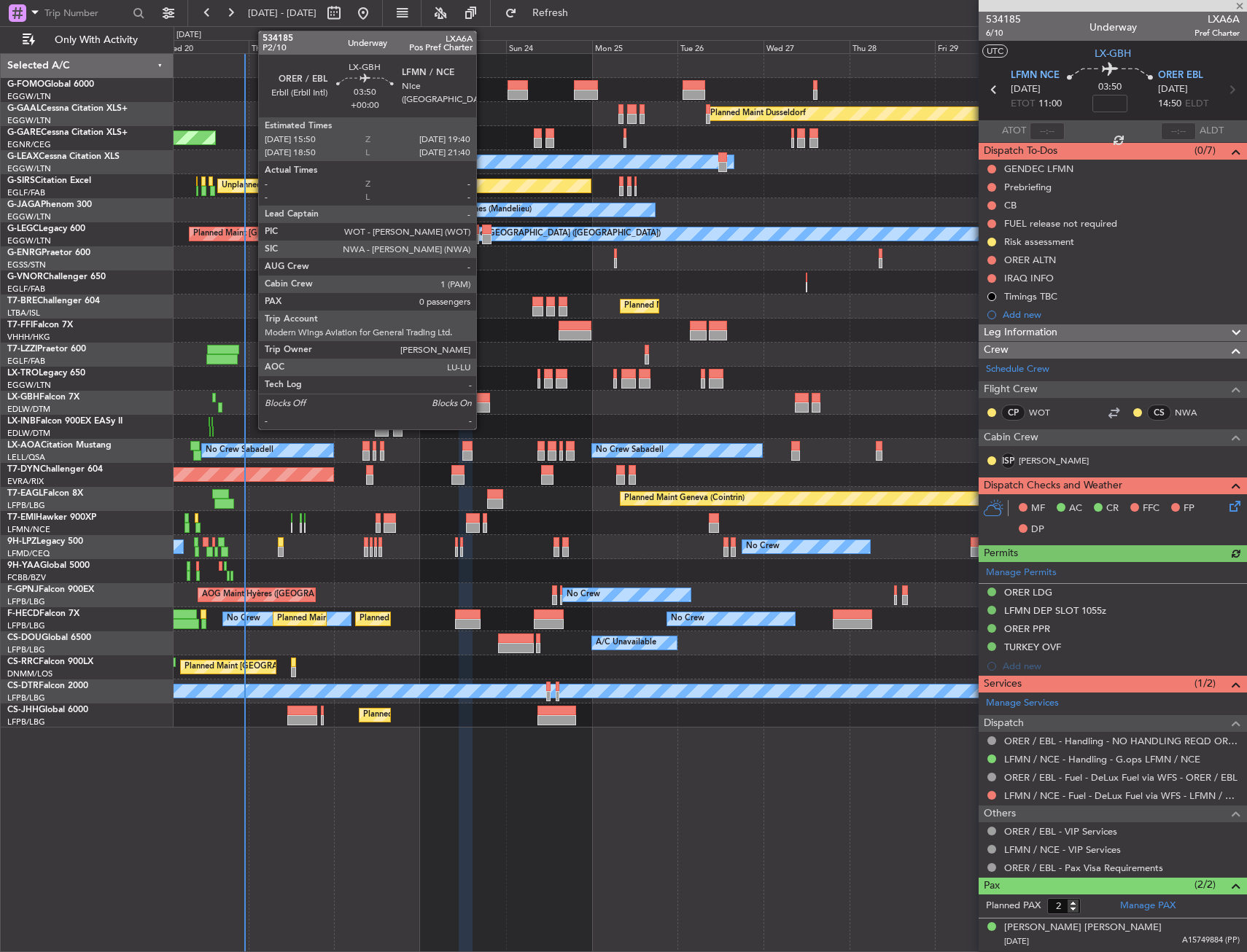
click at [482, 403] on div at bounding box center [482, 407] width 14 height 10
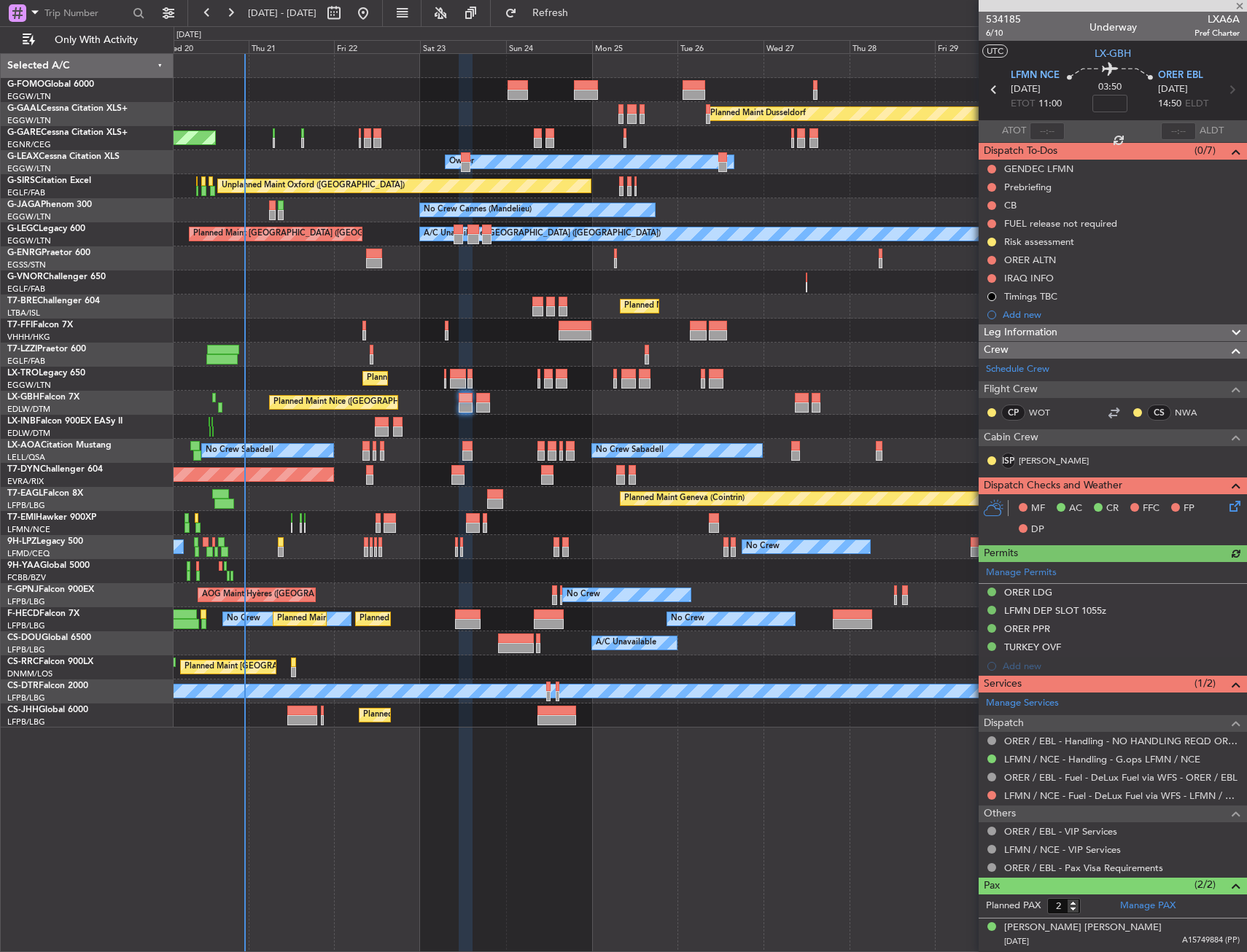
type input "0"
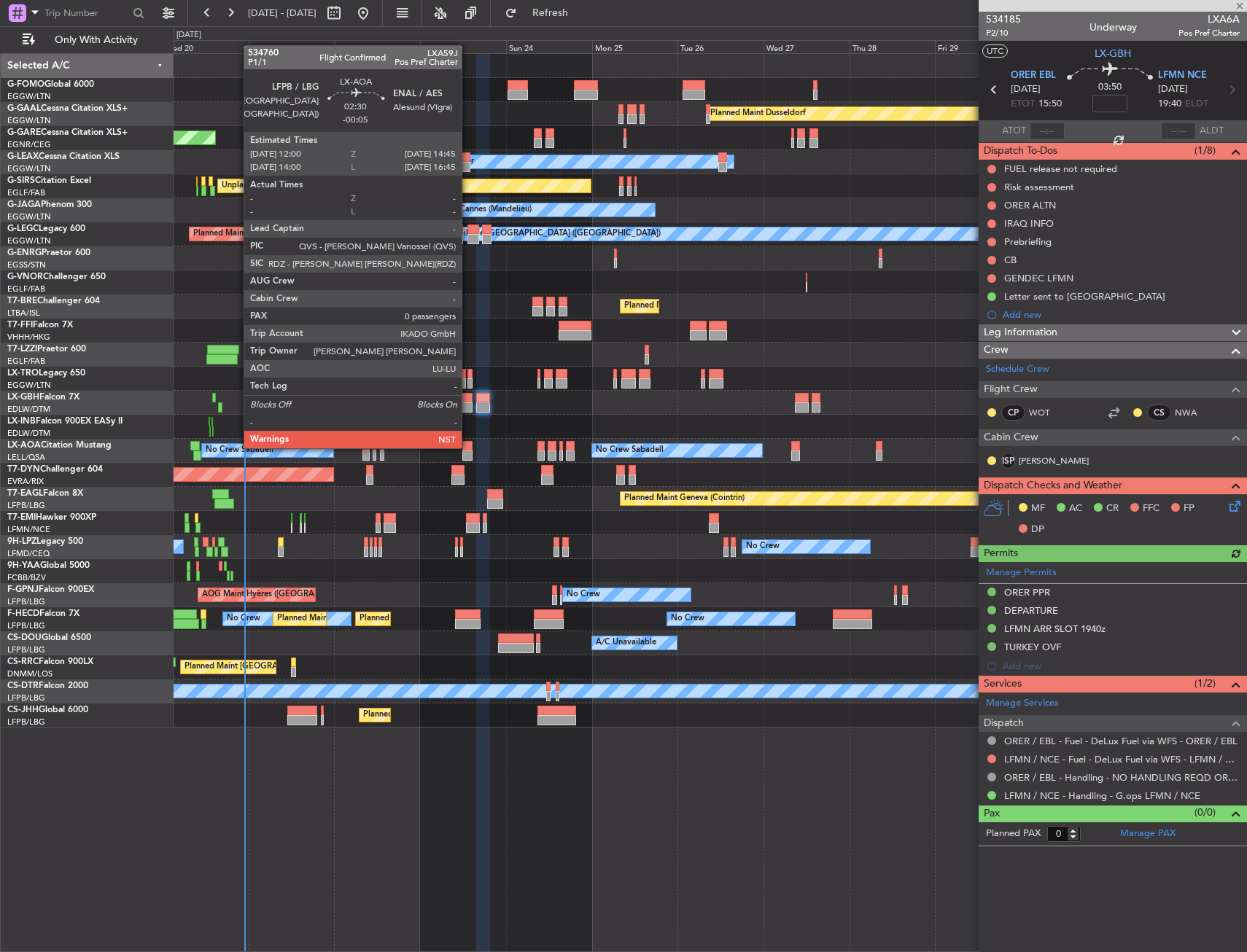
click at [468, 447] on div at bounding box center [467, 446] width 10 height 10
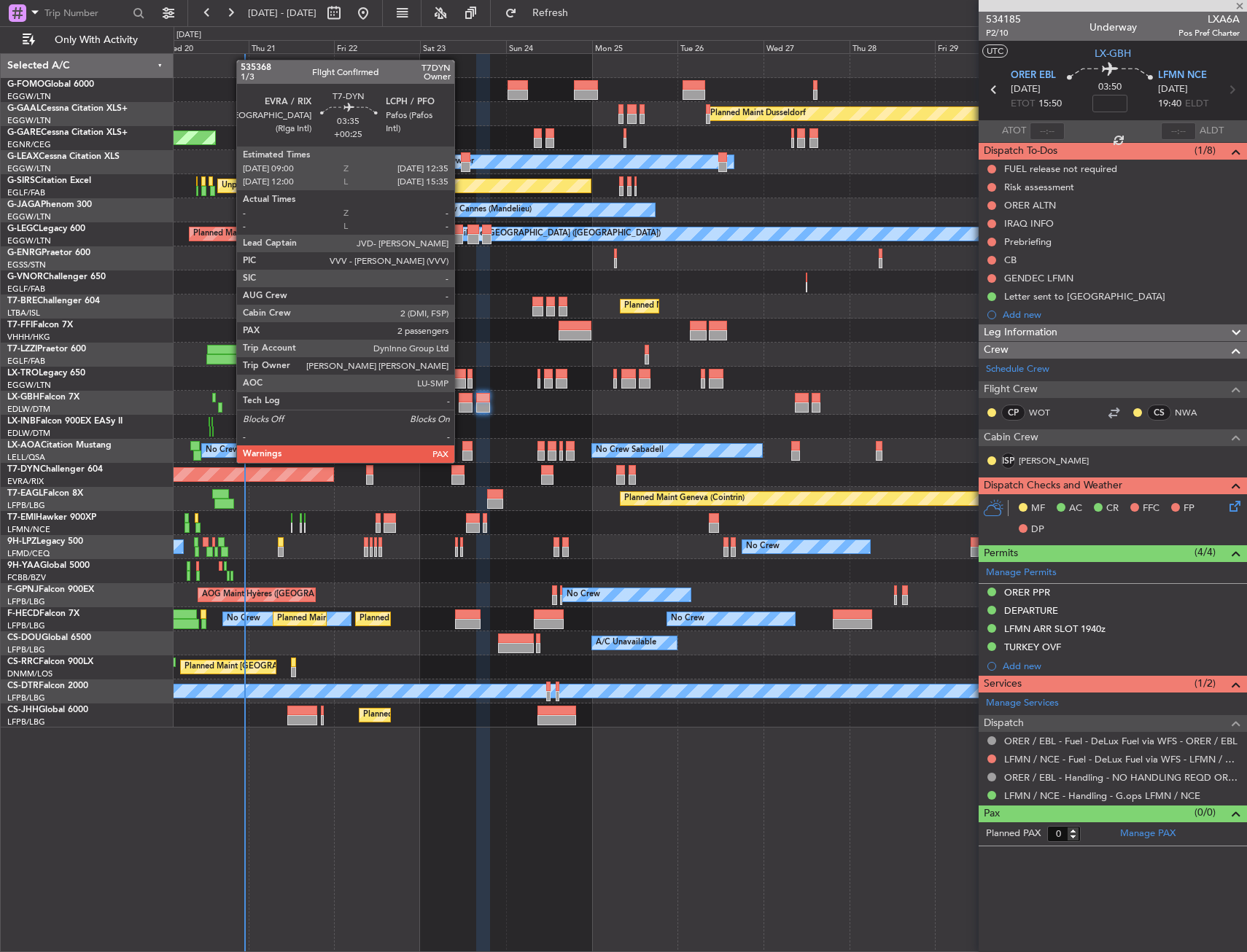
type input "-00:05"
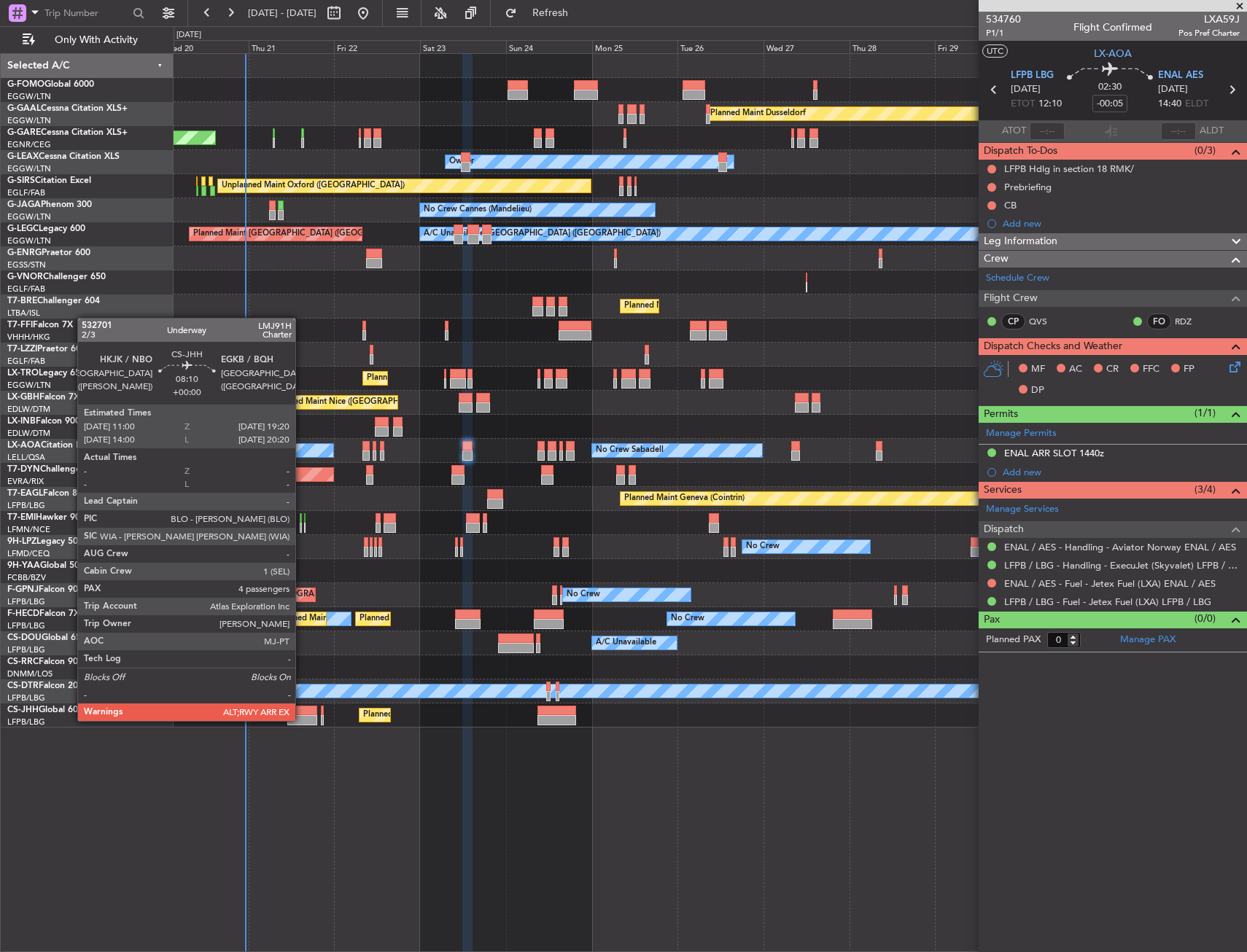
click at [302, 719] on div at bounding box center [301, 720] width 30 height 10
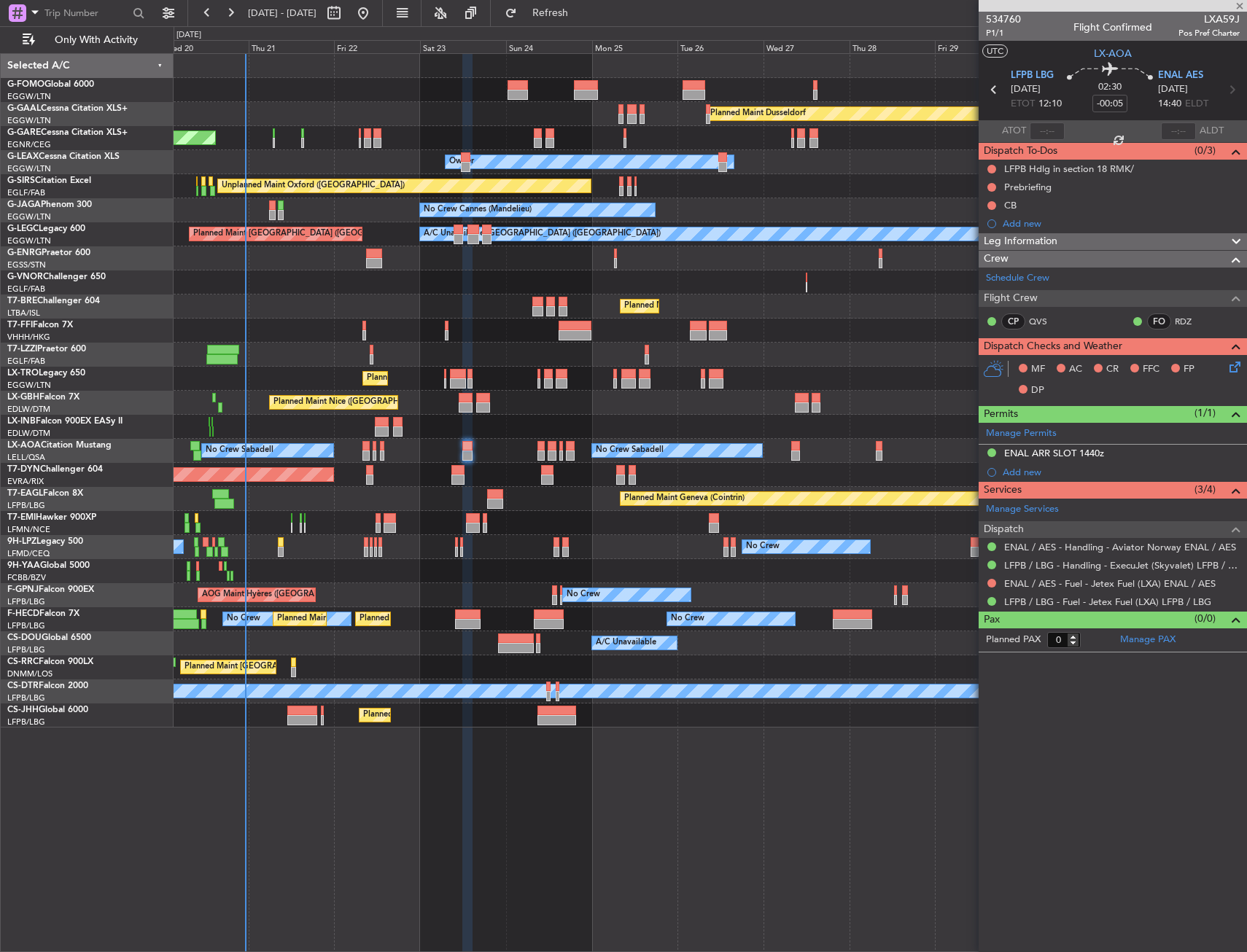
type input "4"
